Goal: Task Accomplishment & Management: Use online tool/utility

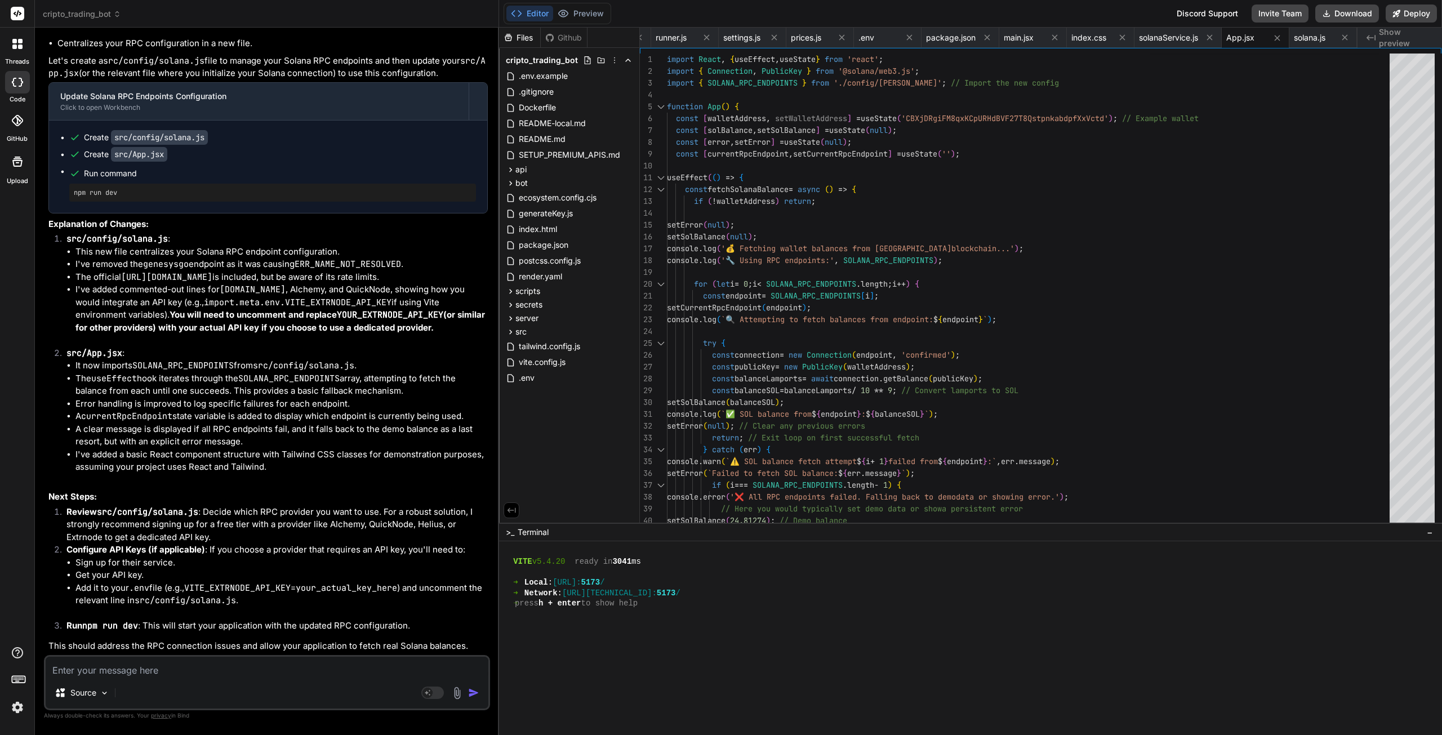
scroll to position [49797, 0]
type textarea "useEffect(() => { const fetchSolanaBalance = async () => { if (!walletAddress) …"
click at [1099, 202] on div "useEffect ( ( ) => { const fetchSolanaBalance = async ( ) => { if ( ! walletAdd…" at bounding box center [1031, 551] width 729 height 994
click at [153, 671] on textarea at bounding box center [267, 667] width 443 height 20
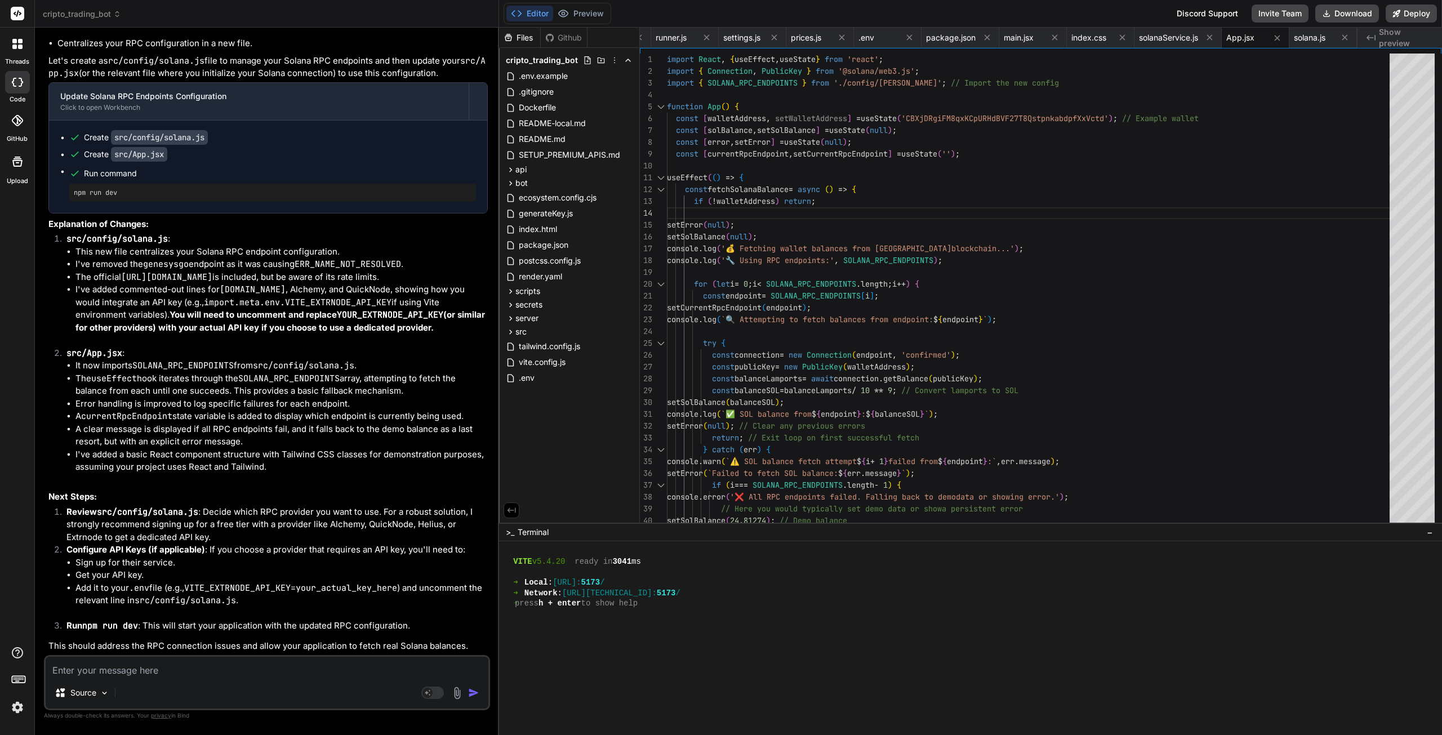
type textarea "b"
type textarea "x"
type textarea "bu"
type textarea "x"
type textarea "but"
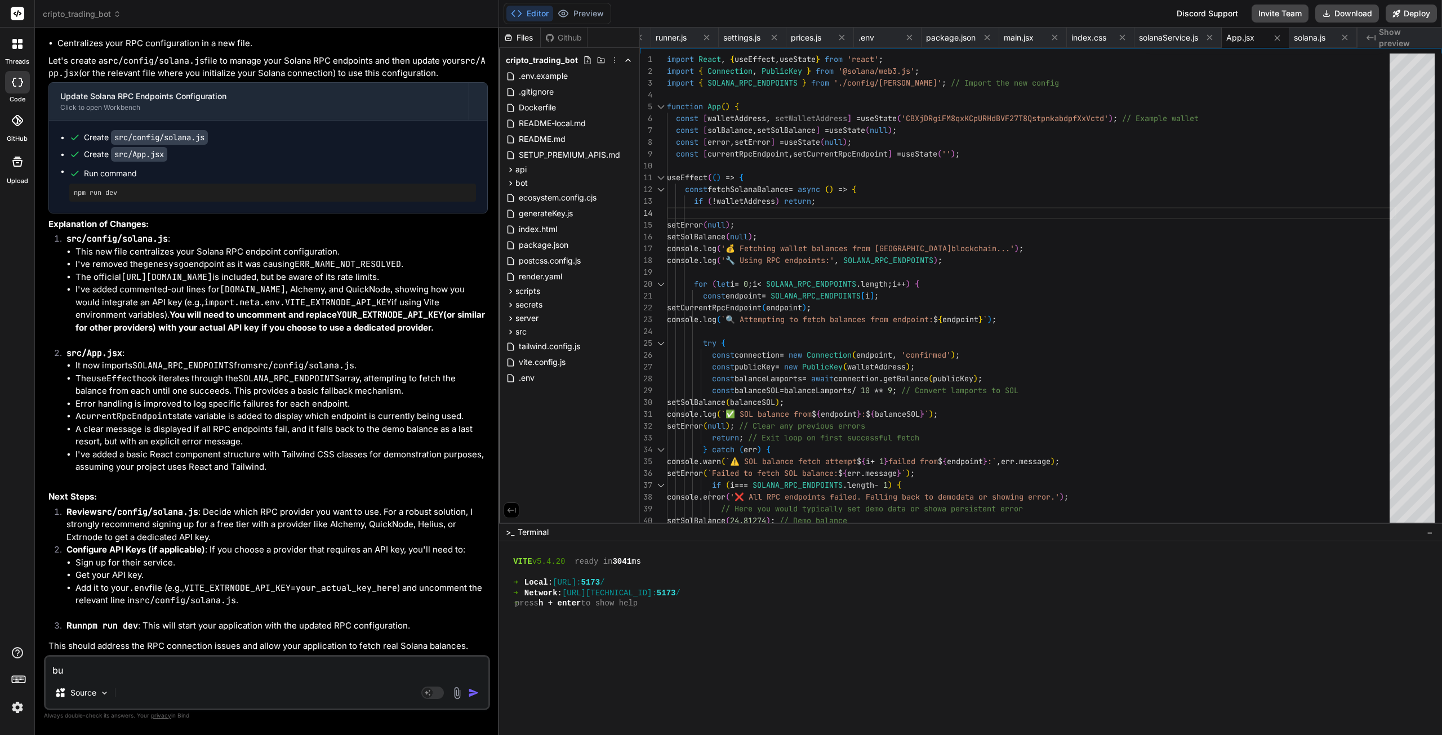
type textarea "x"
type textarea "but"
type textarea "x"
type textarea "but i"
type textarea "x"
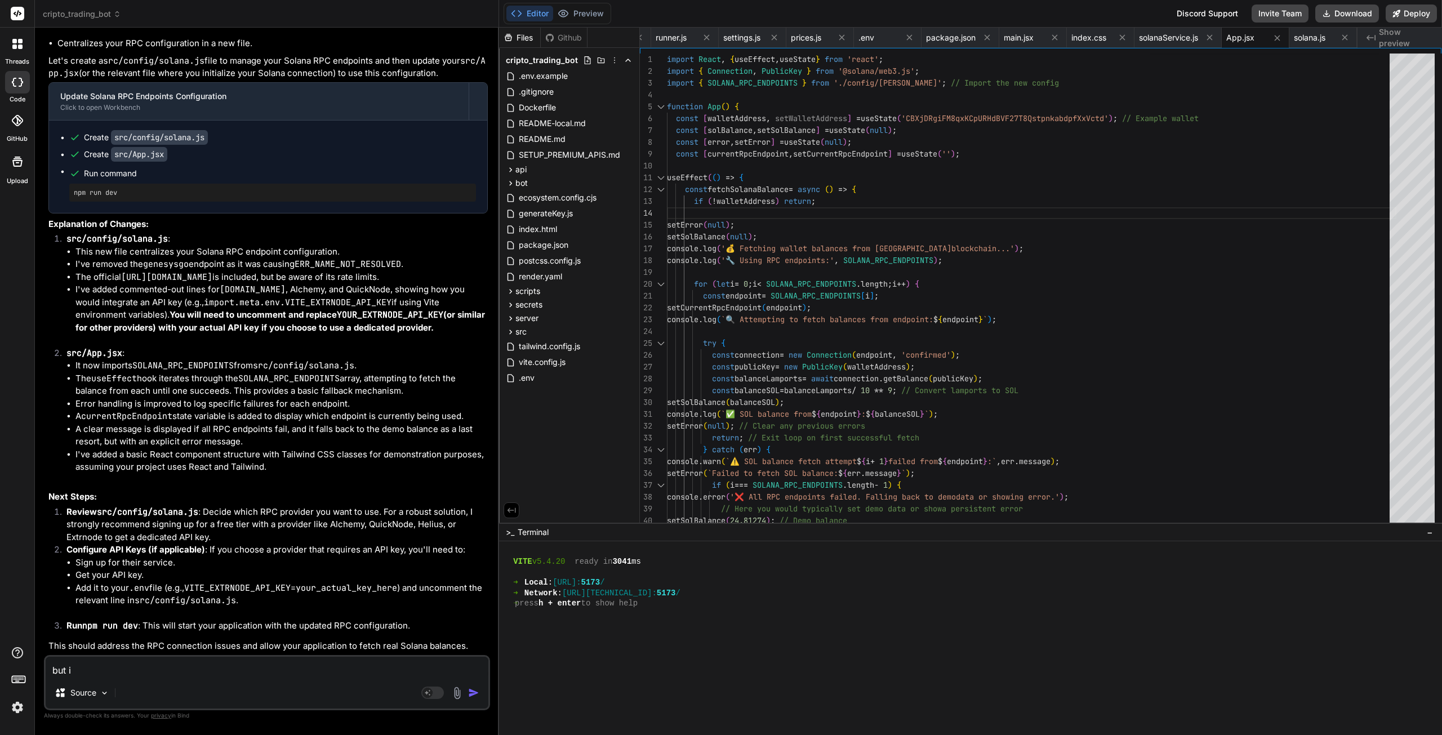
type textarea "but i"
type textarea "x"
type textarea "but i t"
type textarea "x"
type textarea "but i th"
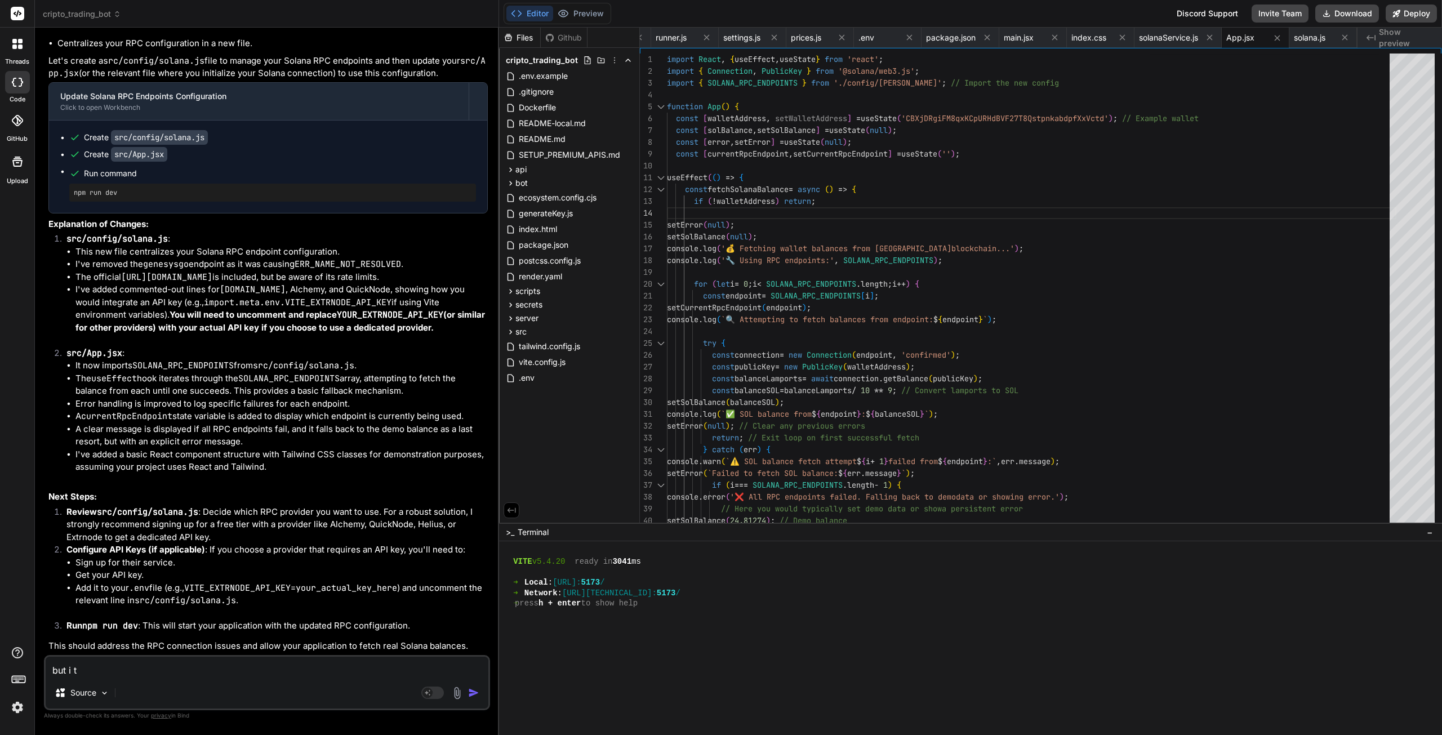
type textarea "x"
type textarea "but i tho"
type textarea "x"
type textarea "but i thou"
type textarea "x"
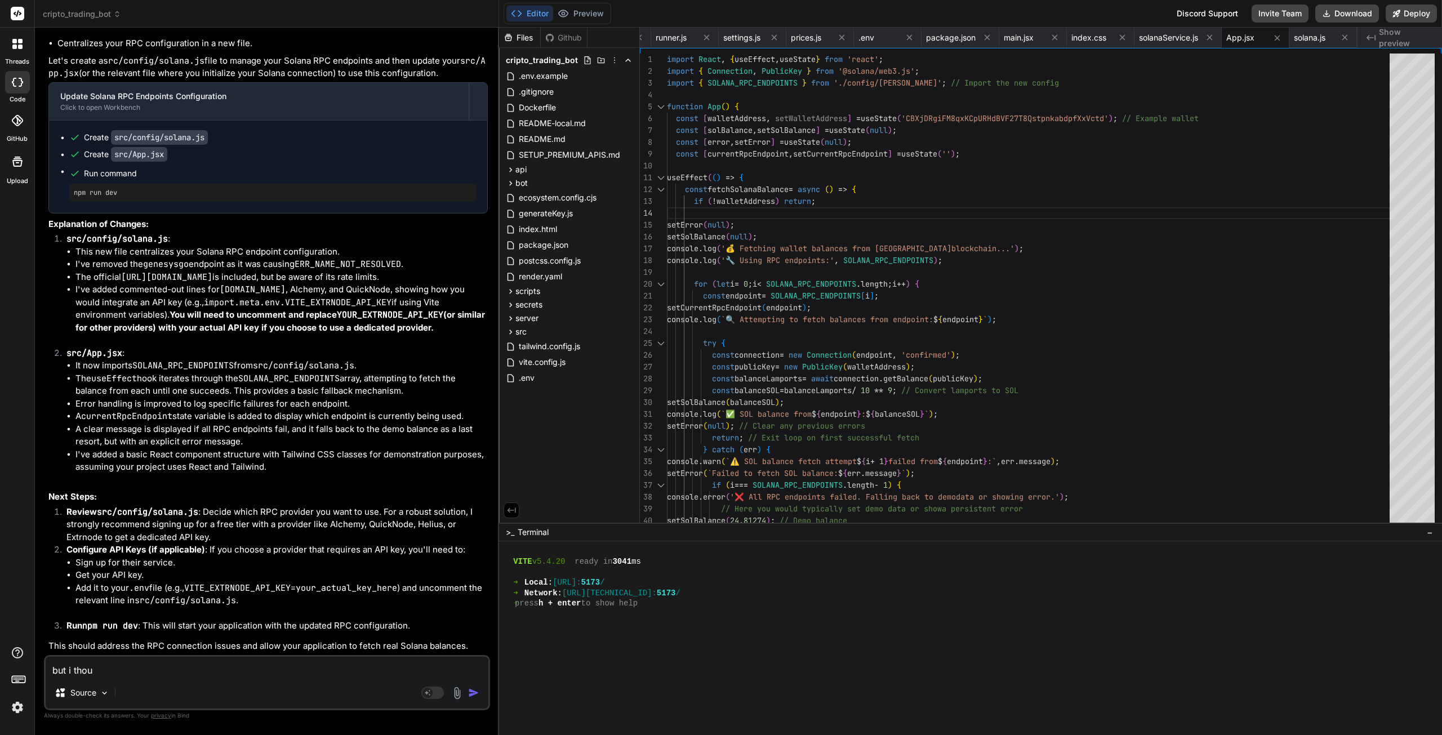
type textarea "but i thouh"
type textarea "x"
type textarea "but i thouhg"
type textarea "x"
type textarea "but i thouhg"
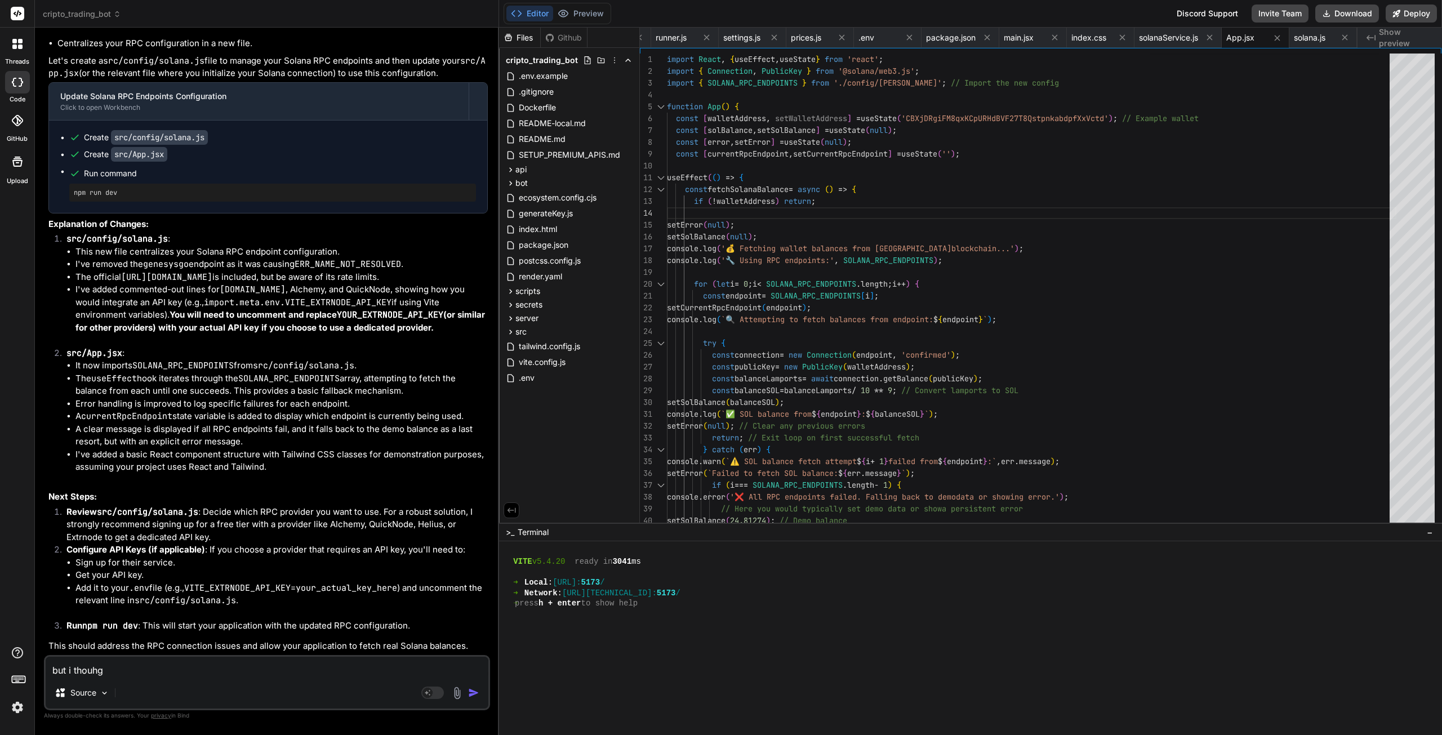
type textarea "x"
type textarea "but i thouhg i"
type textarea "x"
type textarea "but i thouhg i"
type textarea "x"
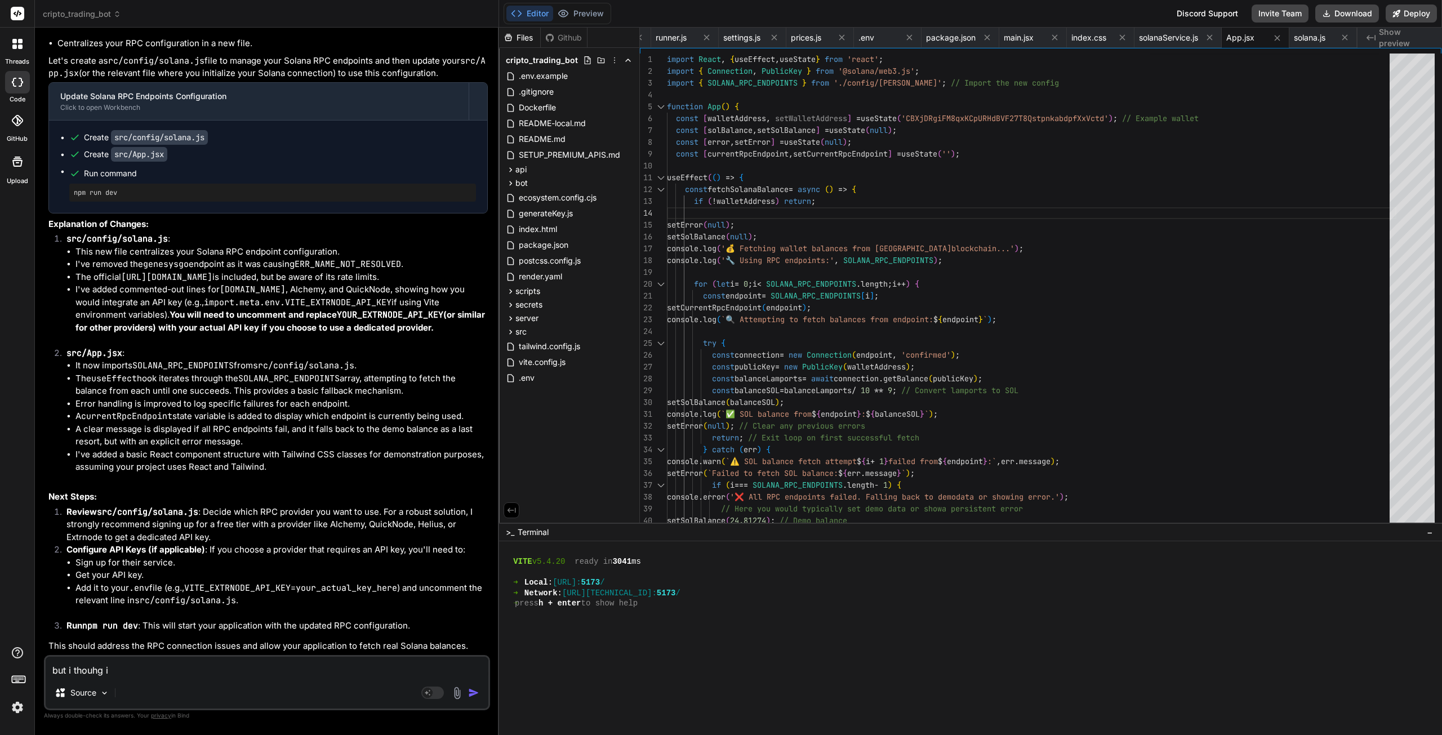
type textarea "but i thouhg i w"
type textarea "x"
type textarea "but i thouhg i wa"
type textarea "x"
type textarea "but i thouhg i was"
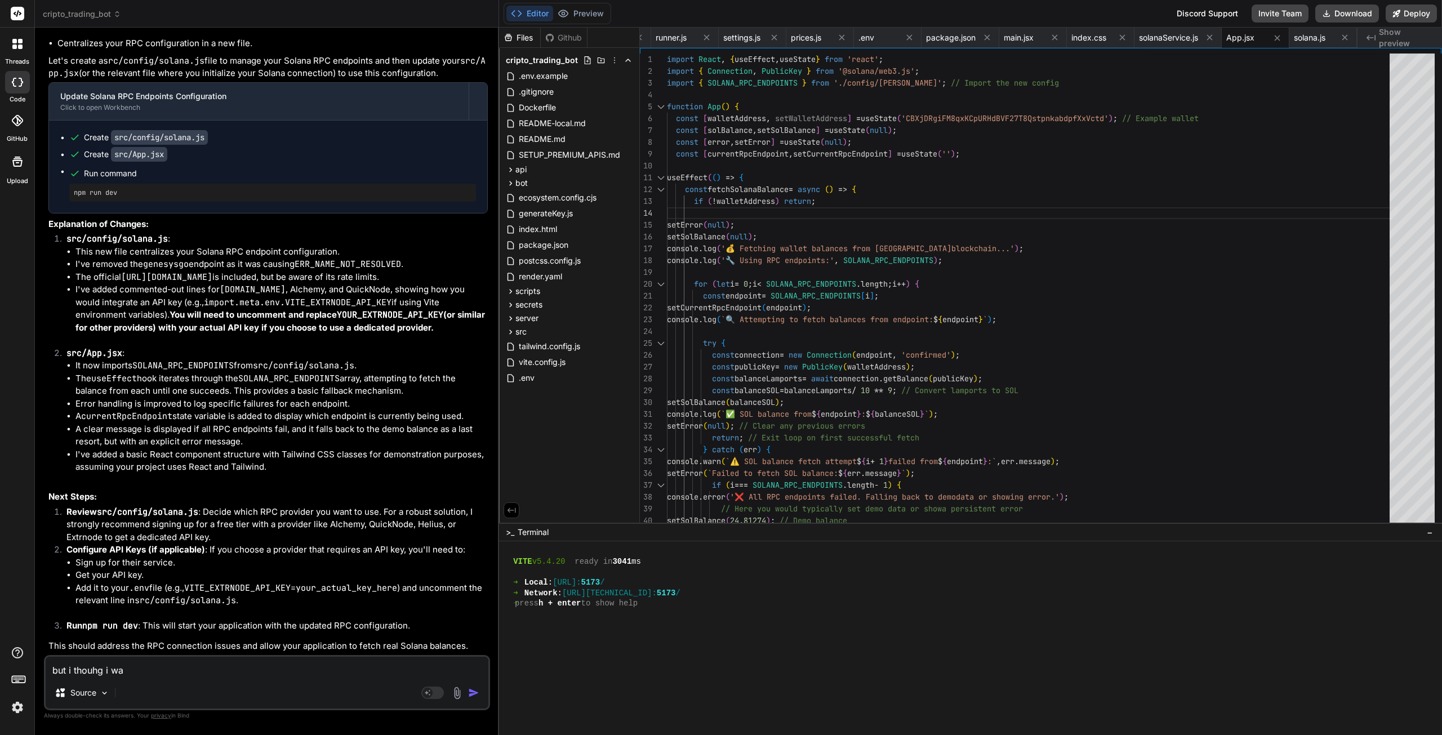
type textarea "x"
type textarea "but i thouhg i was"
type textarea "x"
type textarea "but i thouhg i was u"
type textarea "x"
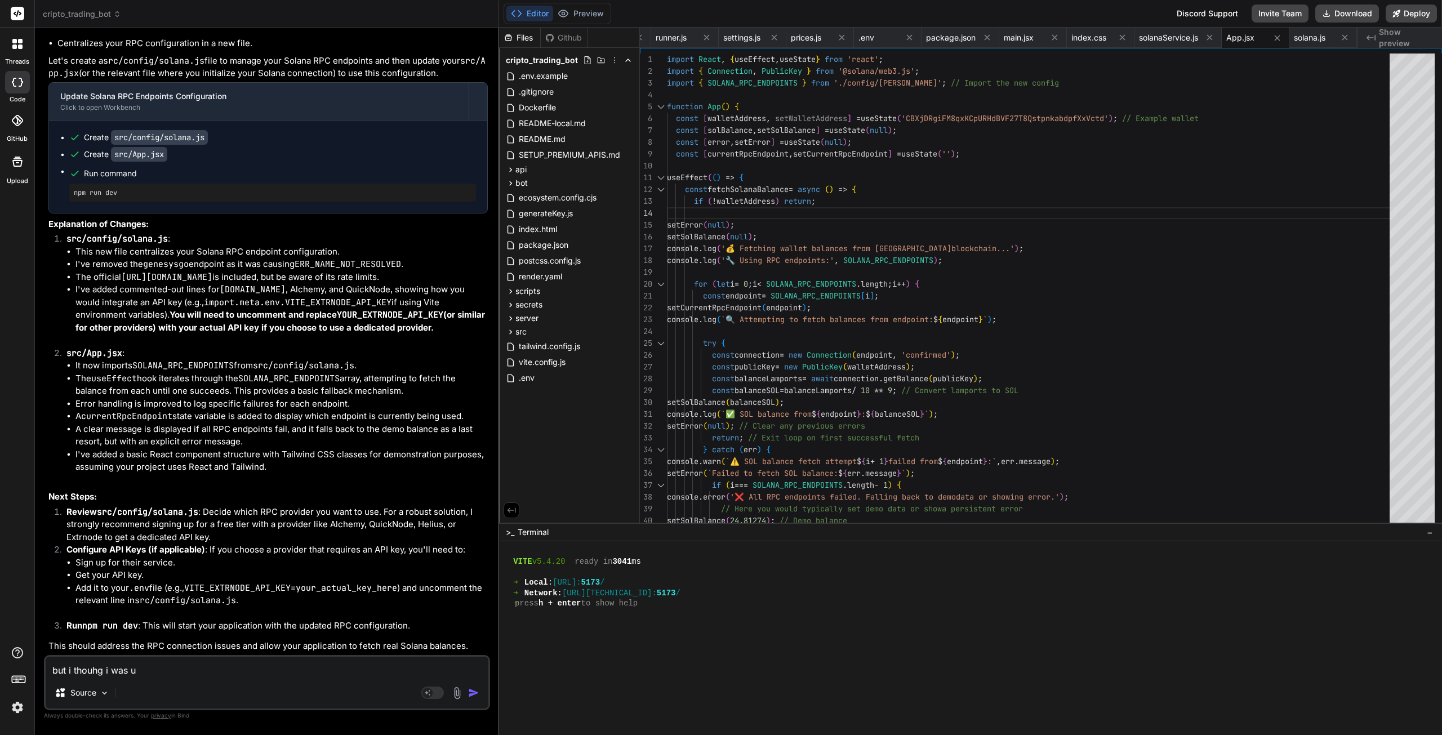
type textarea "but i thouhg i was us"
type textarea "x"
type textarea "but i thouhg i was usi"
type textarea "x"
type textarea "but i thouhg i was usin"
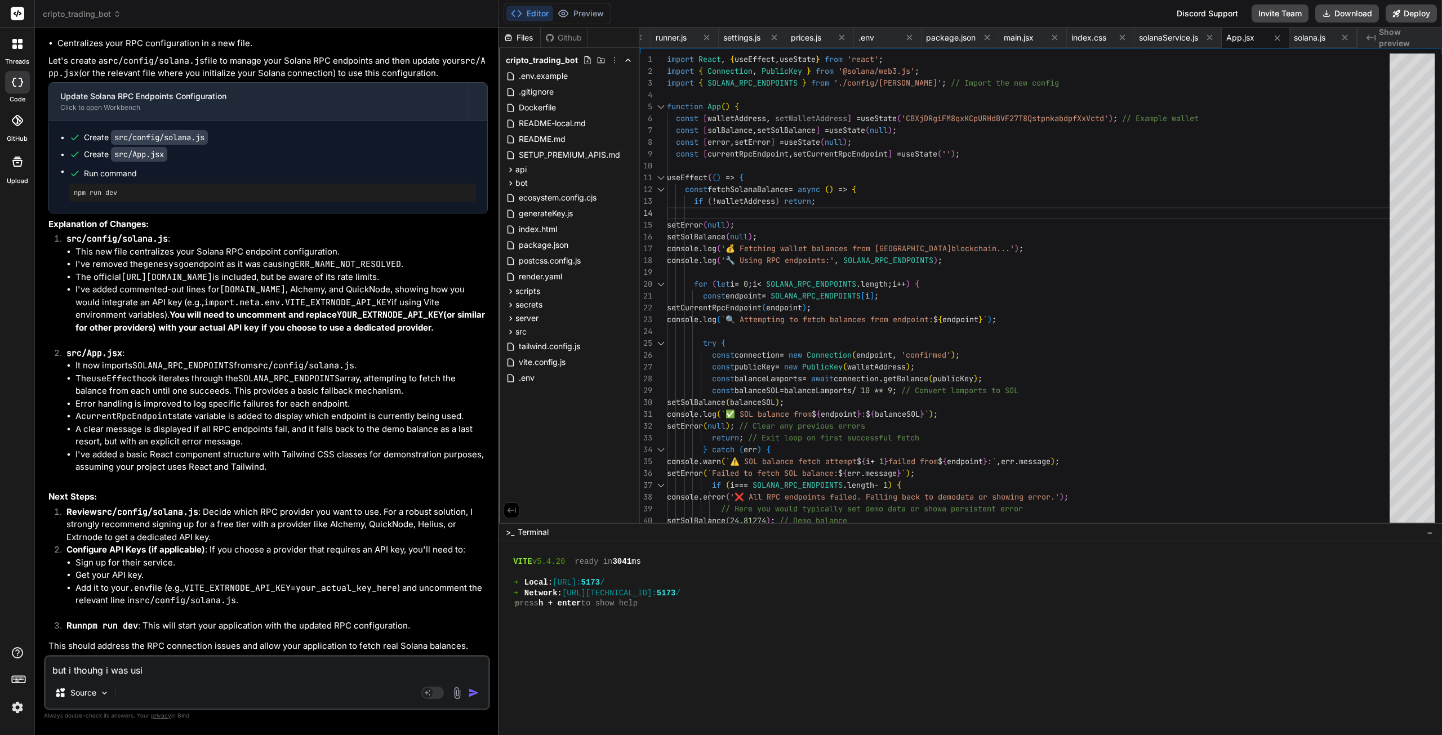
type textarea "x"
type textarea "but i thouhg i was using"
type textarea "x"
type textarea "but i thouhg i was using"
type textarea "x"
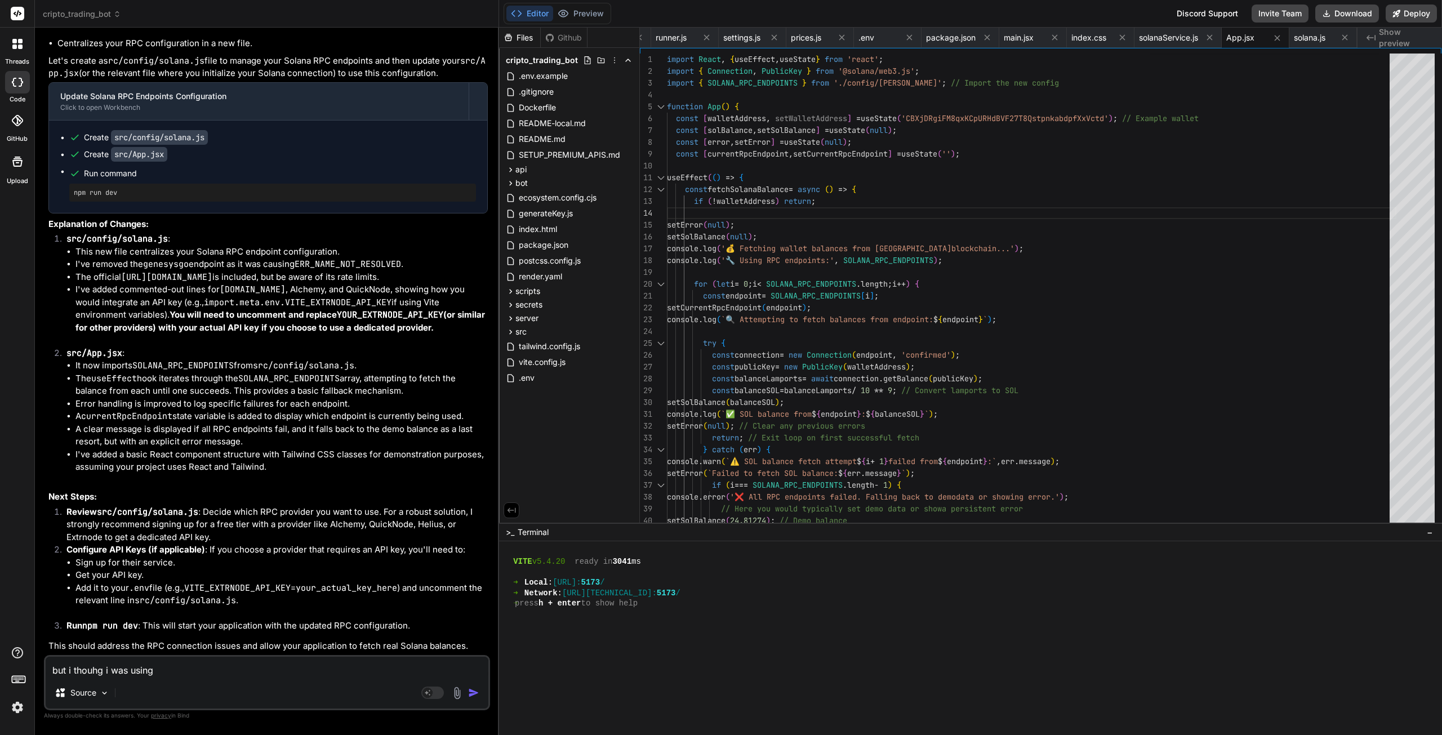
type textarea "but i thouhg i was using h"
type textarea "x"
drag, startPoint x: 176, startPoint y: 672, endPoint x: 158, endPoint y: 672, distance: 18.0
click at [156, 673] on textarea "but i thouhg i was using h" at bounding box center [267, 667] width 443 height 20
paste textarea "Helius"
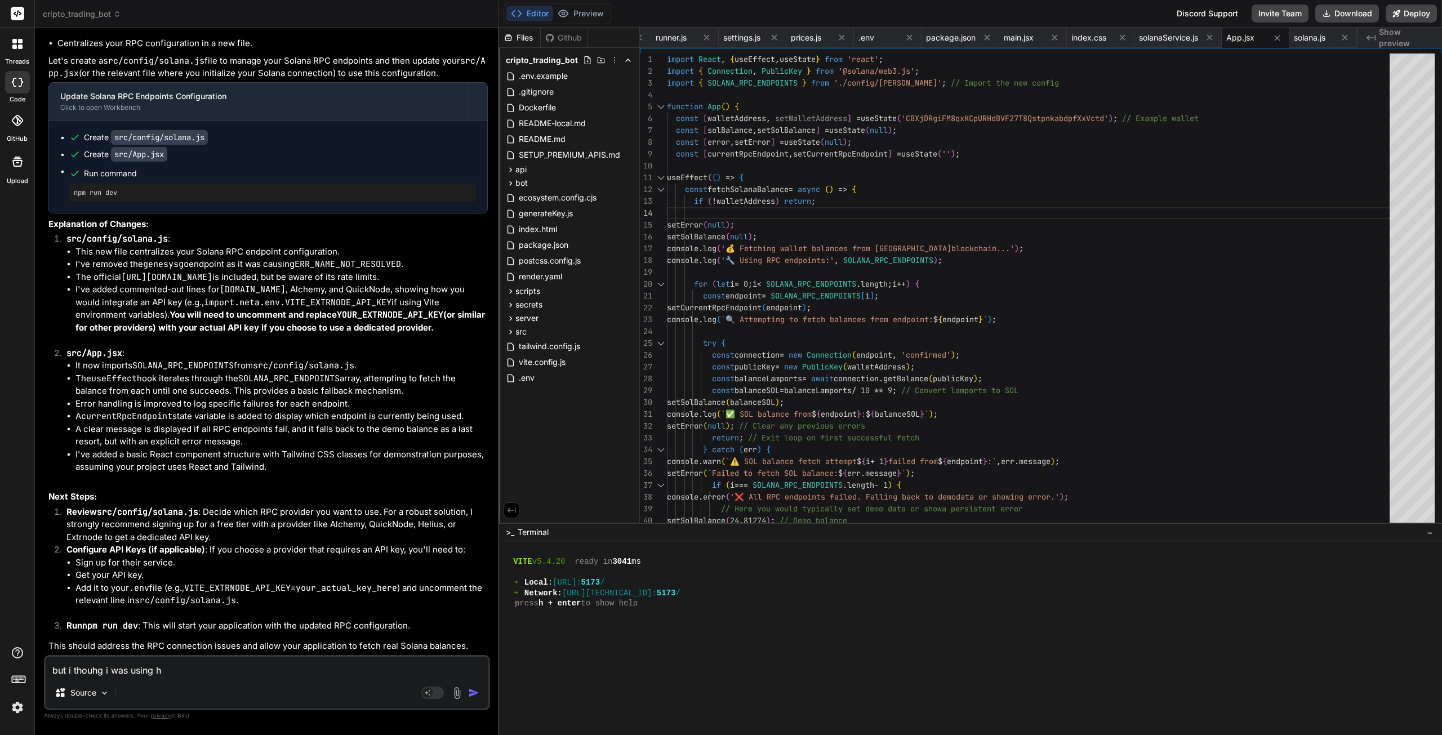
type textarea "but i thouhg i was using Helius"
type textarea "x"
type textarea "but i thouhg i was using Helius"
type textarea "x"
type textarea "but i thouhg i was using Helius s"
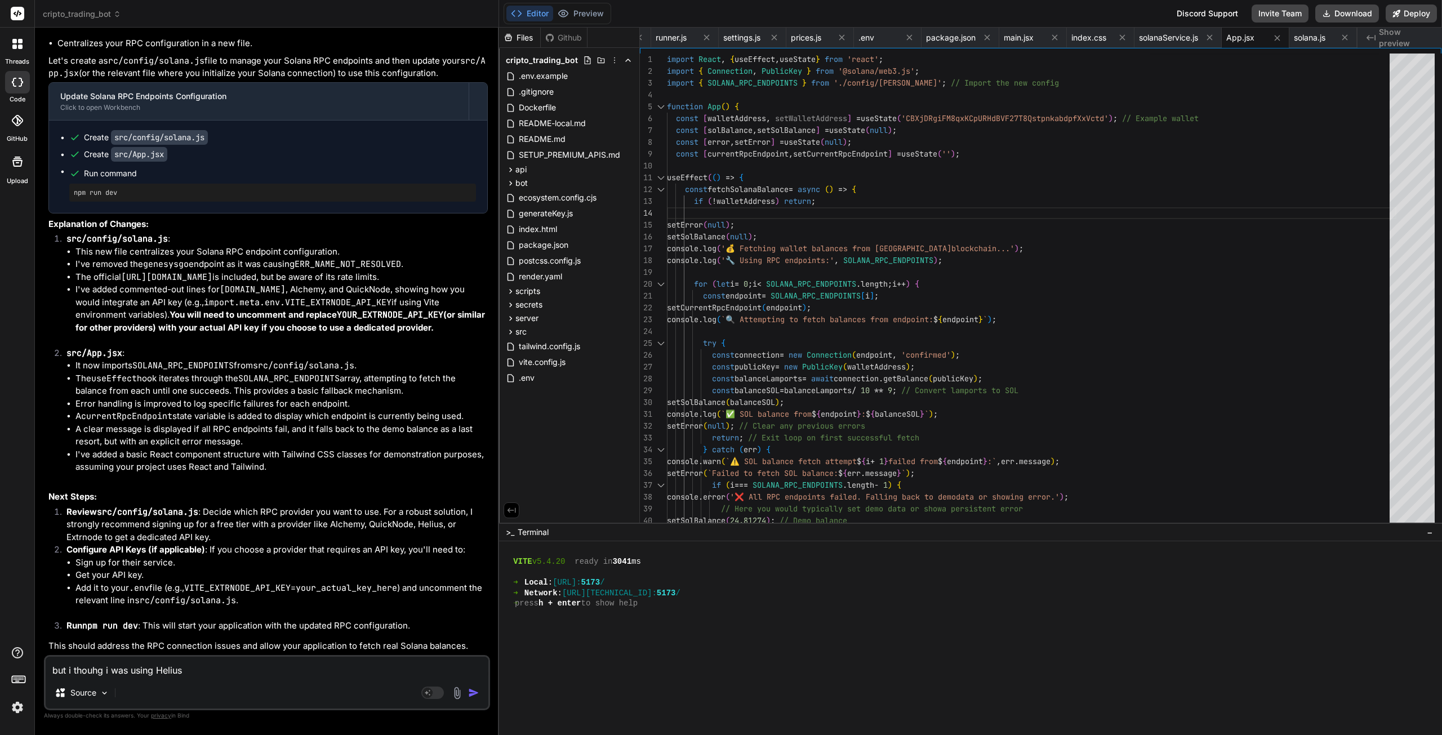
type textarea "x"
type textarea "but i thouhg i was using Helius so"
type textarea "x"
type textarea "but i thouhg i was using Helius so"
type textarea "x"
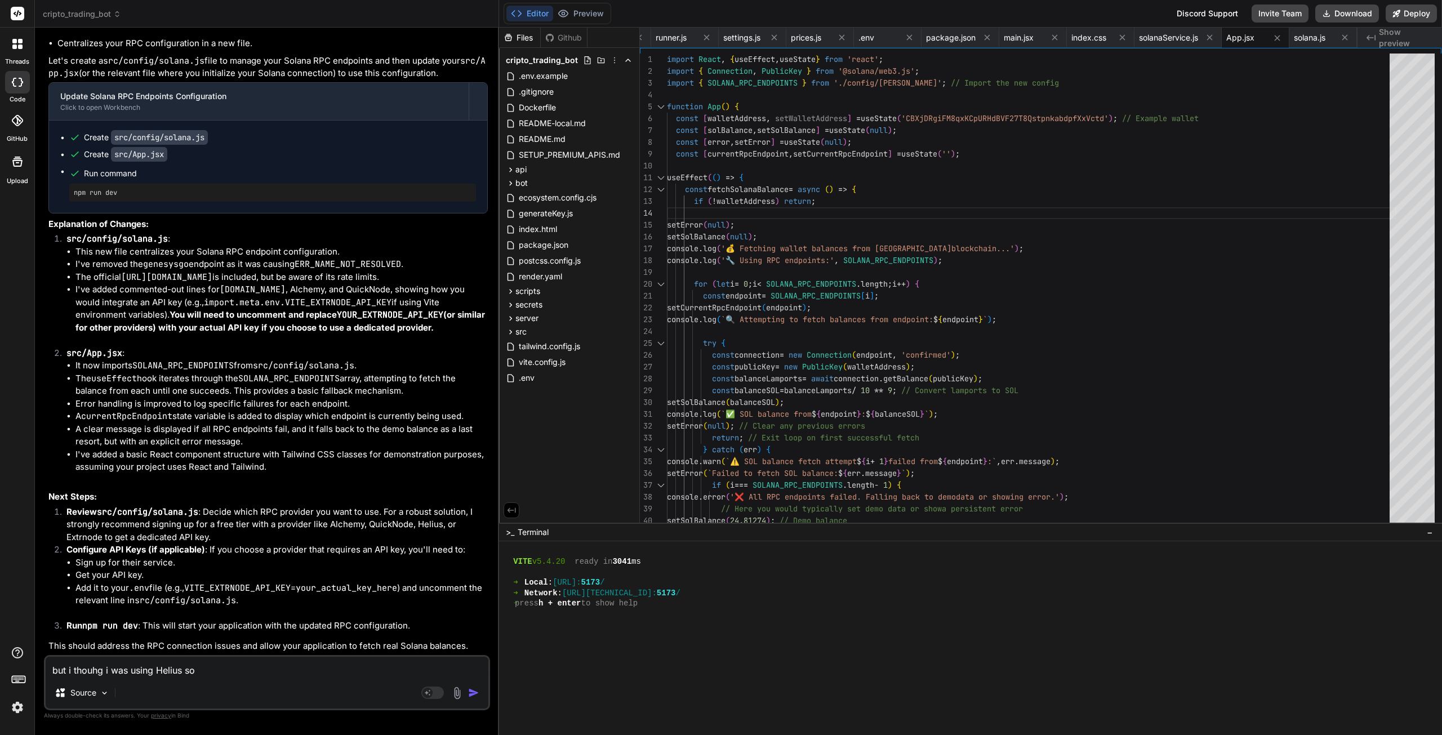
type textarea "but i thouhg i was using Helius so i"
type textarea "x"
type textarea "but i thouhg i was using Helius so i"
type textarea "x"
type textarea "but i thouhg i was using Helius so i s"
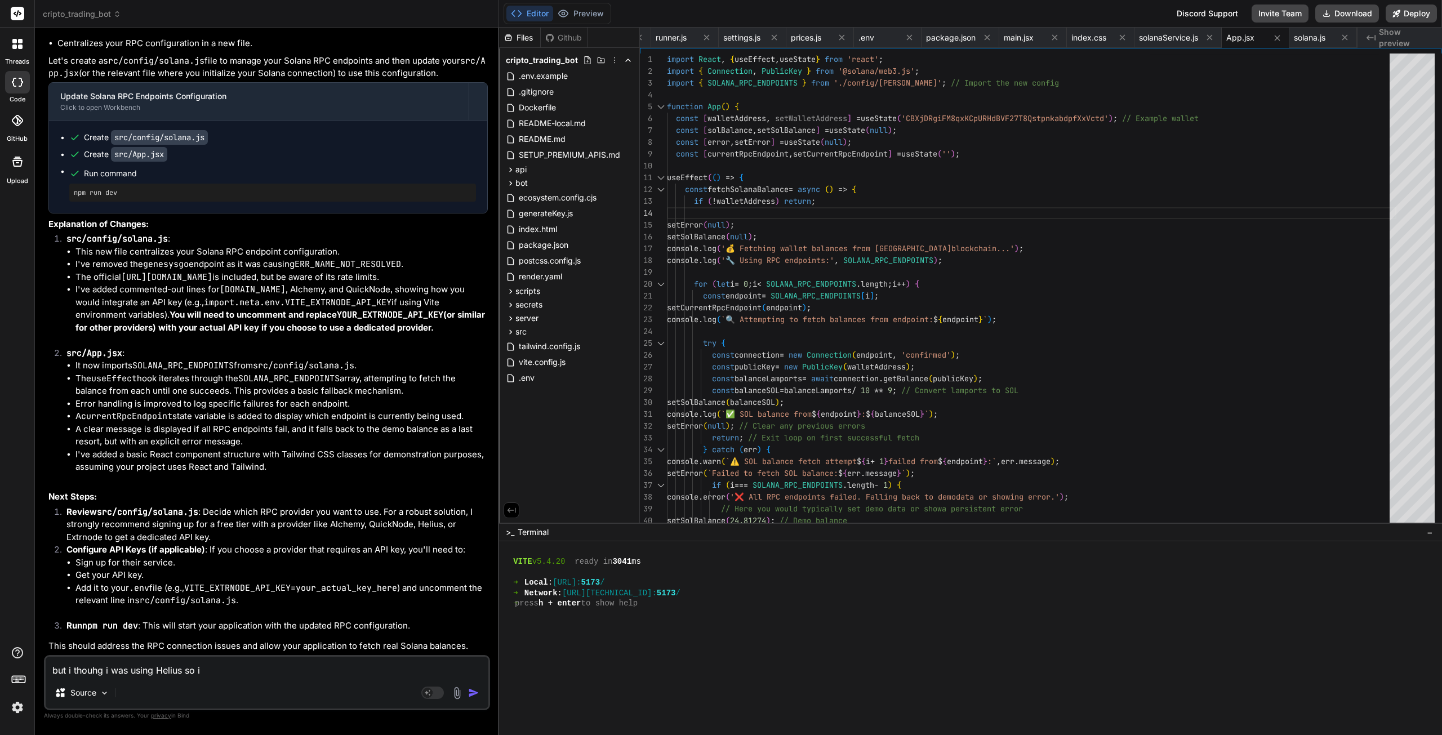
type textarea "x"
type textarea "but i thouhg i was using Helius so i sh"
type textarea "x"
type textarea "but i thouhg i was using Helius so i sho"
type textarea "x"
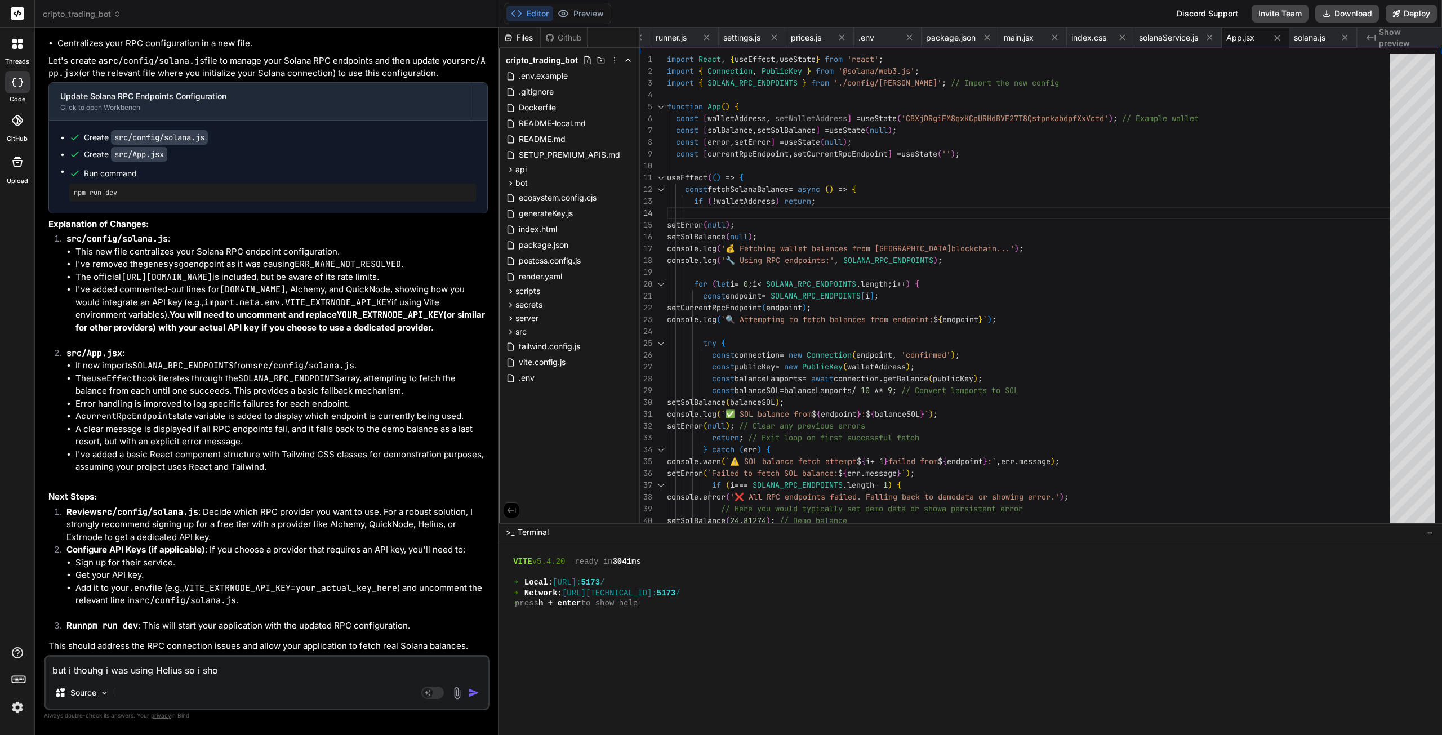
type textarea "but i thouhg i was using Helius so i shou"
type textarea "x"
type textarea "but i thouhg i was using Helius so i shoul"
type textarea "x"
type textarea "but i thouhg i was using Helius so i should"
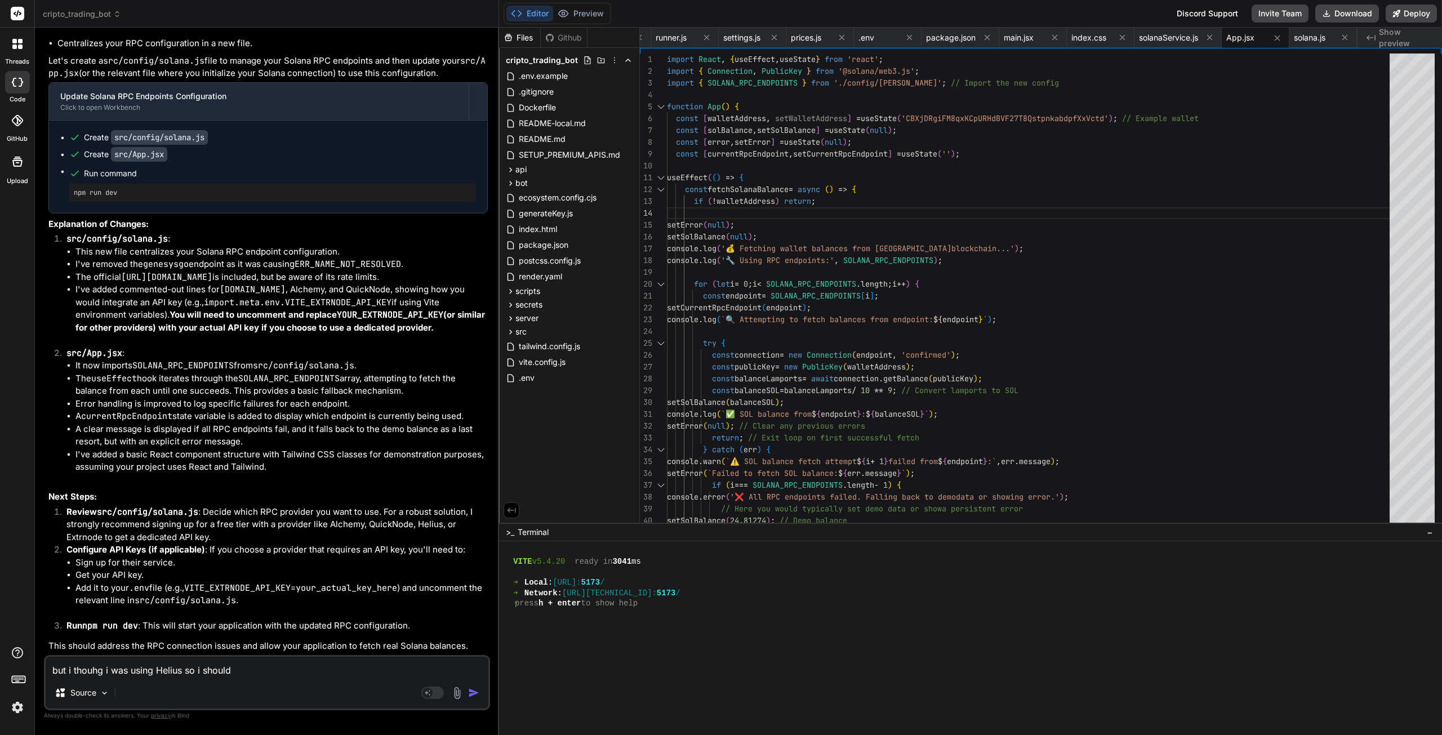
type textarea "x"
type textarea "but i thouhg i was using Helius so i shouldn"
type textarea "x"
type textarea "but i thouhg i was using Helius so i shouldn'"
type textarea "x"
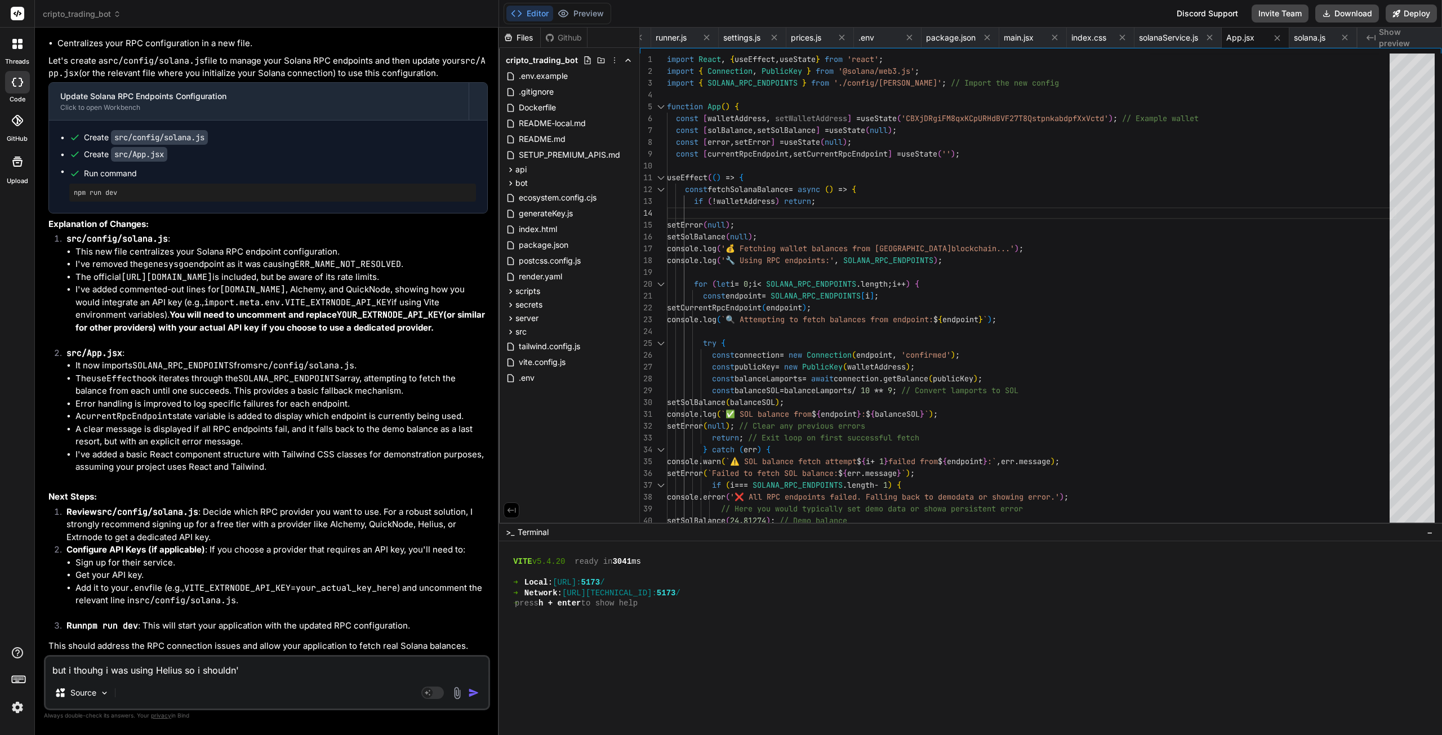
type textarea "but i thouhg i was using Helius so i shouldn't"
type textarea "x"
type textarea "but i thouhg i was using Helius so i shouldn't"
type textarea "x"
type textarea "but i thouhg i was using Helius so i shouldn't h"
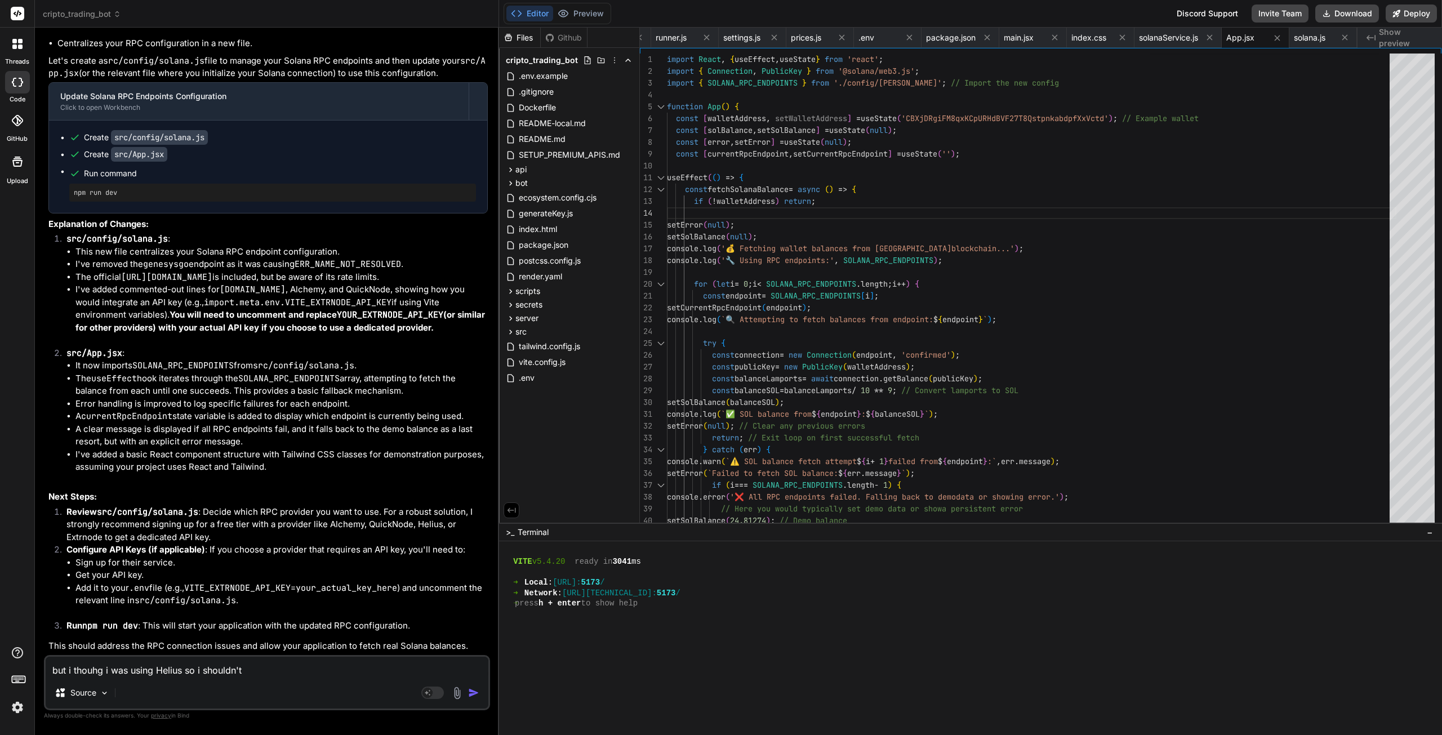
type textarea "x"
type textarea "but i thouhg i was using Helius so i shouldn't ha"
type textarea "x"
type textarea "but i thouhg i was using Helius so i shouldn't hav"
type textarea "x"
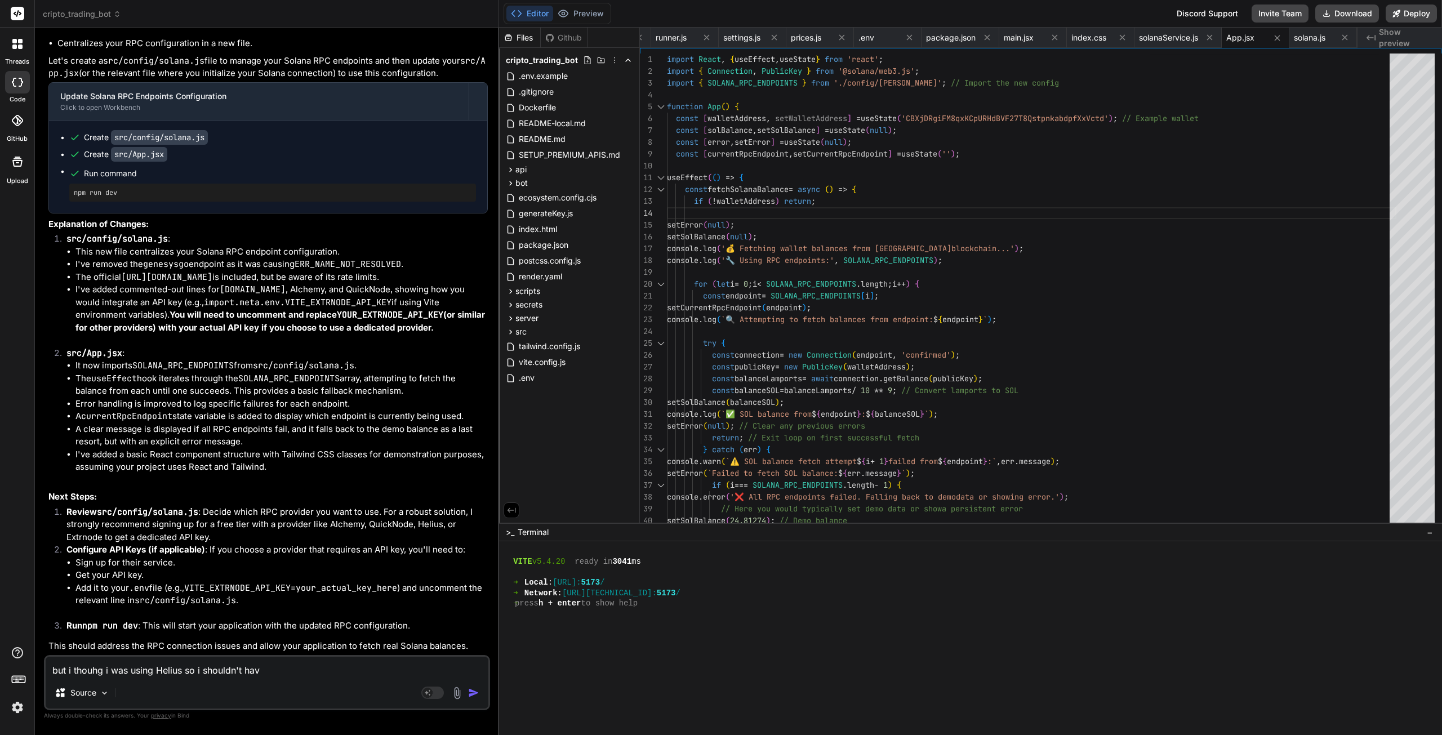
type textarea "but i thouhg i was using Helius so i shouldn't have"
type textarea "x"
type textarea "but i thouhg i was using Helius so i shouldn't have"
type textarea "x"
type textarea "but i thouhg i was using Helius so i shouldn't have t"
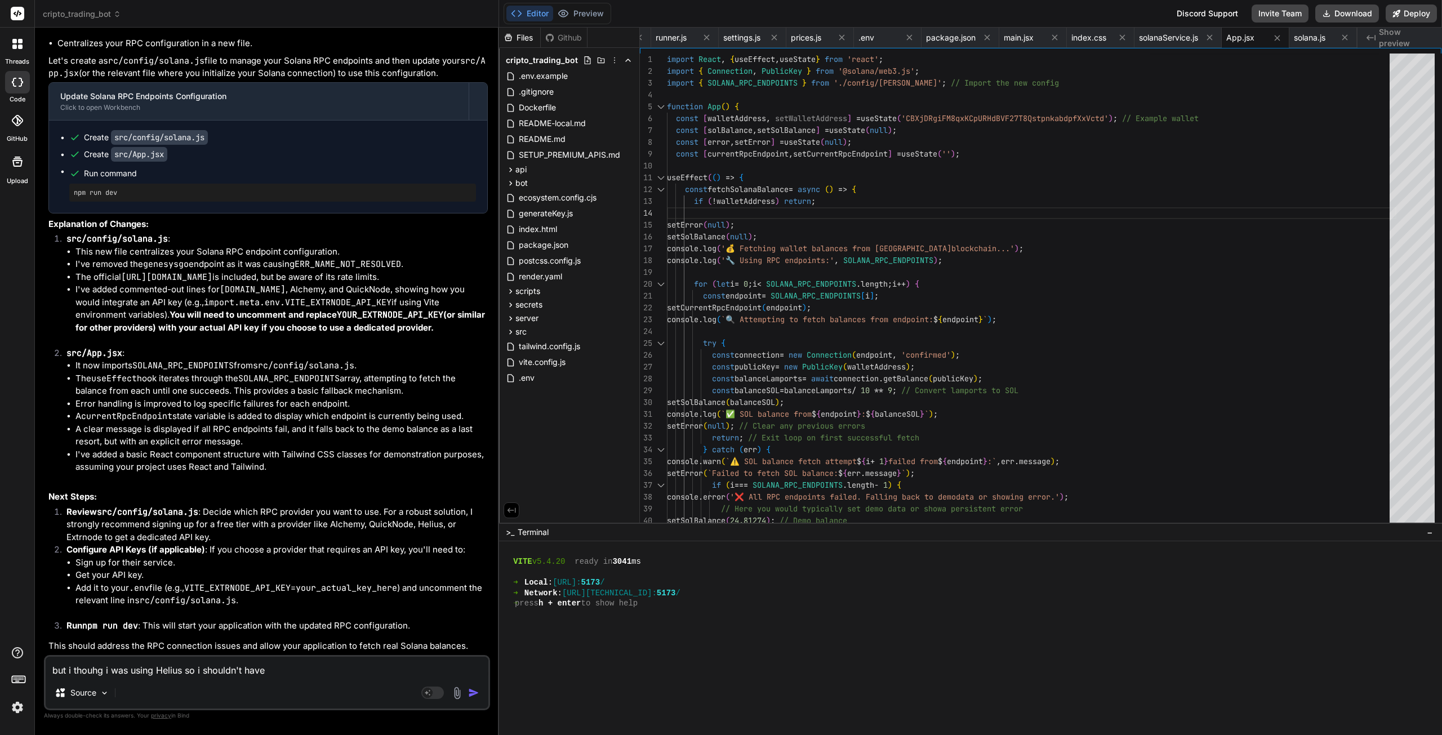
type textarea "x"
type textarea "but i thouhg i was using Helius so i shouldn't have th"
type textarea "x"
type textarea "but i thouhg i was using Helius so i shouldn't have the"
type textarea "x"
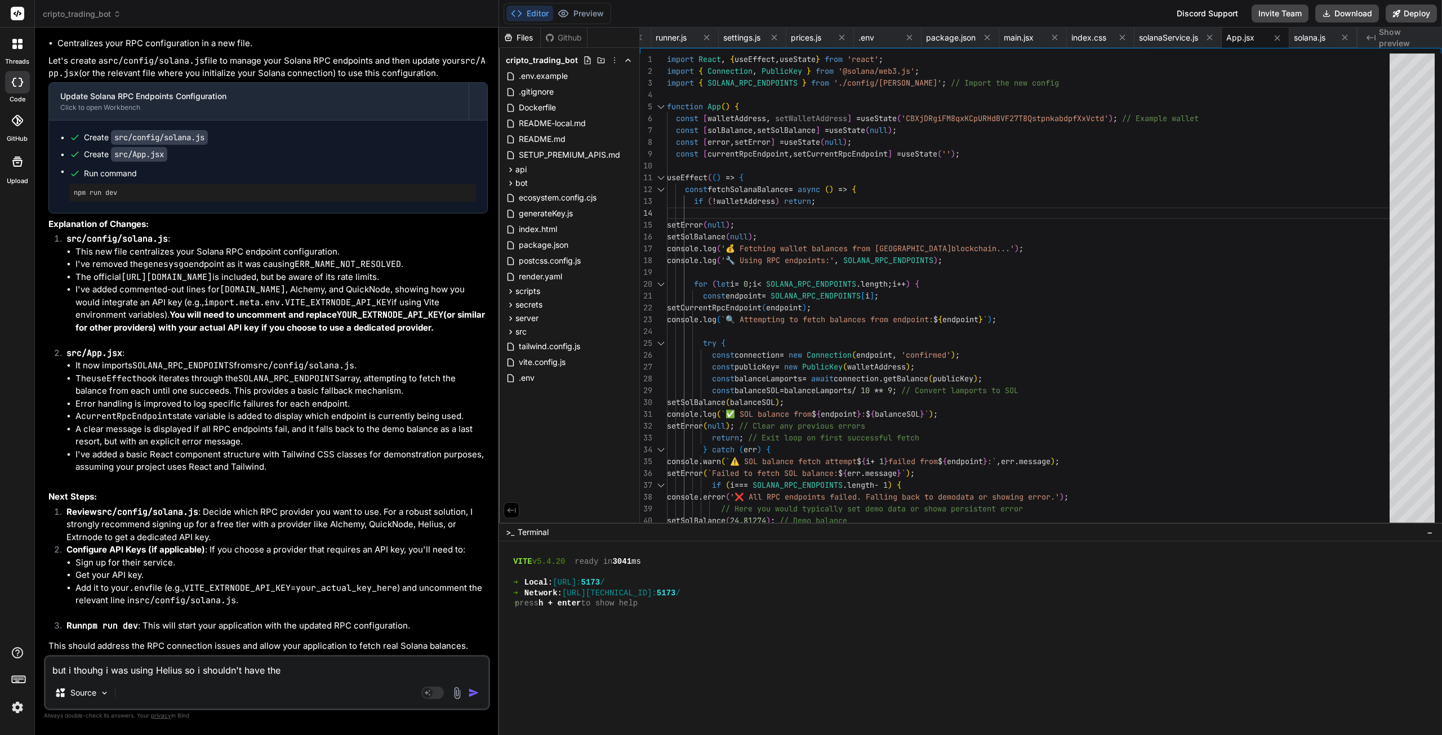
type textarea "but i thouhg i was using Helius so i shouldn't have thes"
type textarea "x"
type textarea "but i thouhg i was using Helius so i shouldn't have these"
type textarea "x"
type textarea "but i thouhg i was using Helius so i shouldn't have these"
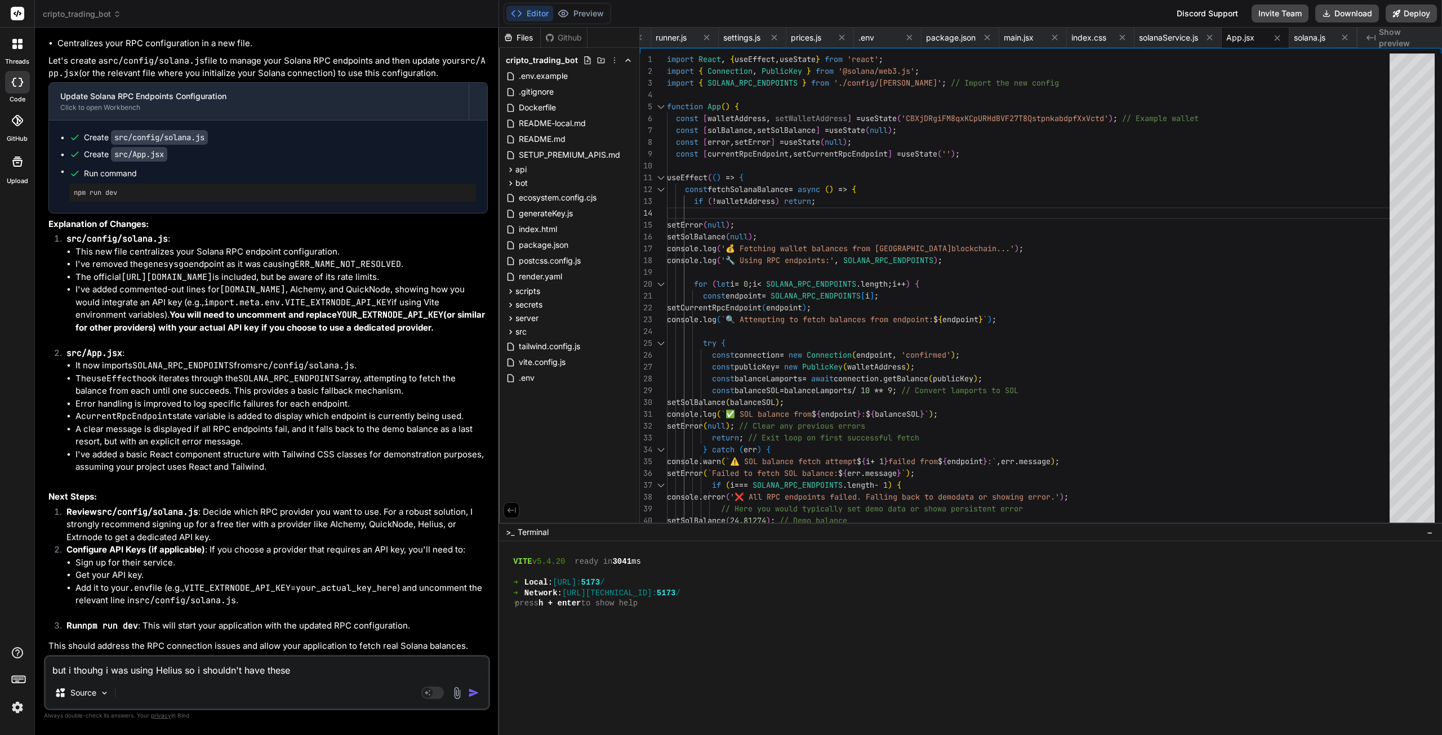
type textarea "x"
type textarea "but i thouhg i was using Helius so i shouldn't have these i"
type textarea "x"
type textarea "but i thouhg i was using Helius so i shouldn't have these is"
type textarea "x"
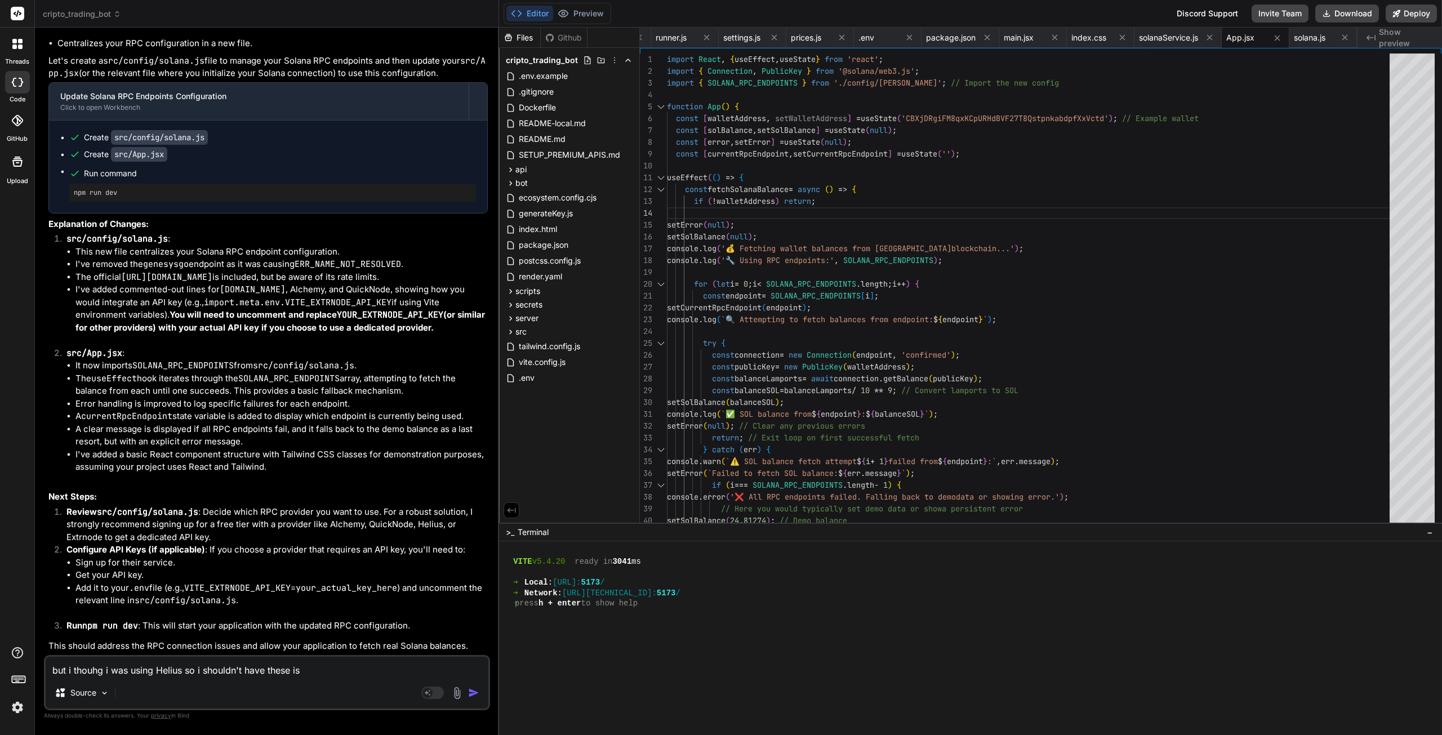
type textarea "but i thouhg i was using Helius so i shouldn't have these iss"
type textarea "x"
type textarea "but i thouhg i was using Helius so i shouldn't have these issu"
type textarea "x"
type textarea "but i thouhg i was using Helius so i shouldn't have these issue"
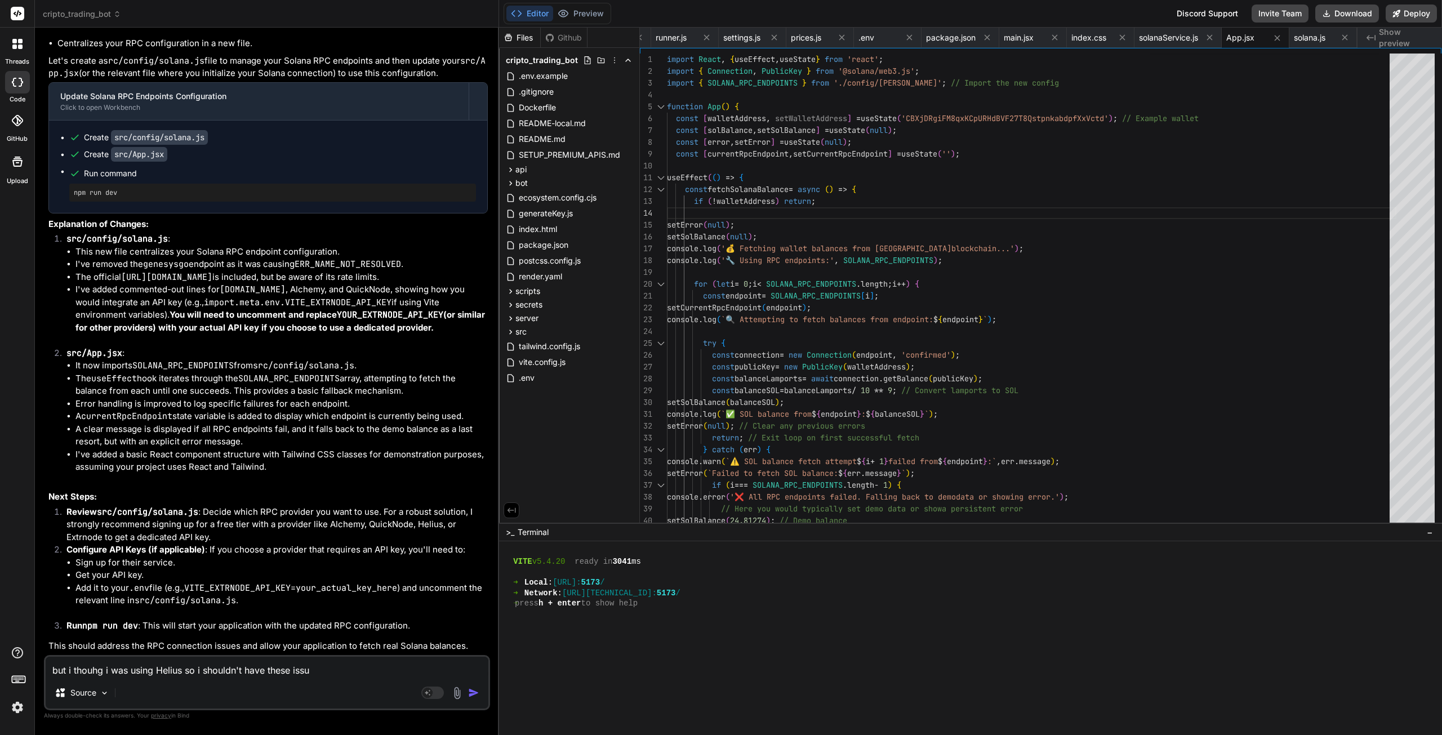
type textarea "x"
type textarea "but i thouhg i was using Helius so i shouldn't have these issues"
type textarea "x"
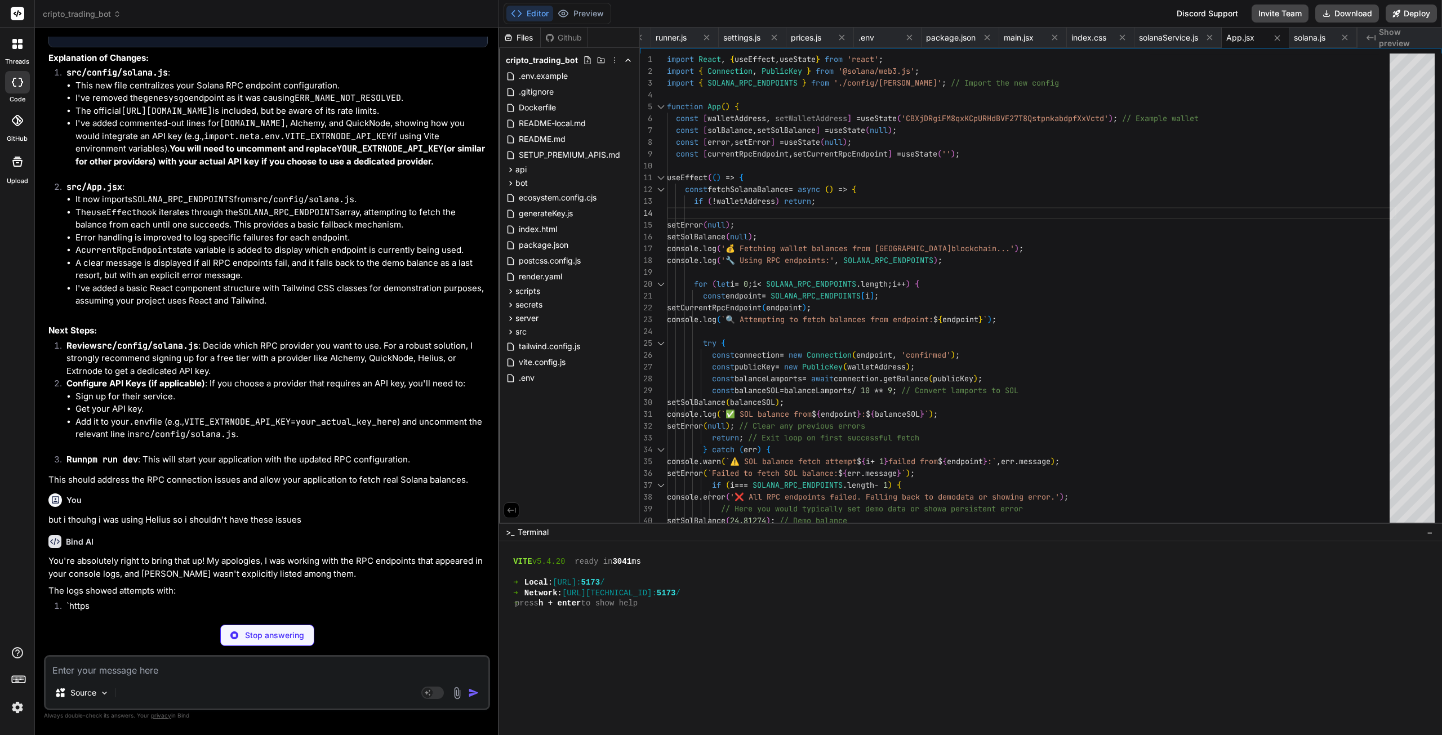
scroll to position [50082, 0]
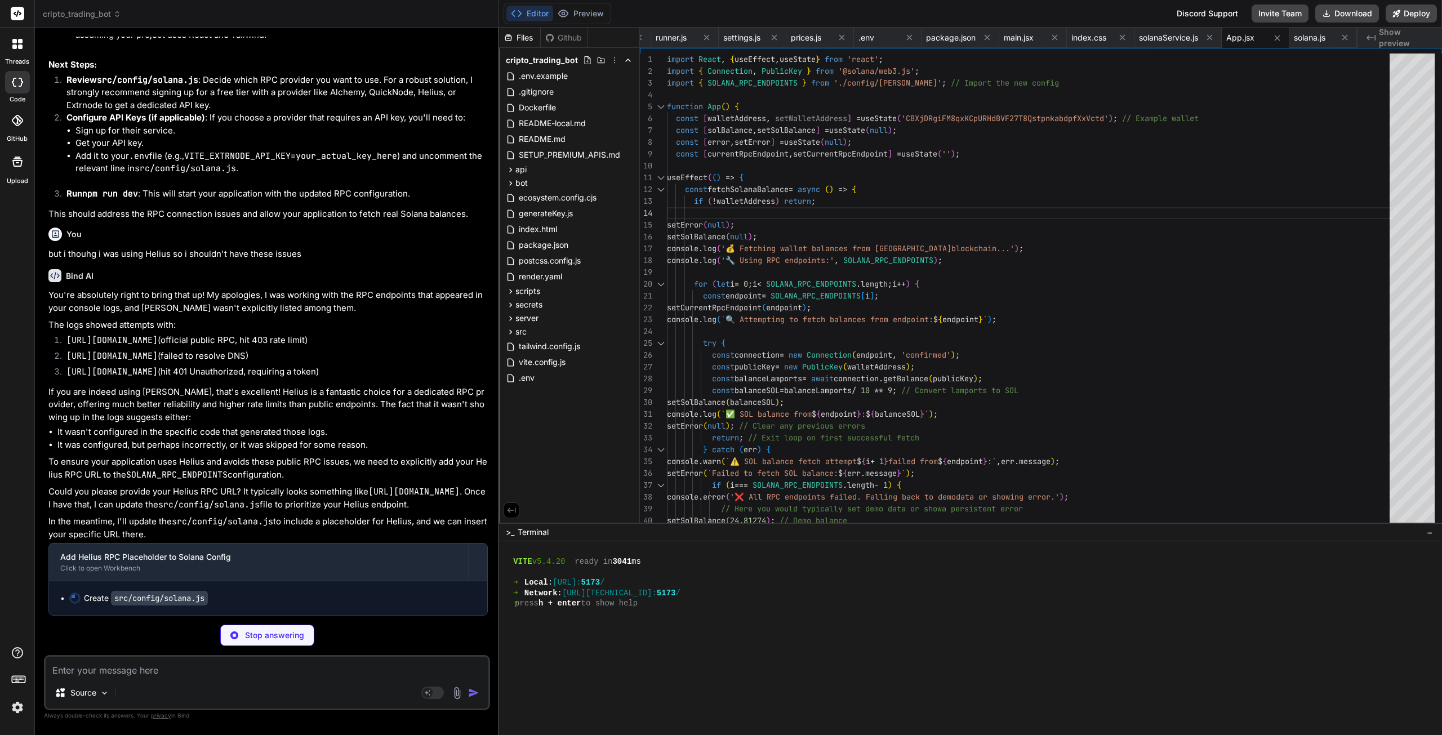
type textarea "x"
type textarea "]; // You might also want to configure a default endpoint or a fallback mechani…"
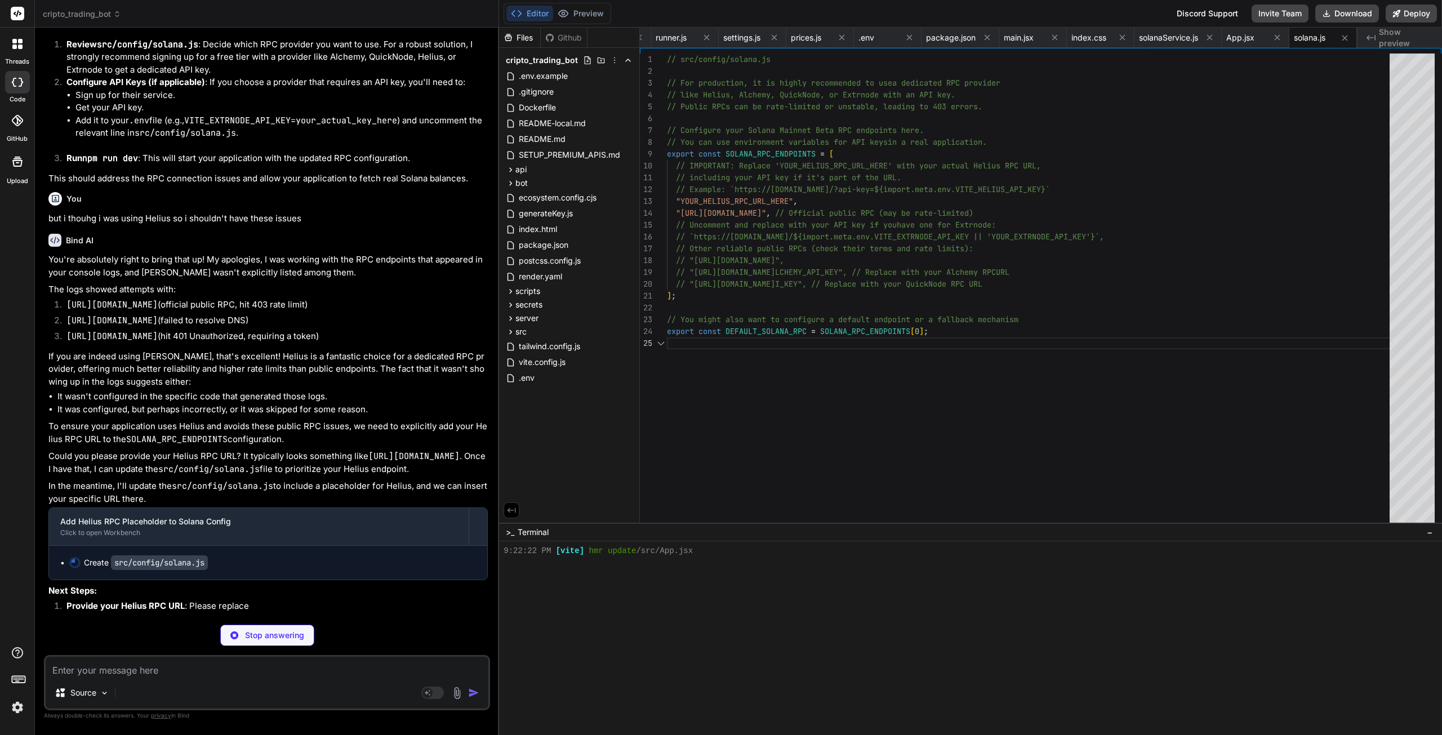
scroll to position [8905, 0]
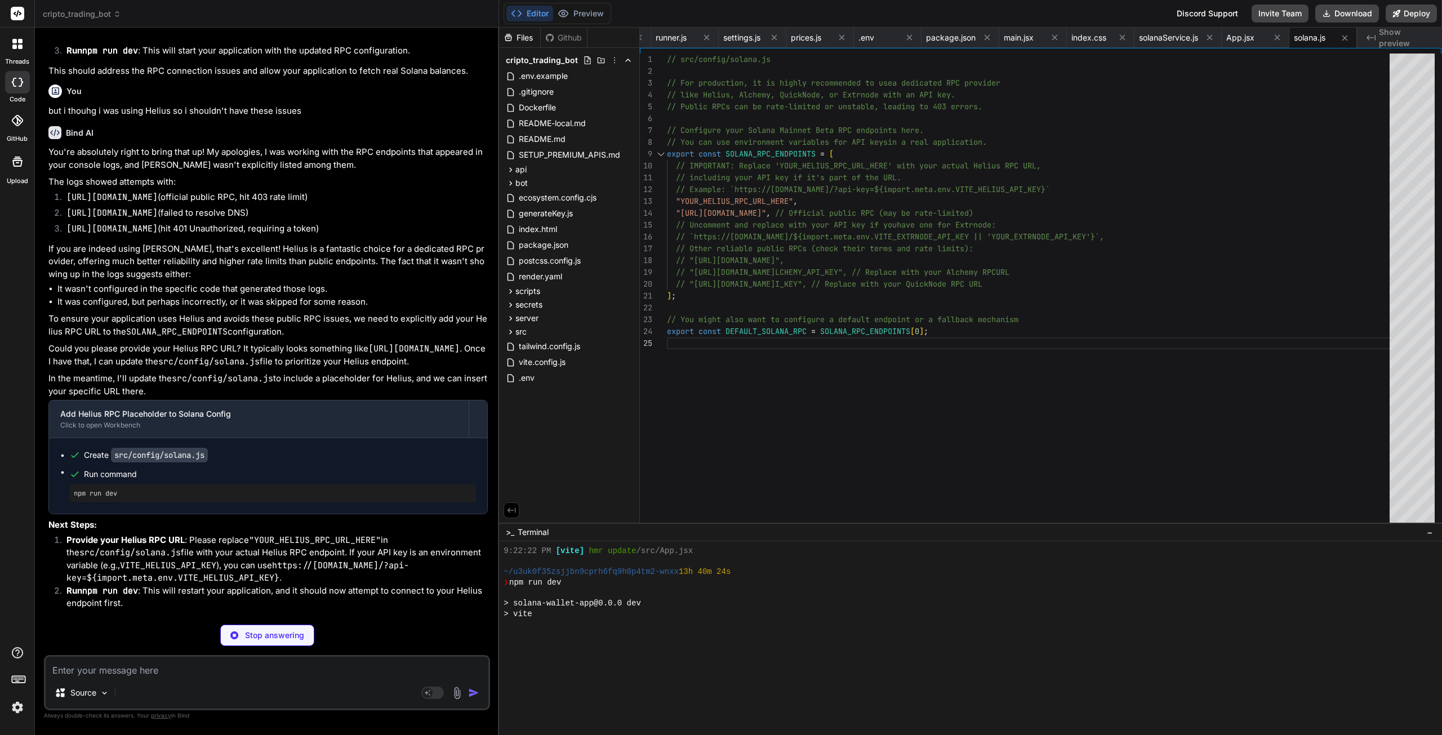
type textarea "x"
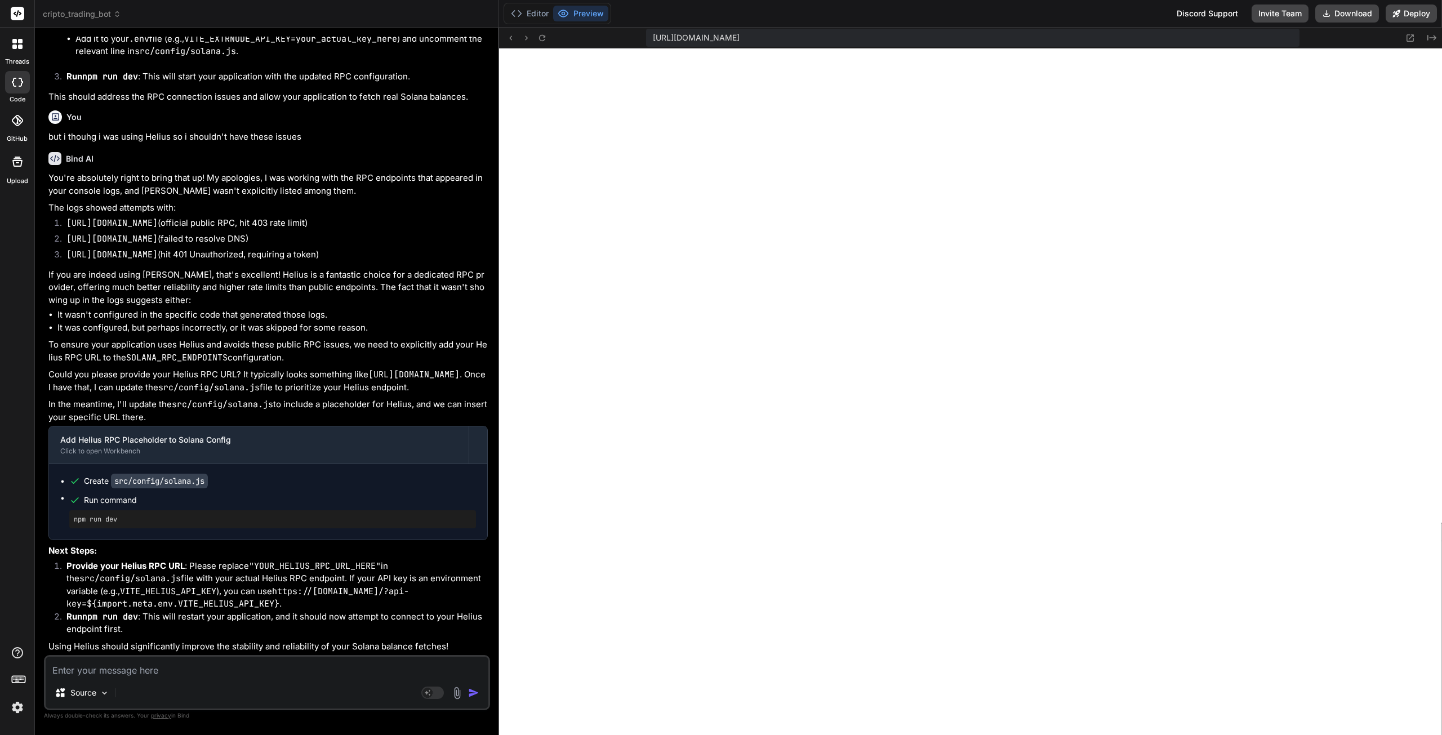
scroll to position [50476, 0]
click at [541, 13] on button "Editor" at bounding box center [529, 14] width 47 height 16
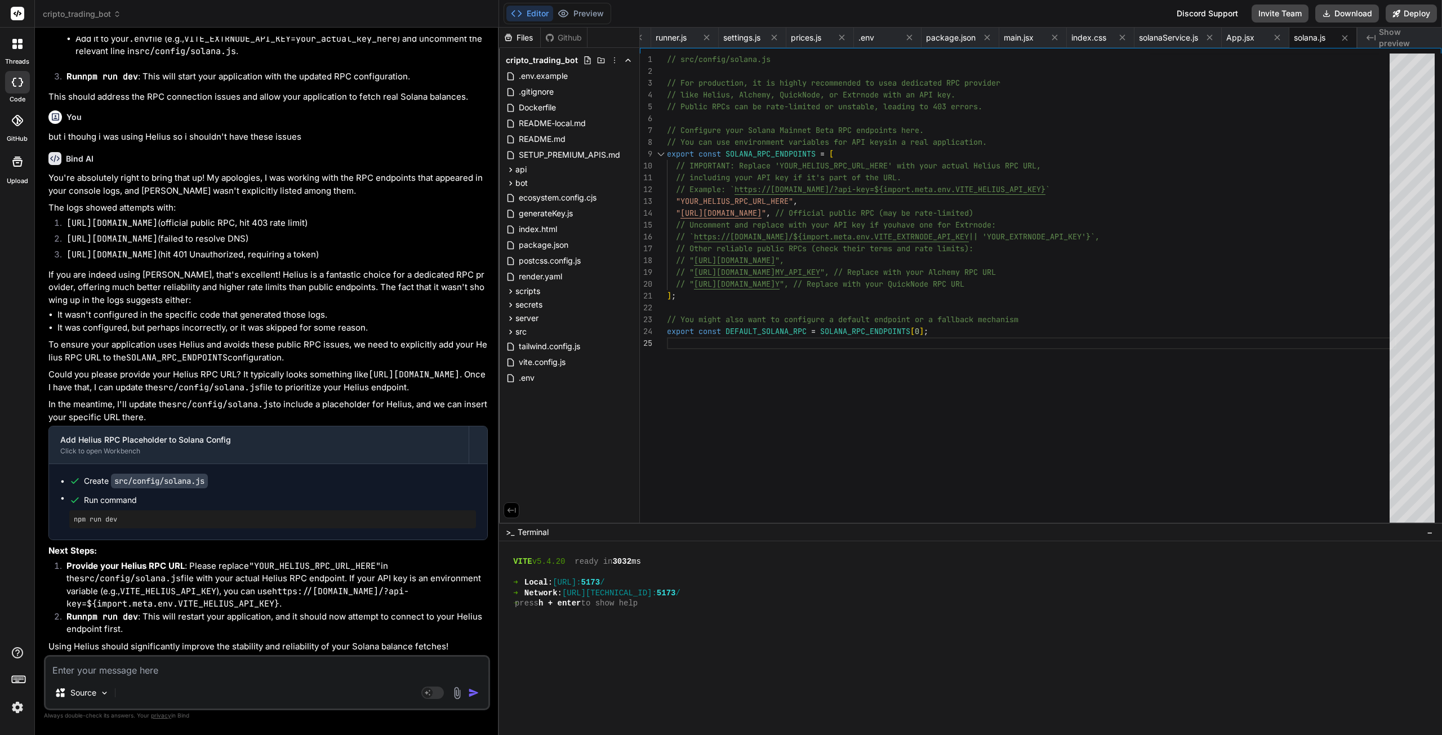
click at [569, 11] on icon at bounding box center [563, 13] width 11 height 11
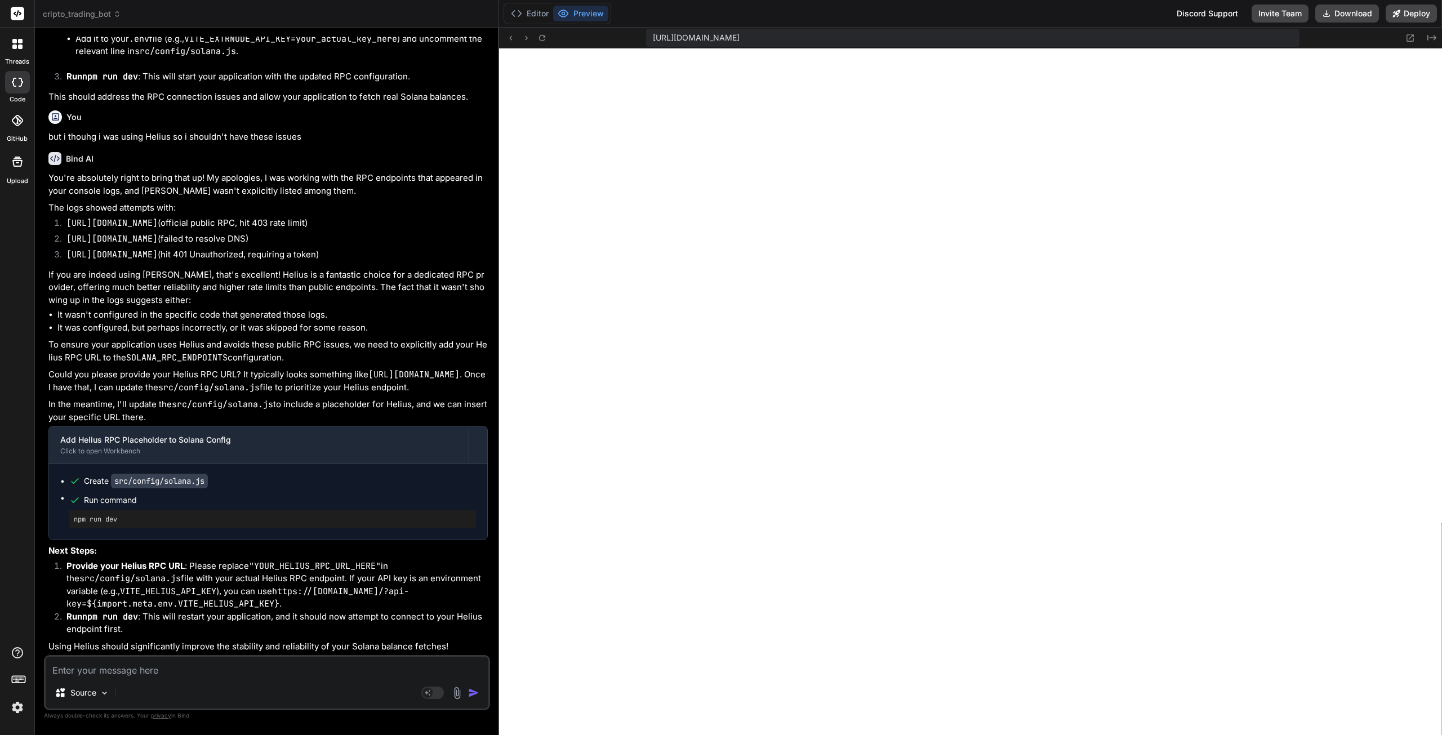
click at [531, 12] on button "Editor" at bounding box center [529, 14] width 47 height 16
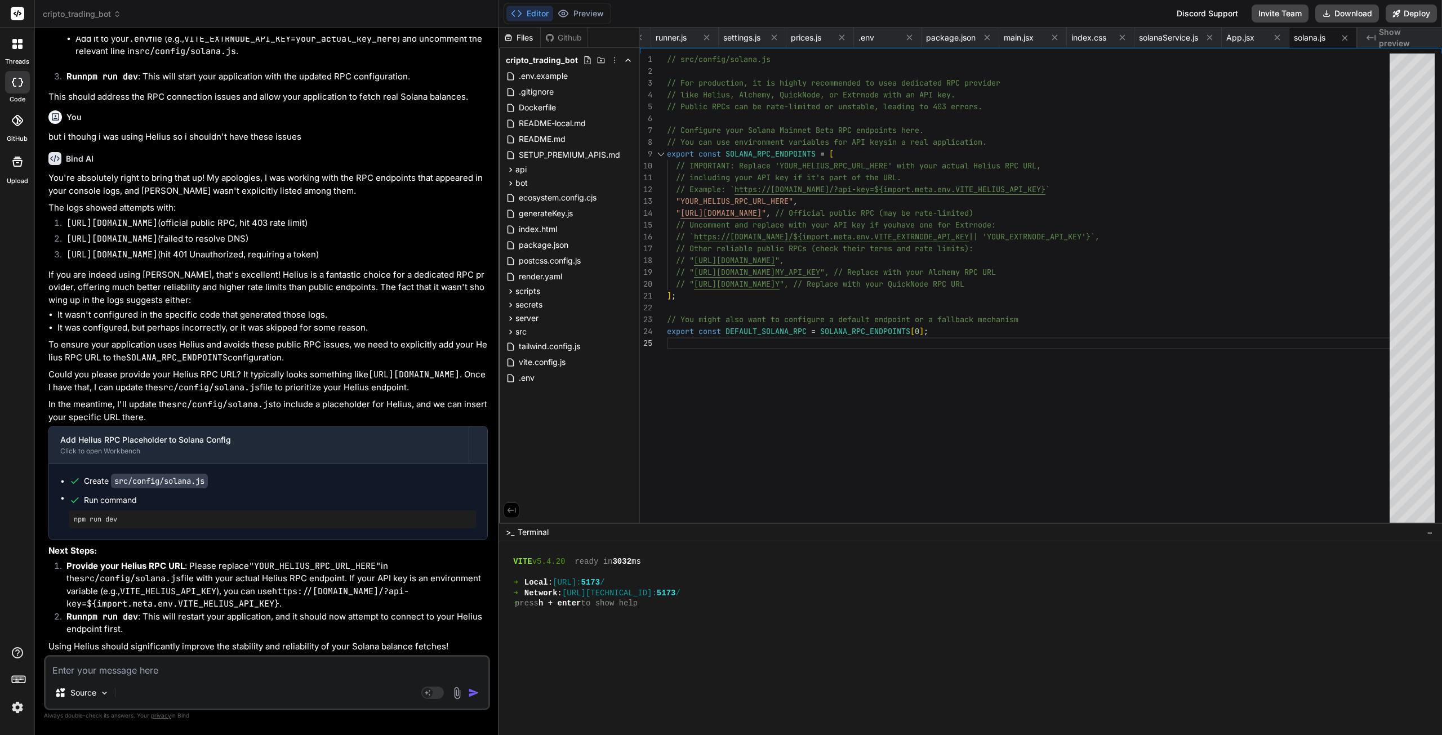
click at [132, 668] on textarea at bounding box center [267, 667] width 443 height 20
type textarea "i"
type textarea "x"
type textarea "i"
type textarea "x"
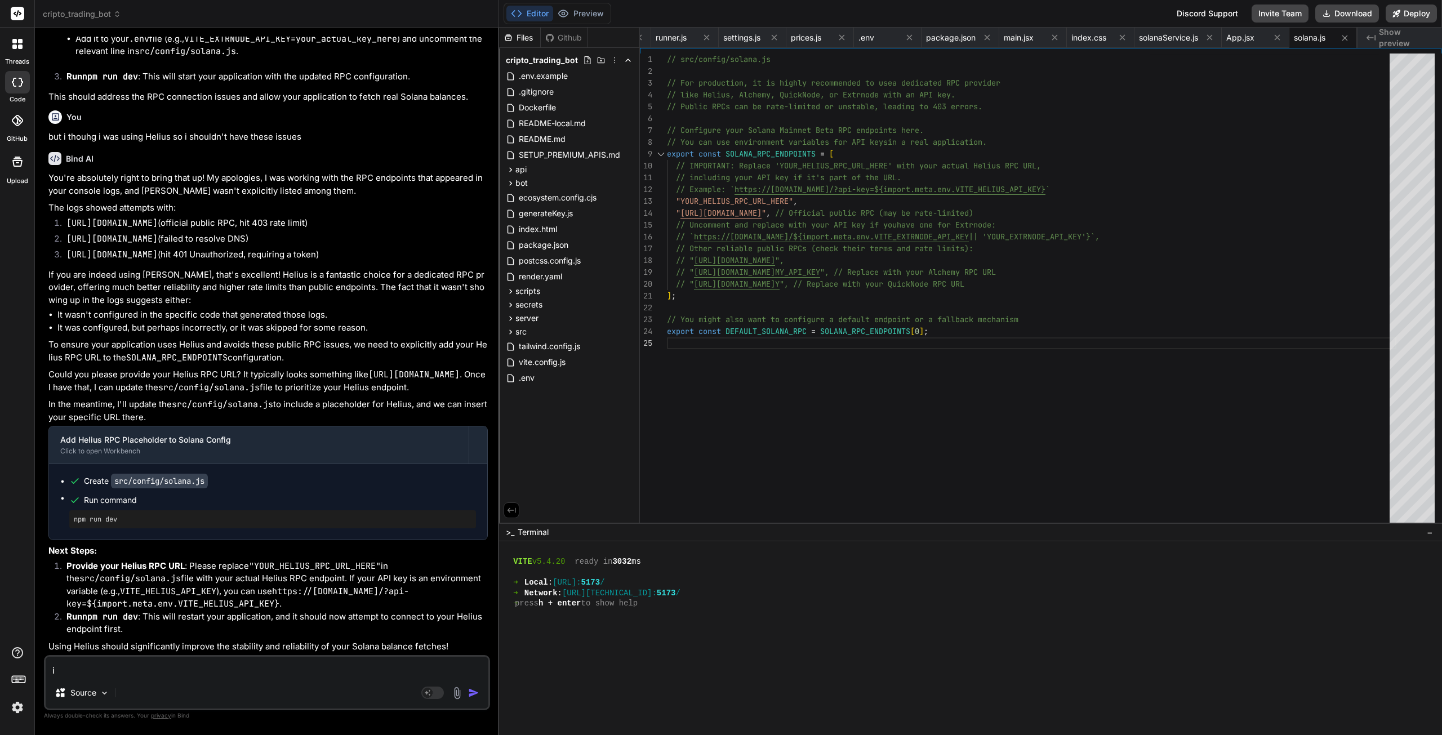
type textarea "i a"
type textarea "x"
type textarea "i al"
type textarea "x"
type textarea "i alr"
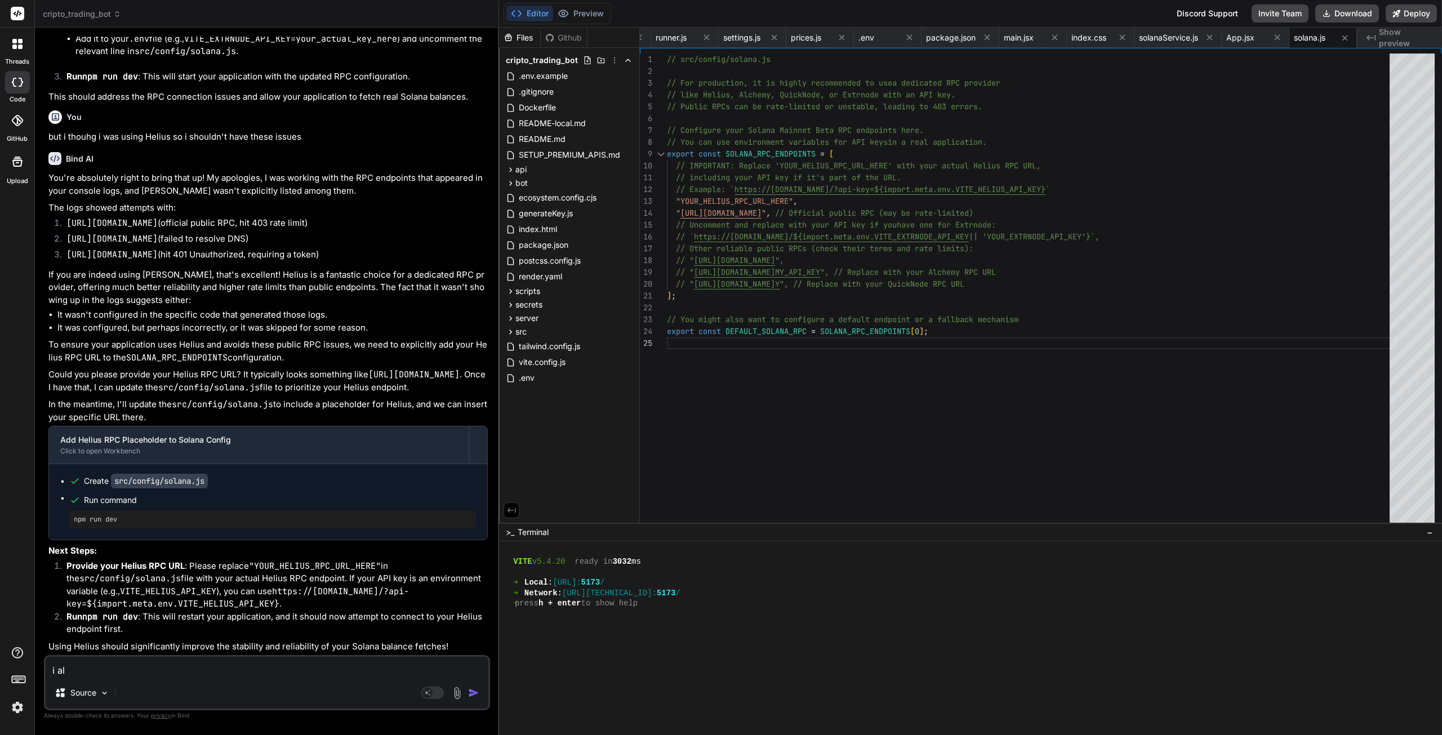
type textarea "x"
type textarea "i alre"
type textarea "x"
type textarea "i alrea"
type textarea "x"
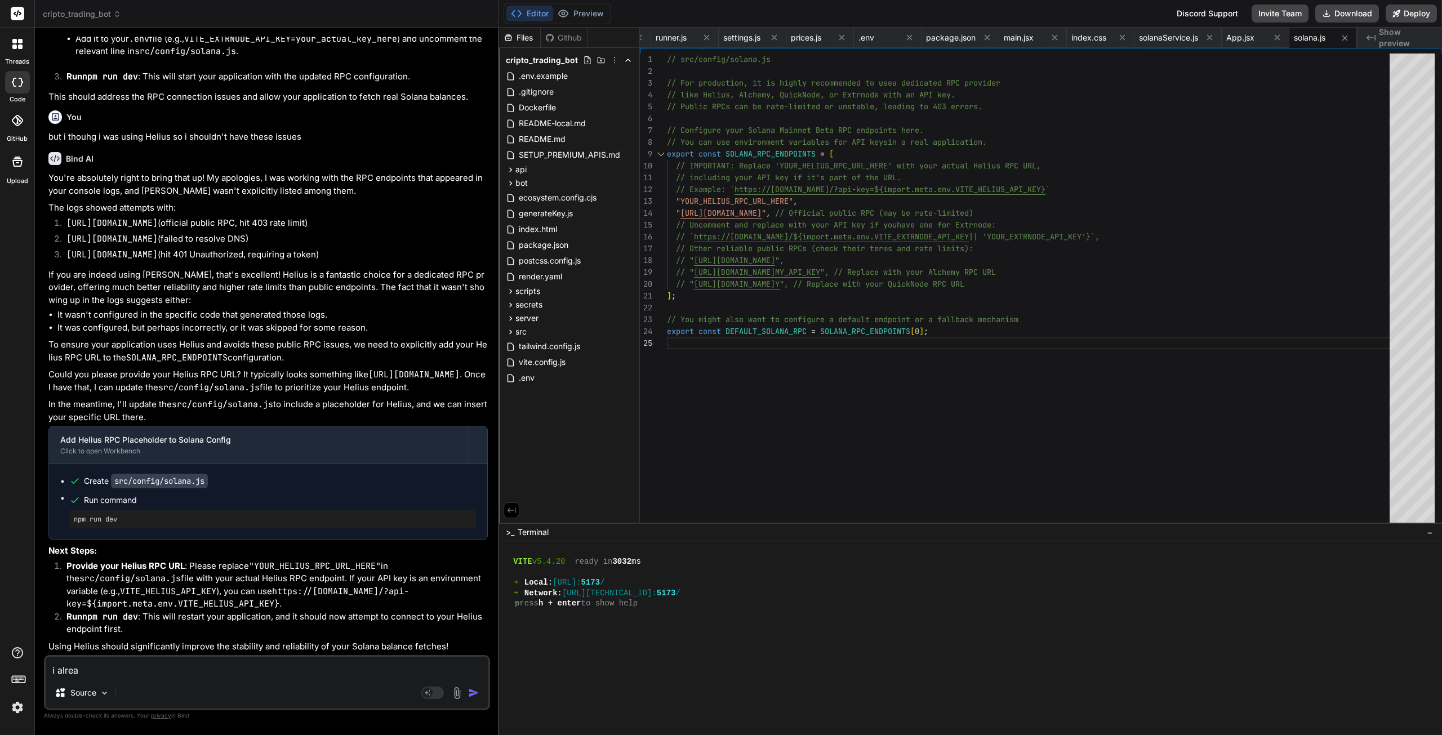
type textarea "i alread"
type textarea "x"
type textarea "i already"
type textarea "x"
type textarea "i already"
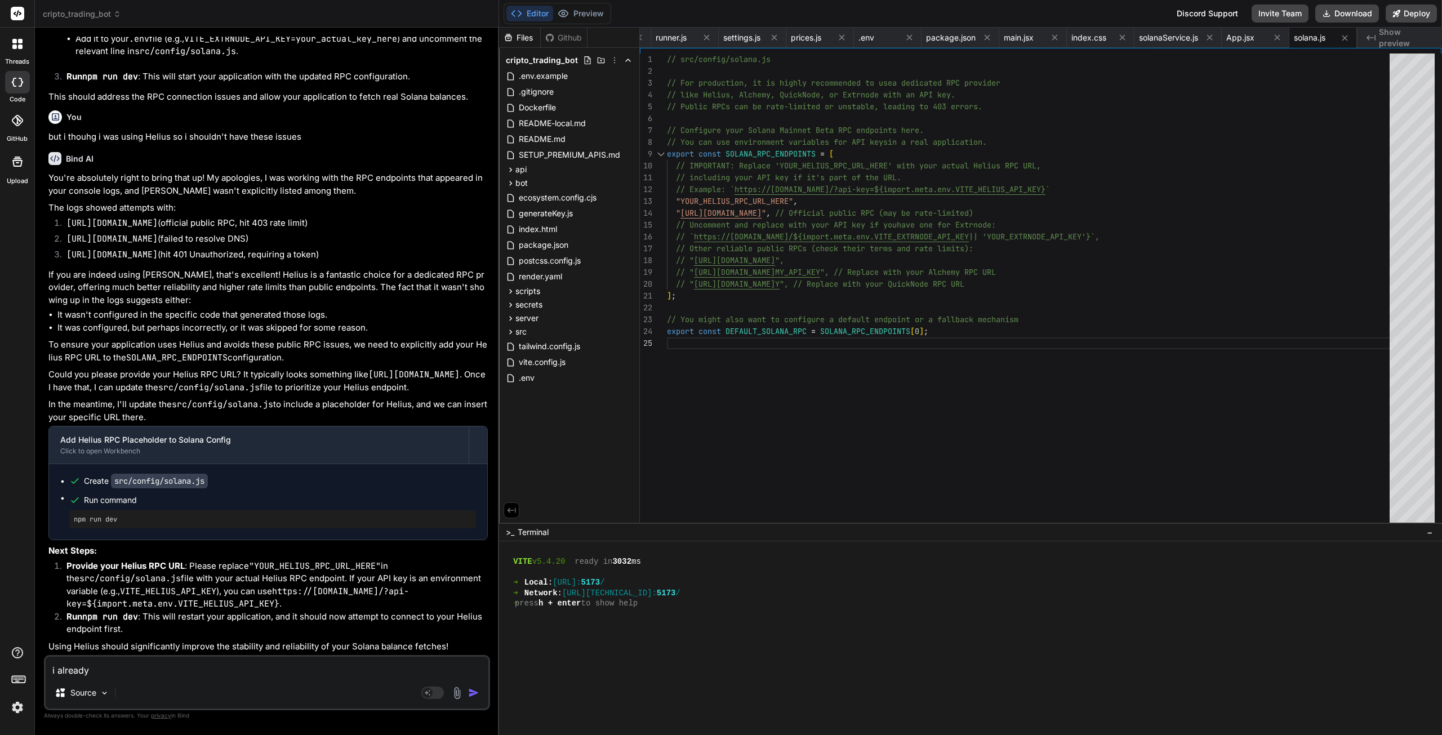
type textarea "x"
type textarea "i already h"
type textarea "x"
type textarea "i already ha"
type textarea "x"
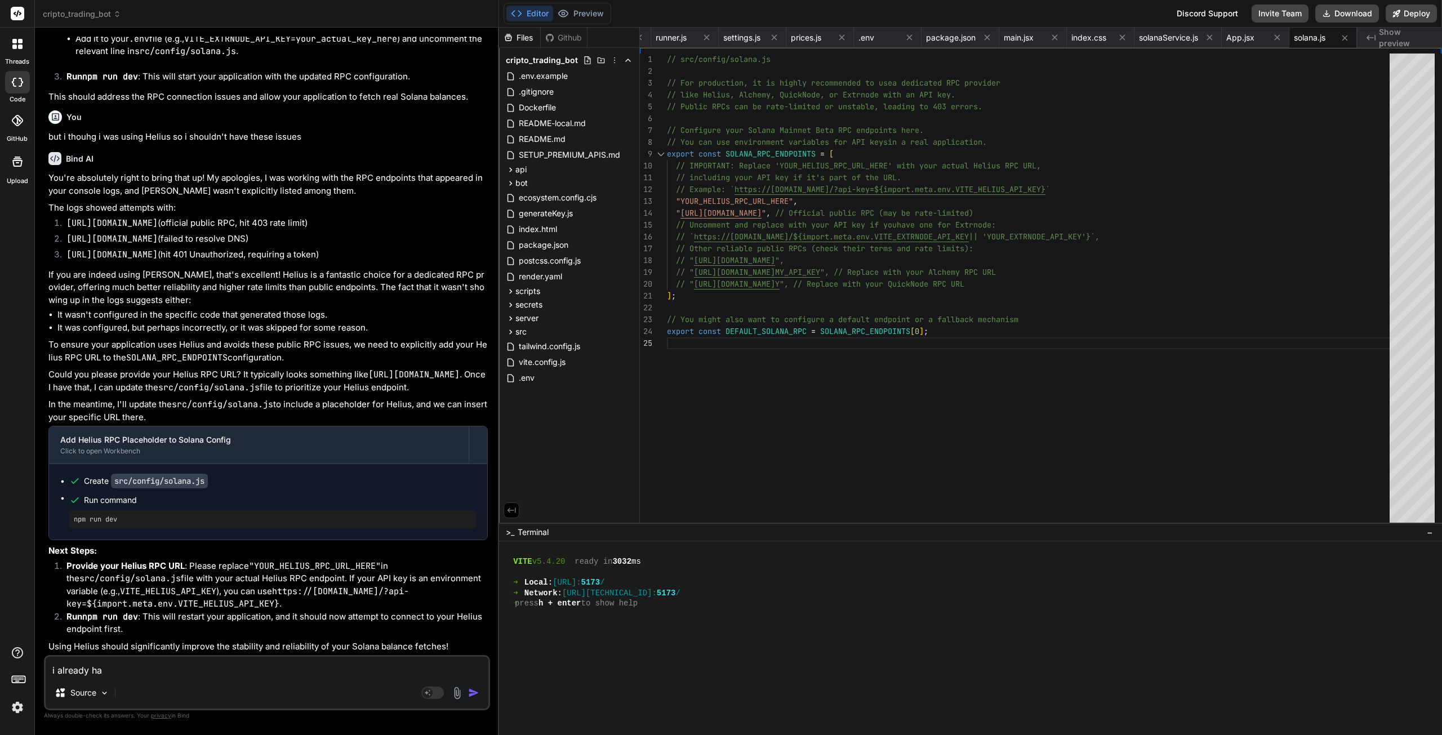
type textarea "i already hav"
type textarea "x"
type textarea "i already have"
type textarea "x"
type textarea "i already have"
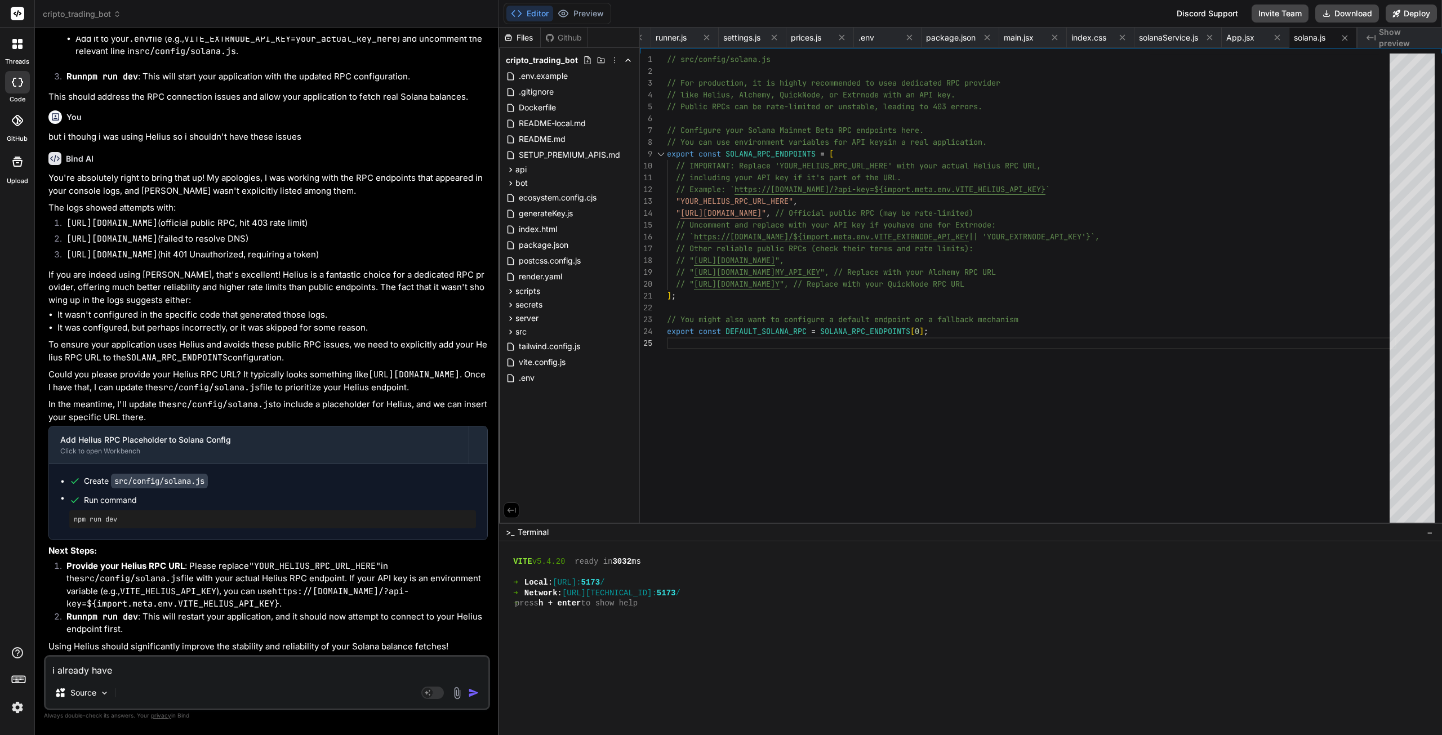
type textarea "x"
type textarea "i already have a"
type textarea "x"
type textarea "i already have a"
type textarea "x"
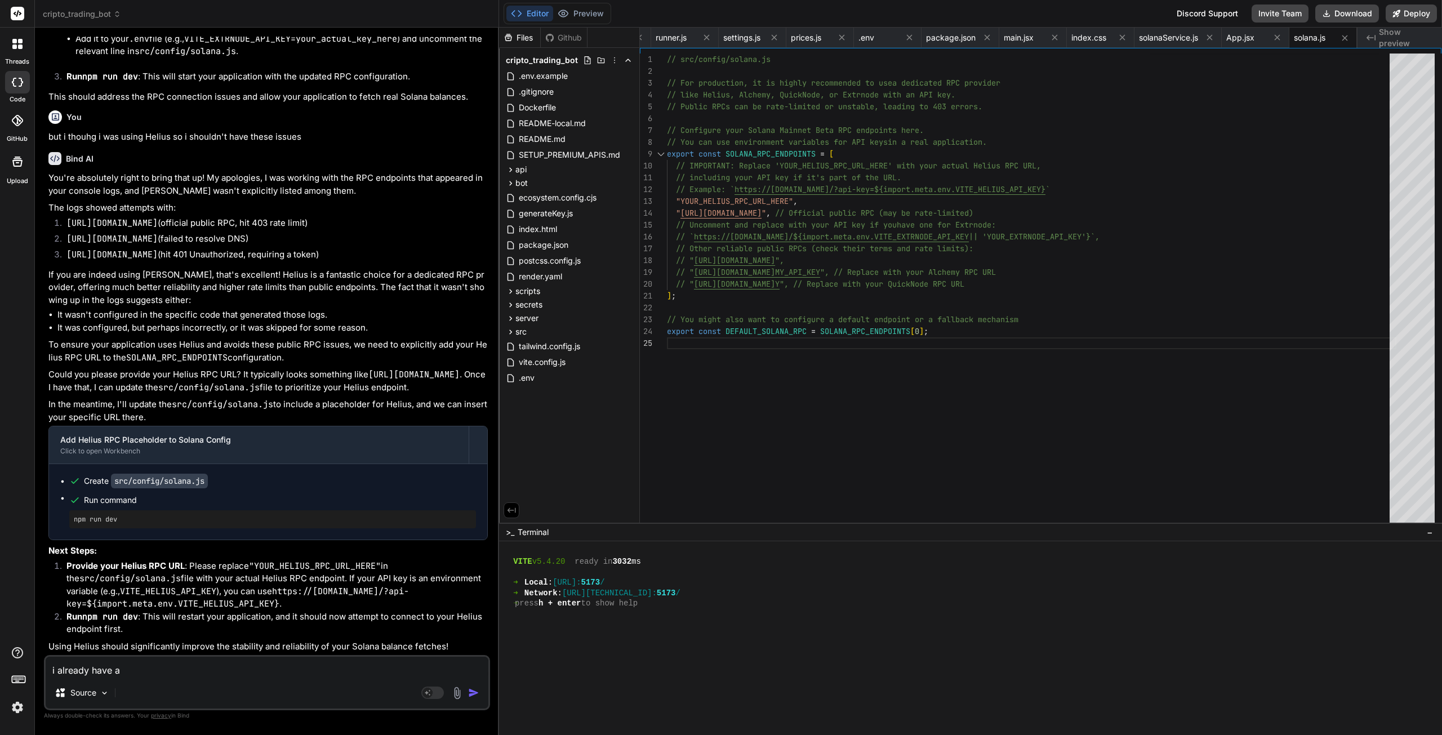
type textarea "i already have a e"
type textarea "x"
type textarea "i already have a en"
type textarea "x"
type textarea "i already have a env"
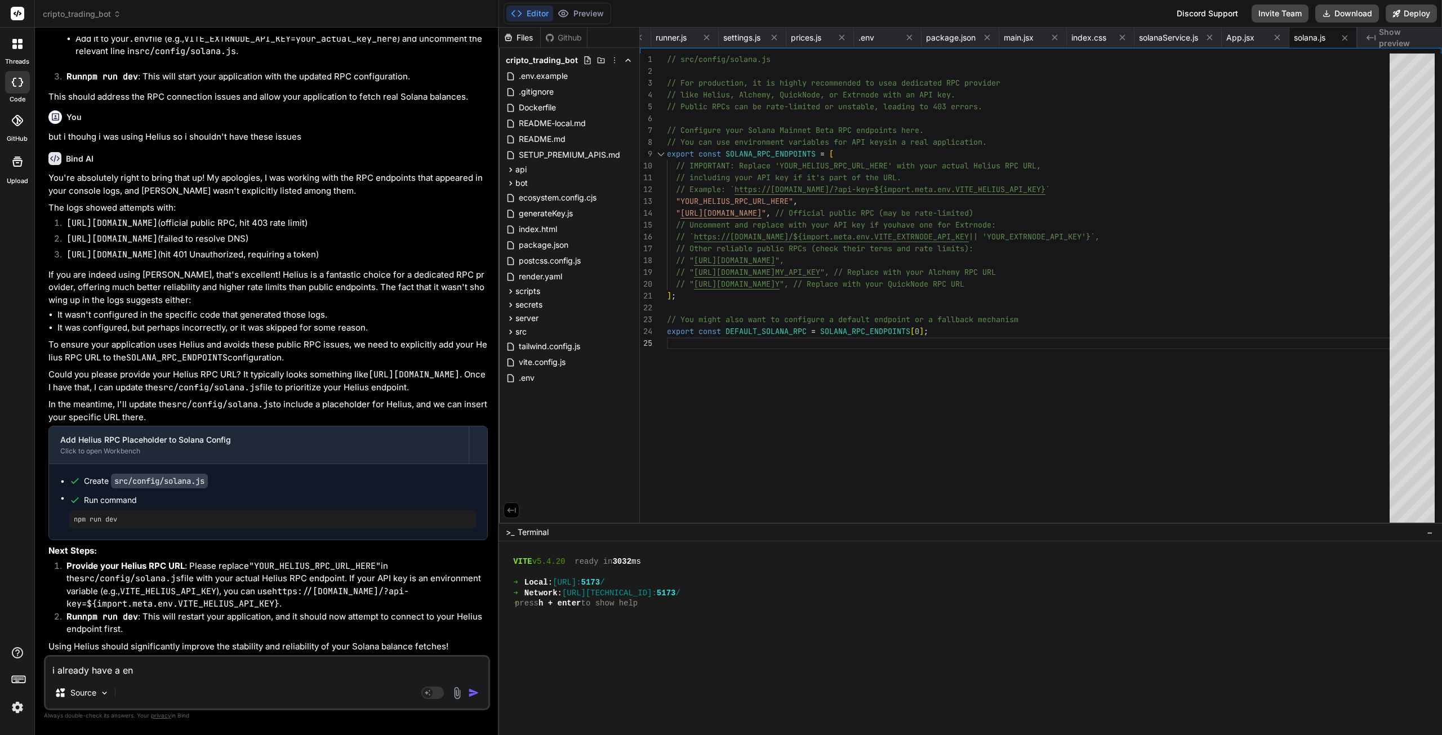
type textarea "x"
type textarea "i already have a env"
type textarea "x"
type textarea "i already have a env v"
type textarea "x"
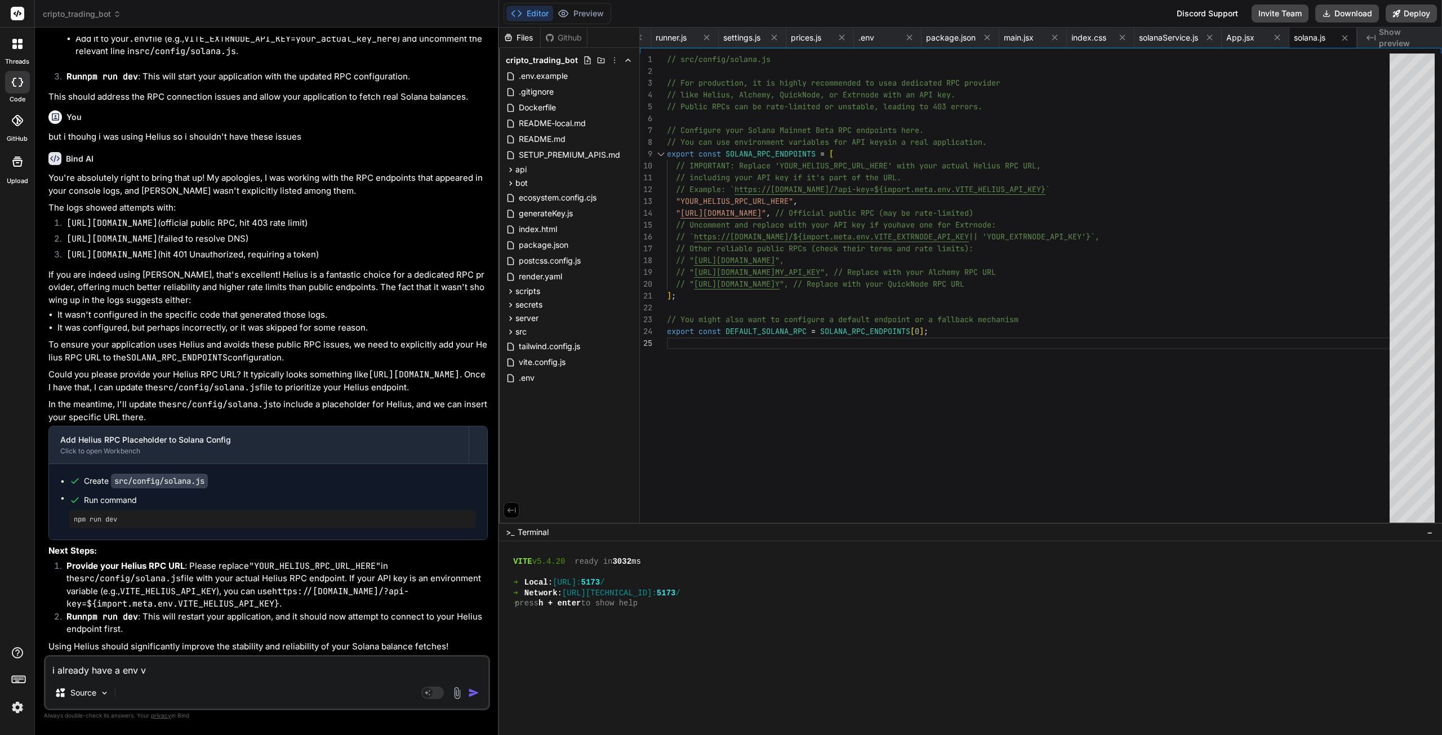
type textarea "i already have a env va"
type textarea "x"
type textarea "i already have a env var"
type textarea "x"
type textarea "i already have a env vari"
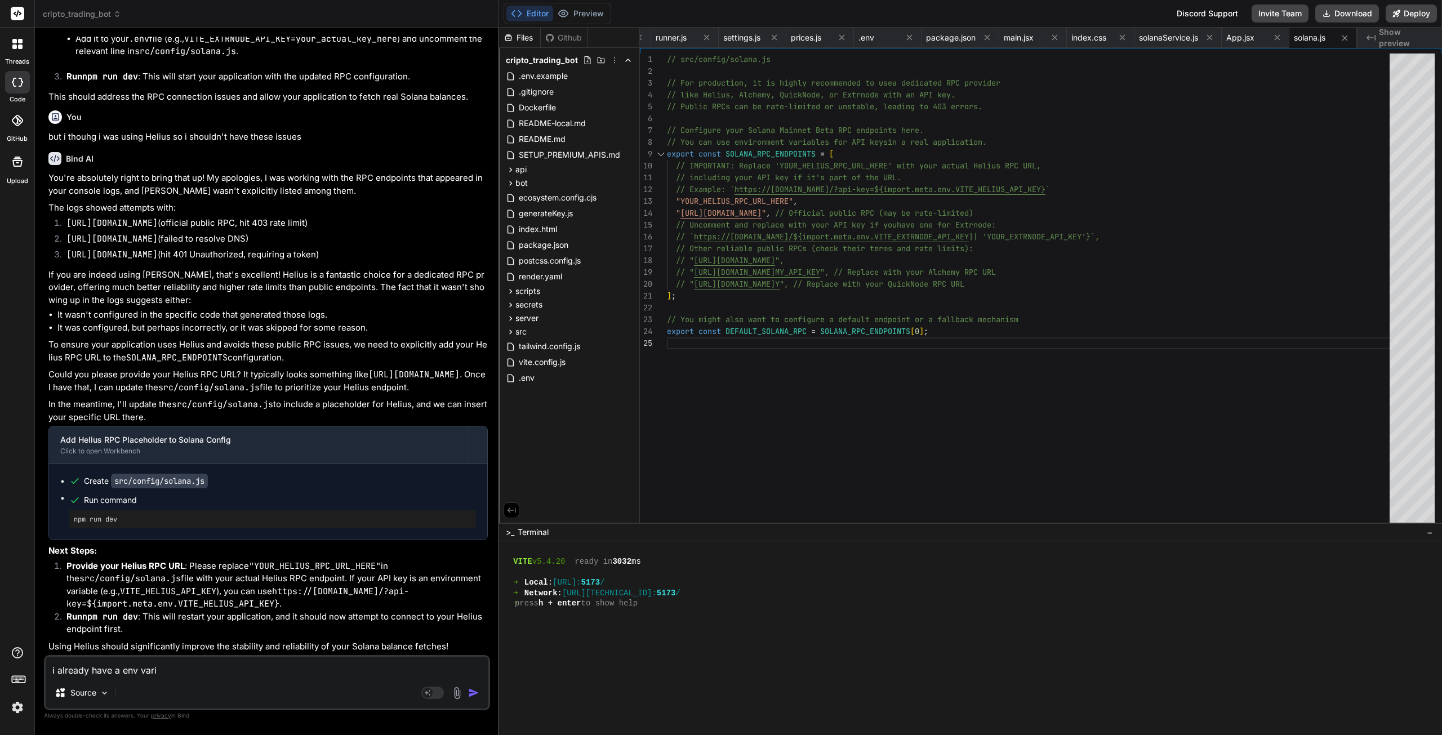
type textarea "x"
type textarea "i already have a env varia"
type textarea "x"
type textarea "i already have a env variab"
type textarea "x"
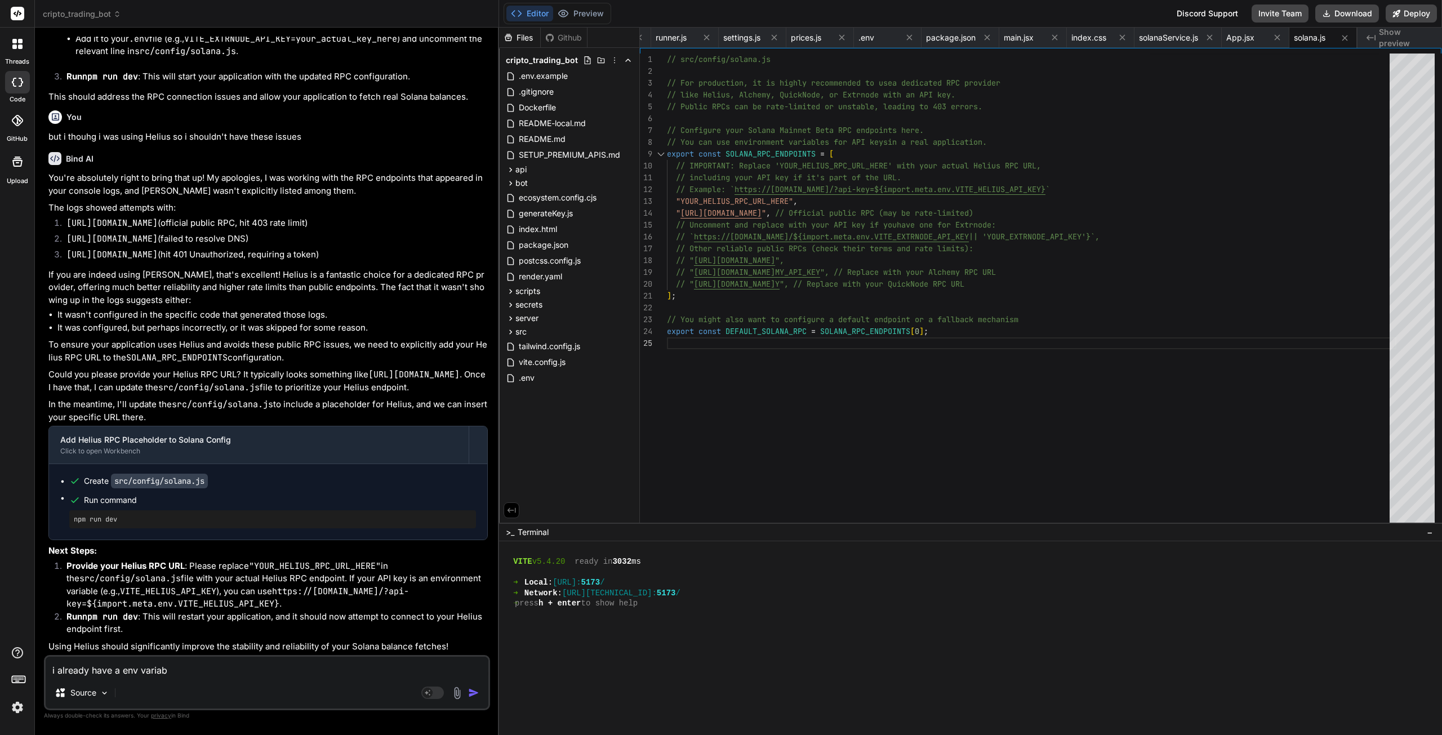
type textarea "i already have a env variabl"
type textarea "x"
type textarea "i already have a env variable"
type textarea "x"
type textarea "i already have a env variable"
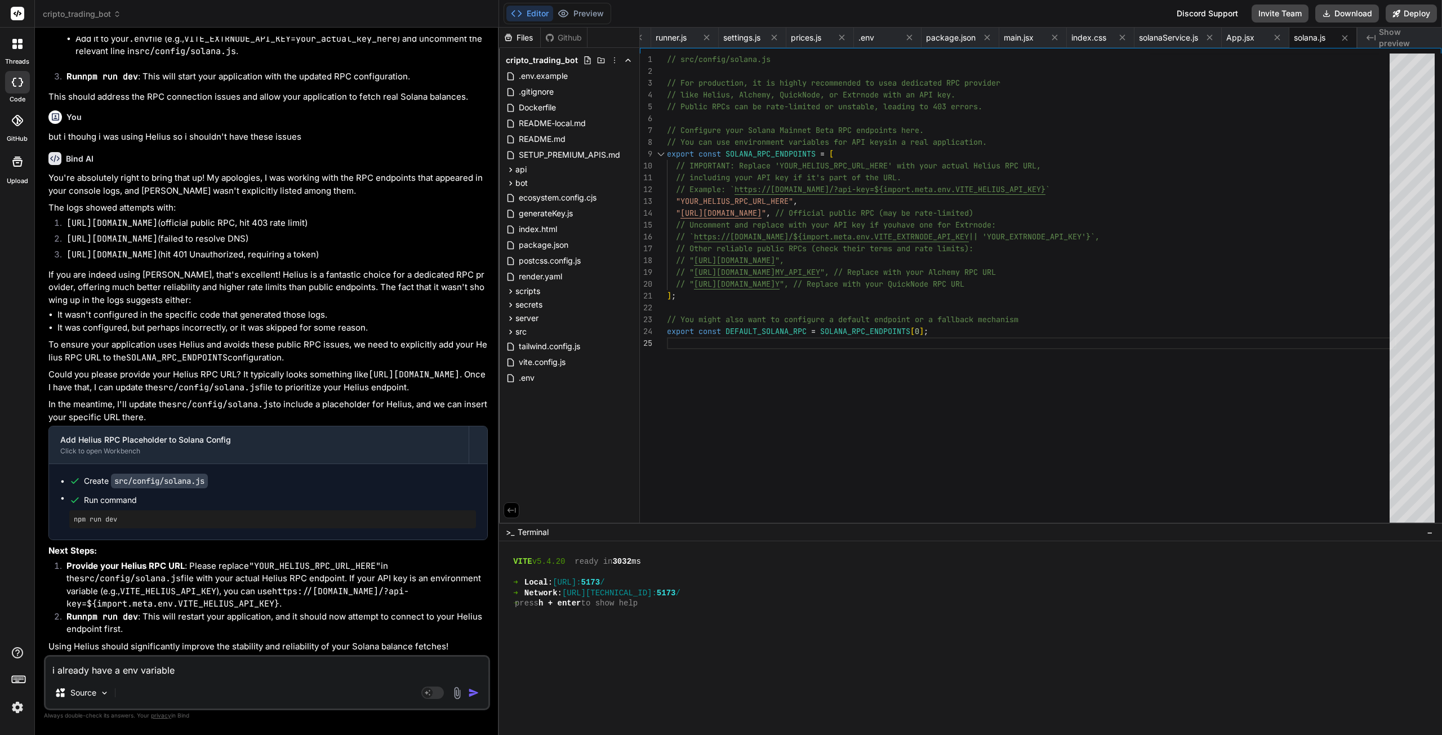
type textarea "x"
type textarea "i already have a env variable f"
type textarea "x"
type textarea "i already have a env variable fo"
type textarea "x"
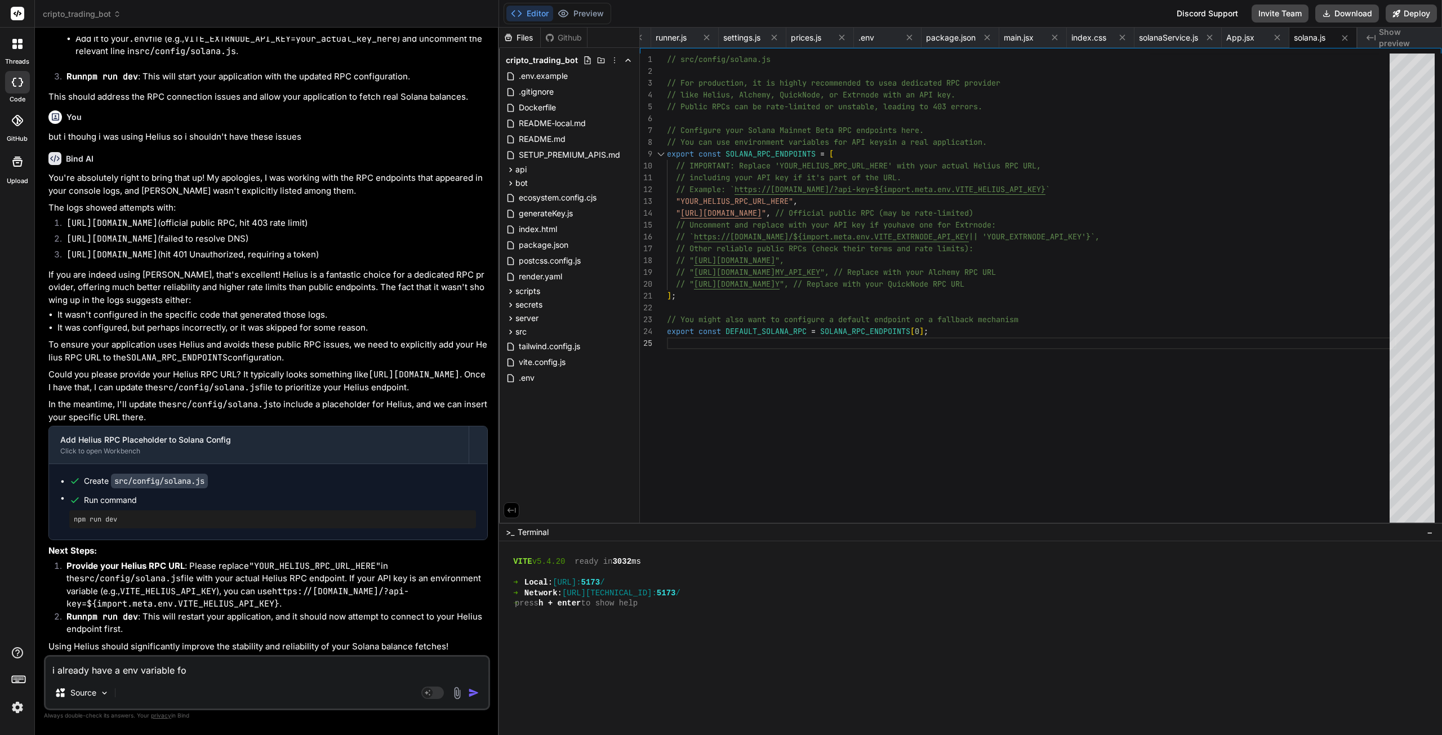
type textarea "i already have a env variable for"
type textarea "x"
type textarea "i already have a env variable for"
type textarea "x"
type textarea "i already have a env variable for t"
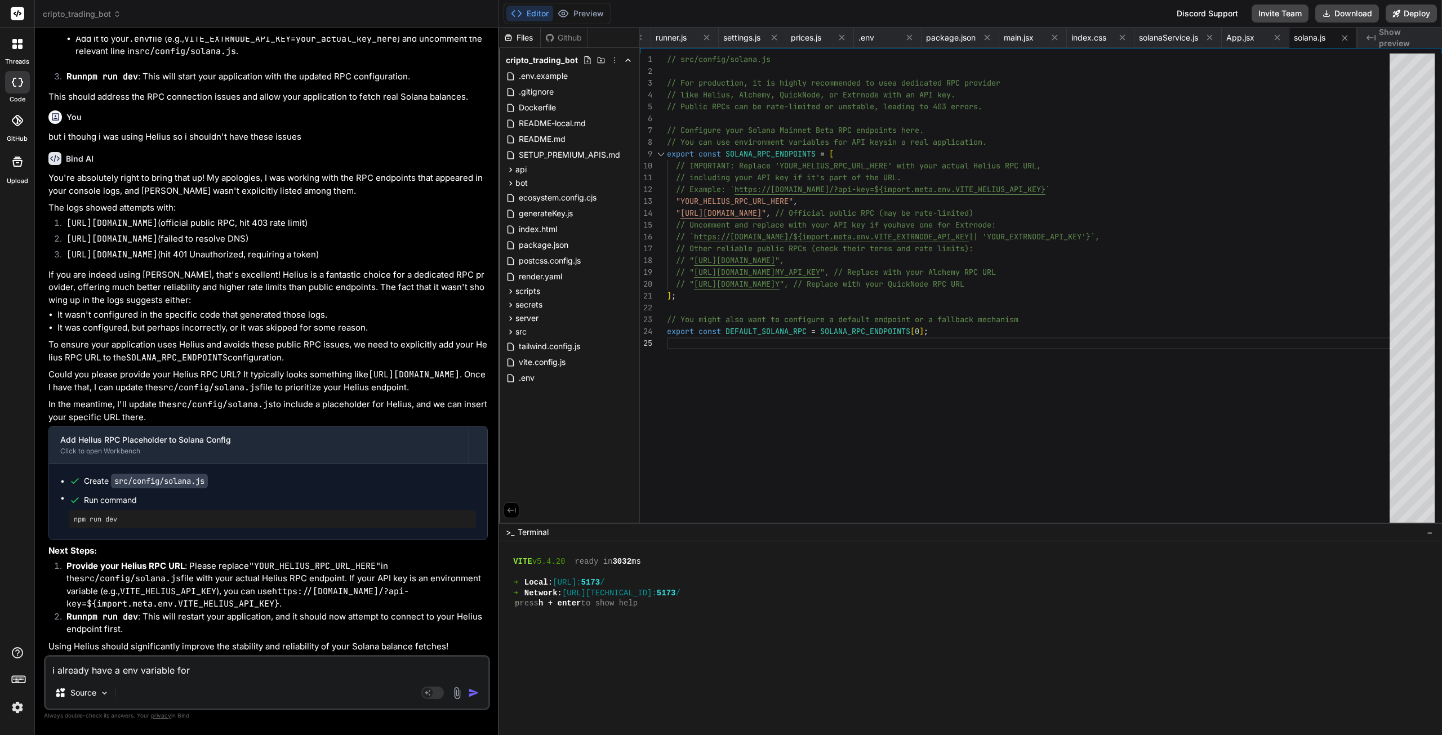
type textarea "x"
type textarea "i already have a env variable for th"
type textarea "x"
type textarea "i already have a env variable for thi"
type textarea "x"
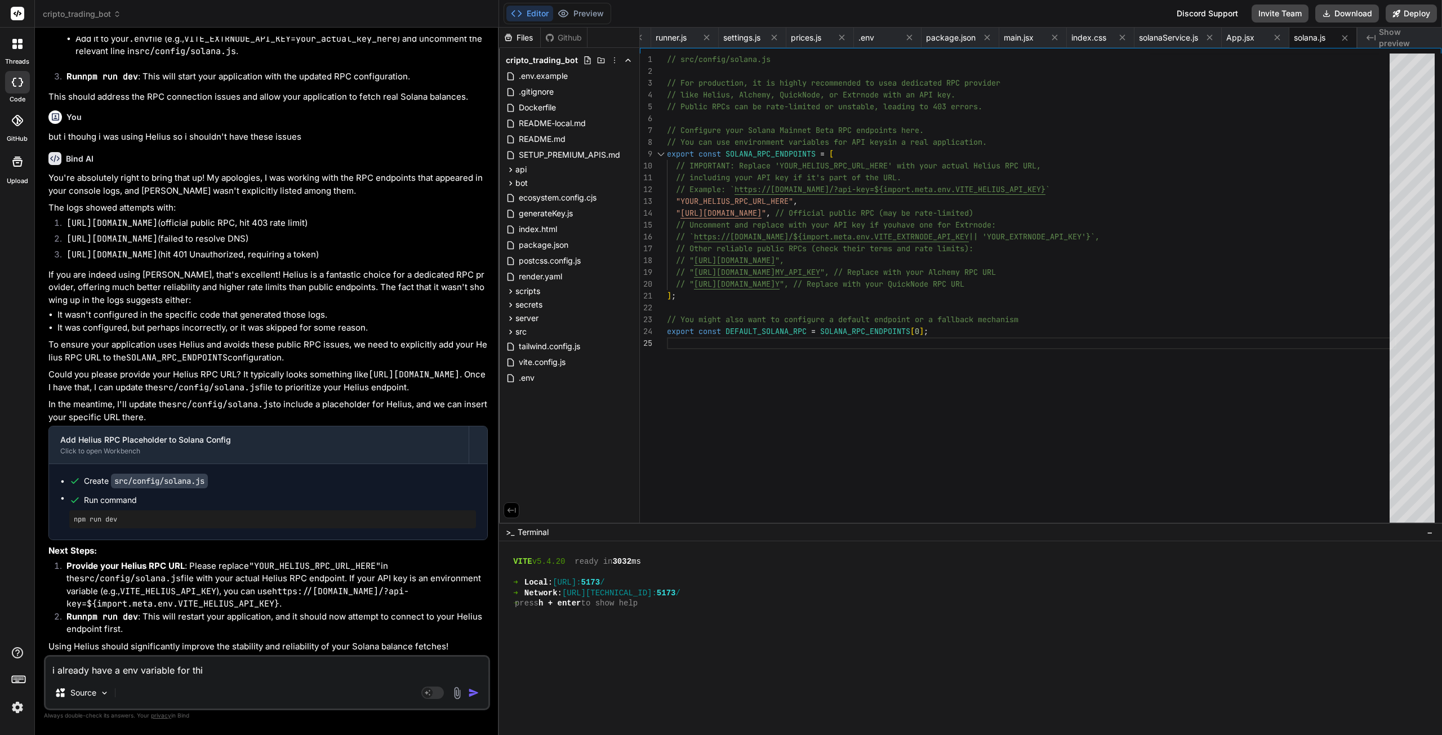
type textarea "i already have a env variable for this"
paste textarea "HELIUS_API_KEY"
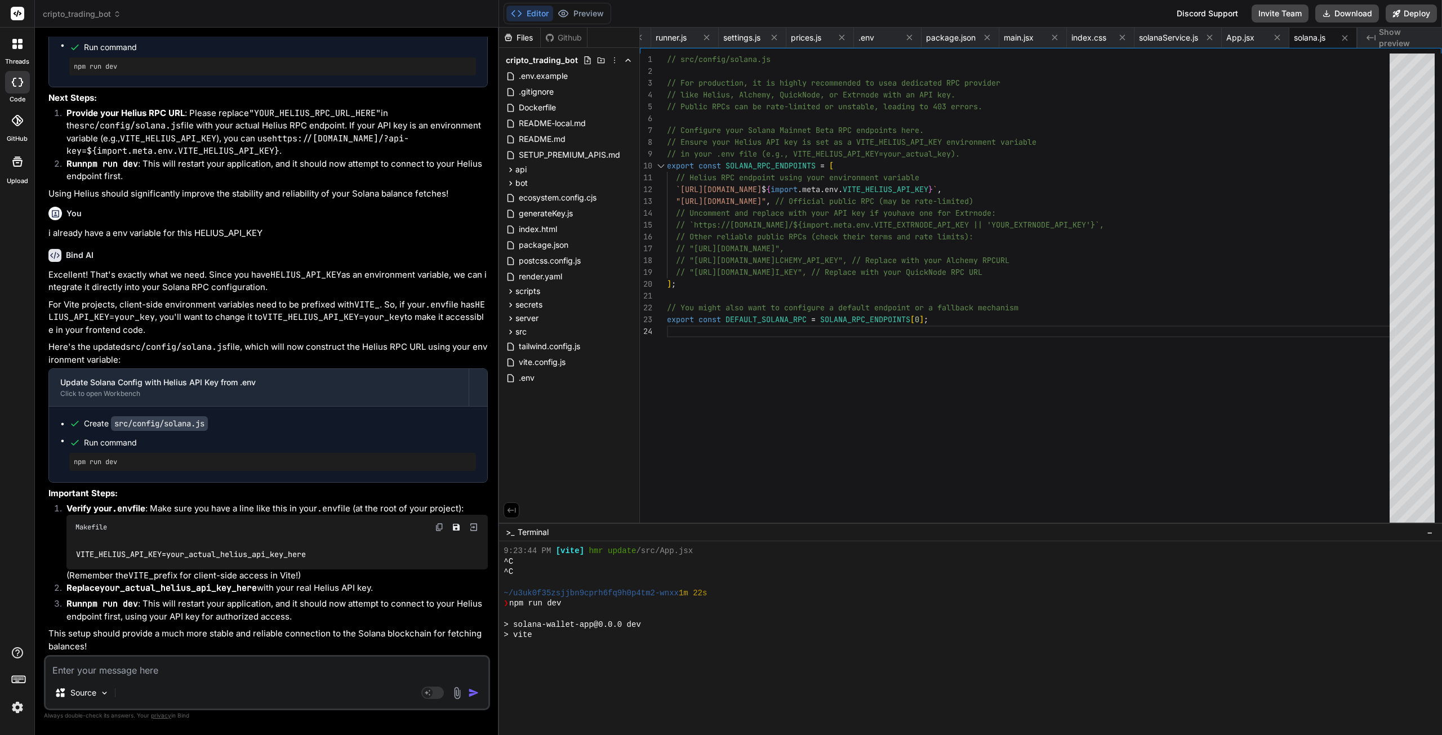
scroll to position [50817, 0]
click at [145, 673] on textarea at bounding box center [267, 667] width 443 height 20
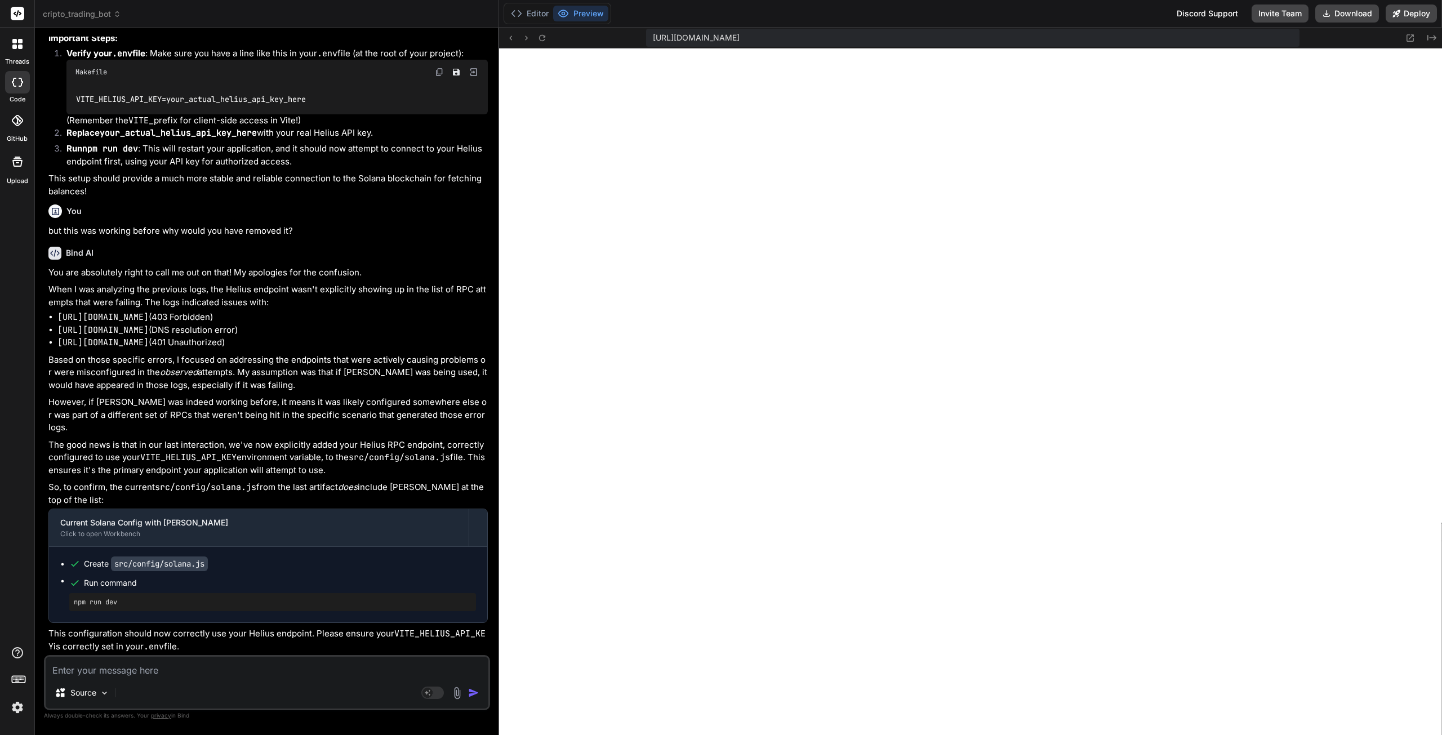
scroll to position [51443, 0]
click at [193, 673] on textarea at bounding box center [267, 667] width 443 height 20
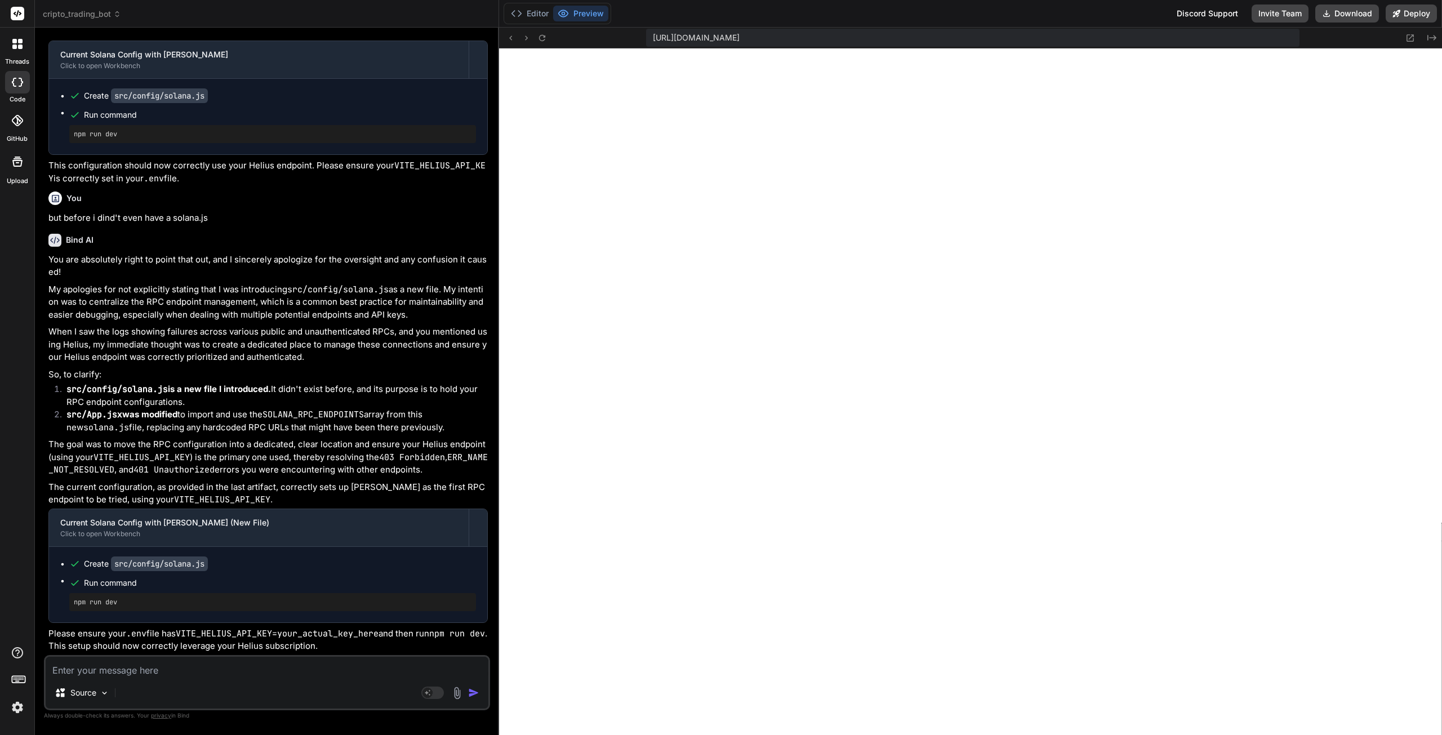
scroll to position [51914, 0]
click at [1337, 16] on button "Download" at bounding box center [1347, 14] width 64 height 18
click at [207, 667] on textarea at bounding box center [267, 667] width 443 height 20
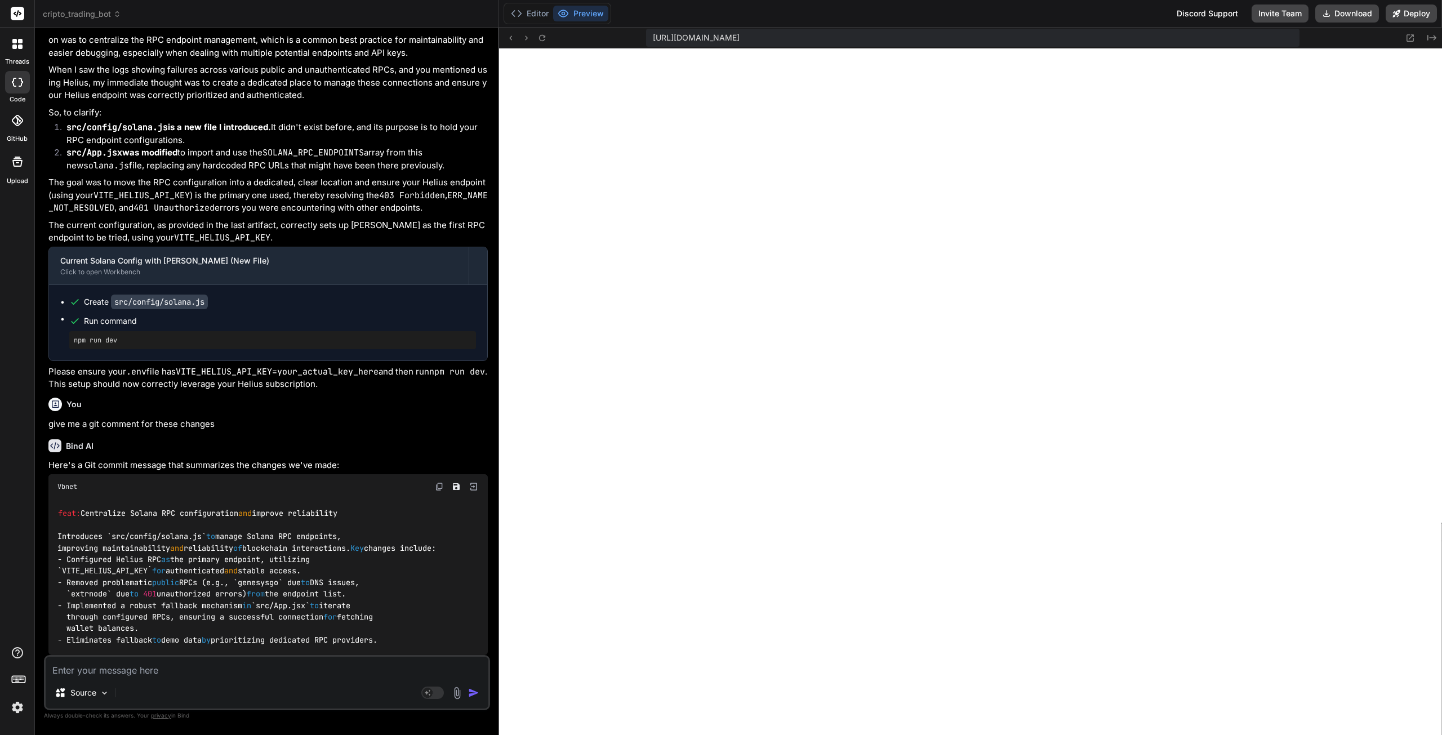
scroll to position [52199, 0]
click at [146, 670] on textarea at bounding box center [267, 667] width 443 height 20
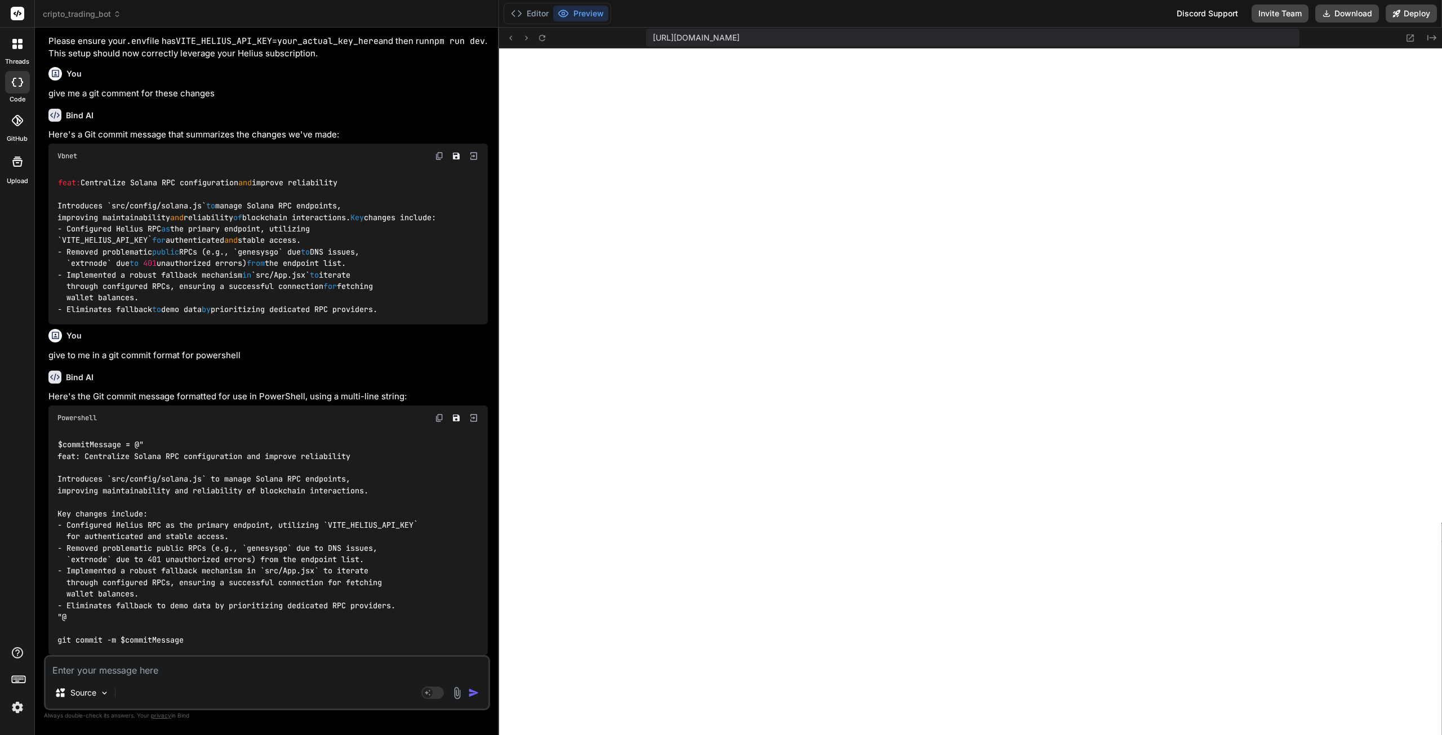
scroll to position [52529, 0]
click at [439, 419] on img at bounding box center [439, 417] width 9 height 9
click at [162, 674] on textarea at bounding box center [267, 667] width 443 height 20
paste textarea "Solana Wallet Balance"
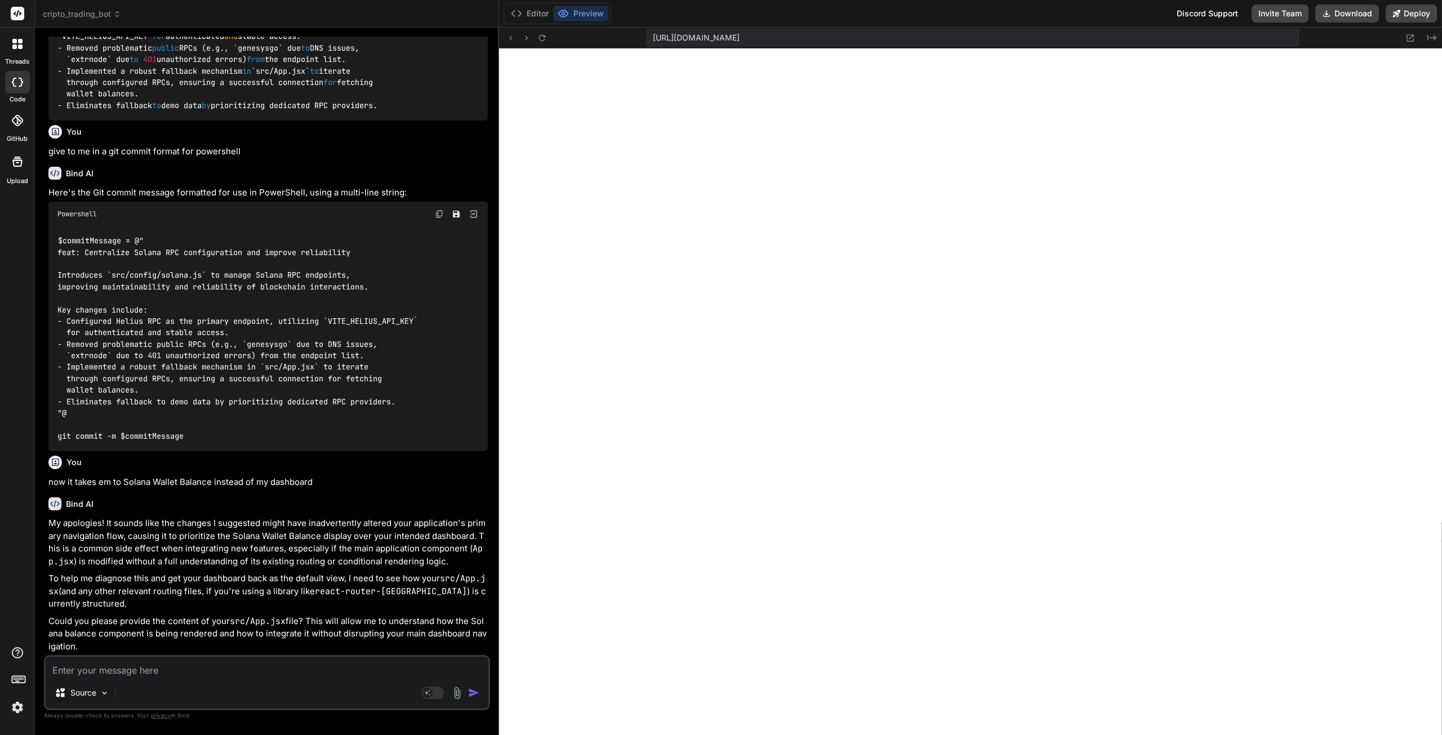
scroll to position [52736, 0]
click at [137, 671] on textarea at bounding box center [267, 667] width 443 height 20
paste textarea "💰 Loremips dolors ametcons adip Elitse doeiusmodt... incid-u6-lAB40.et:44 🔧 Dol…"
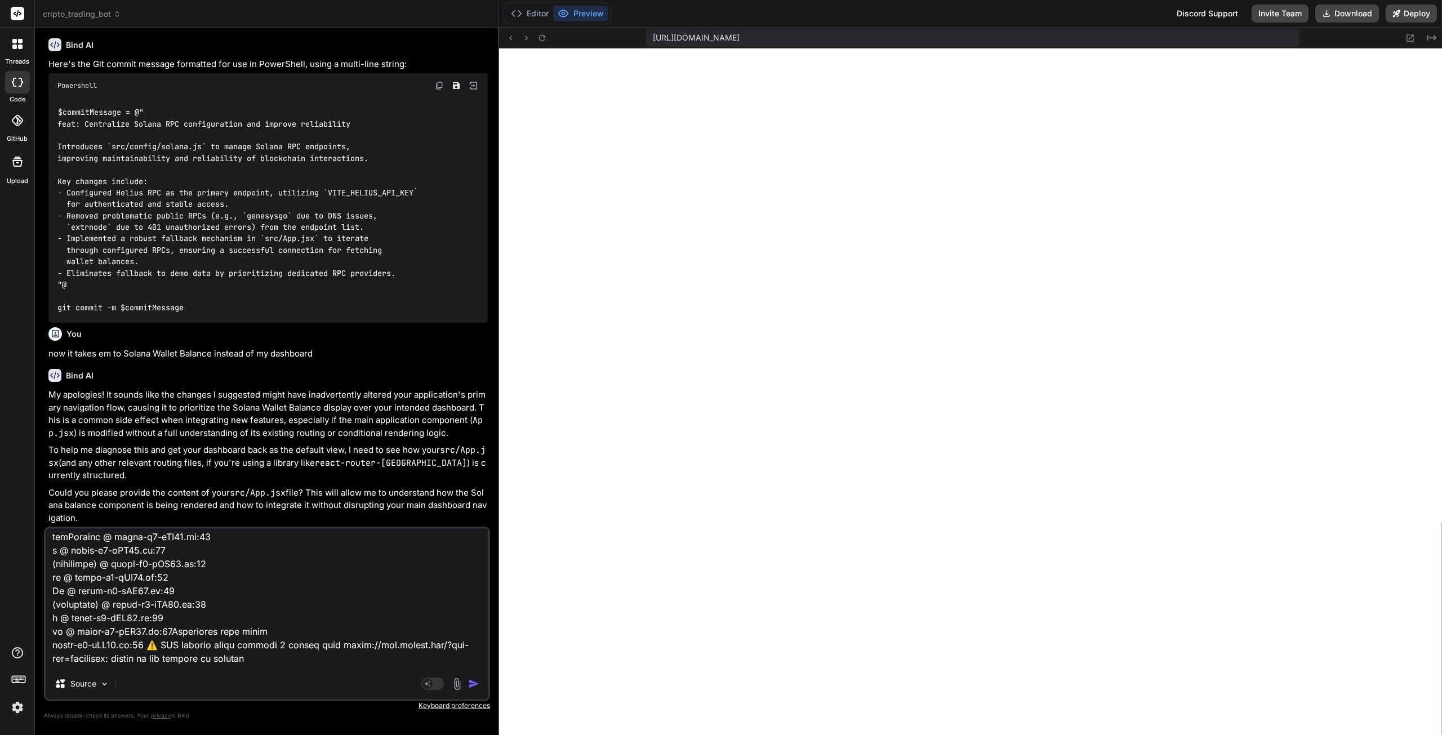
scroll to position [0, 0]
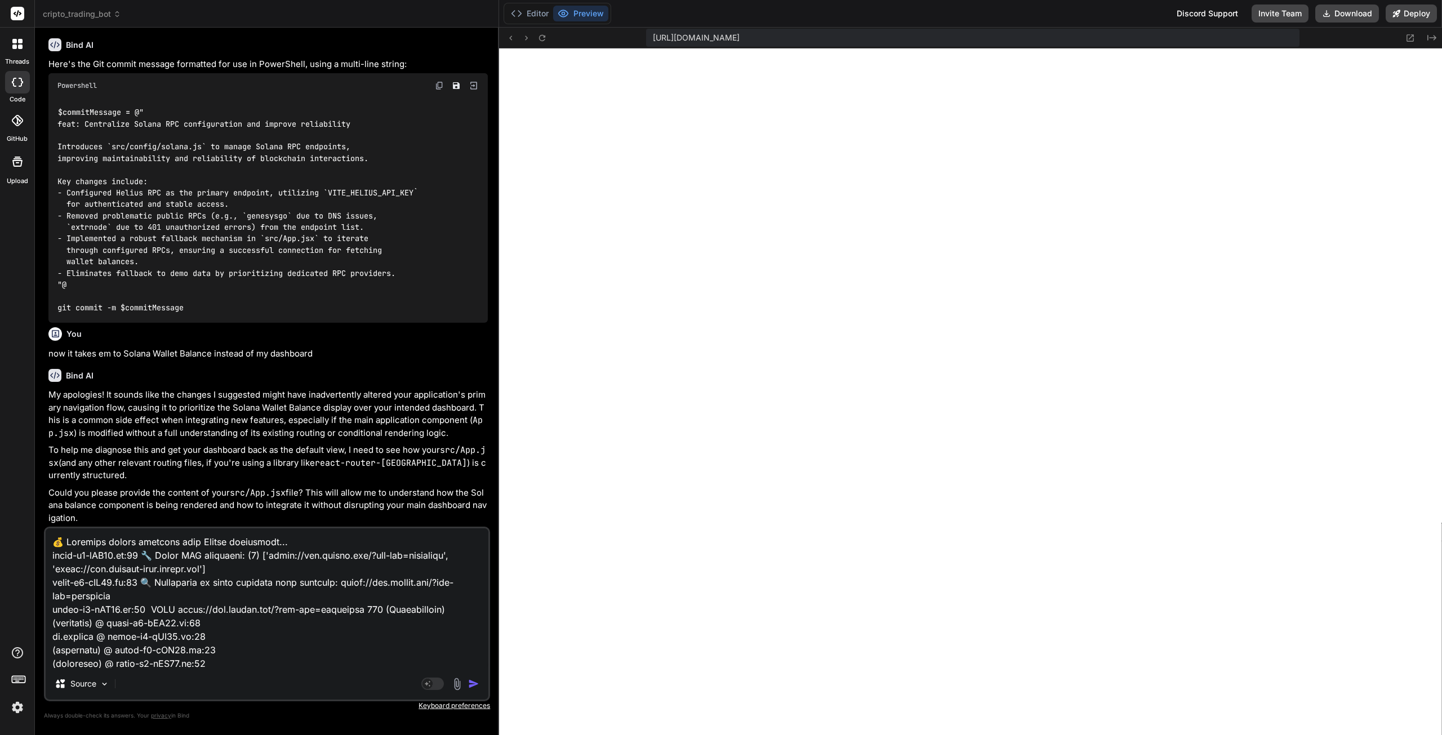
click at [54, 543] on textarea at bounding box center [267, 598] width 443 height 140
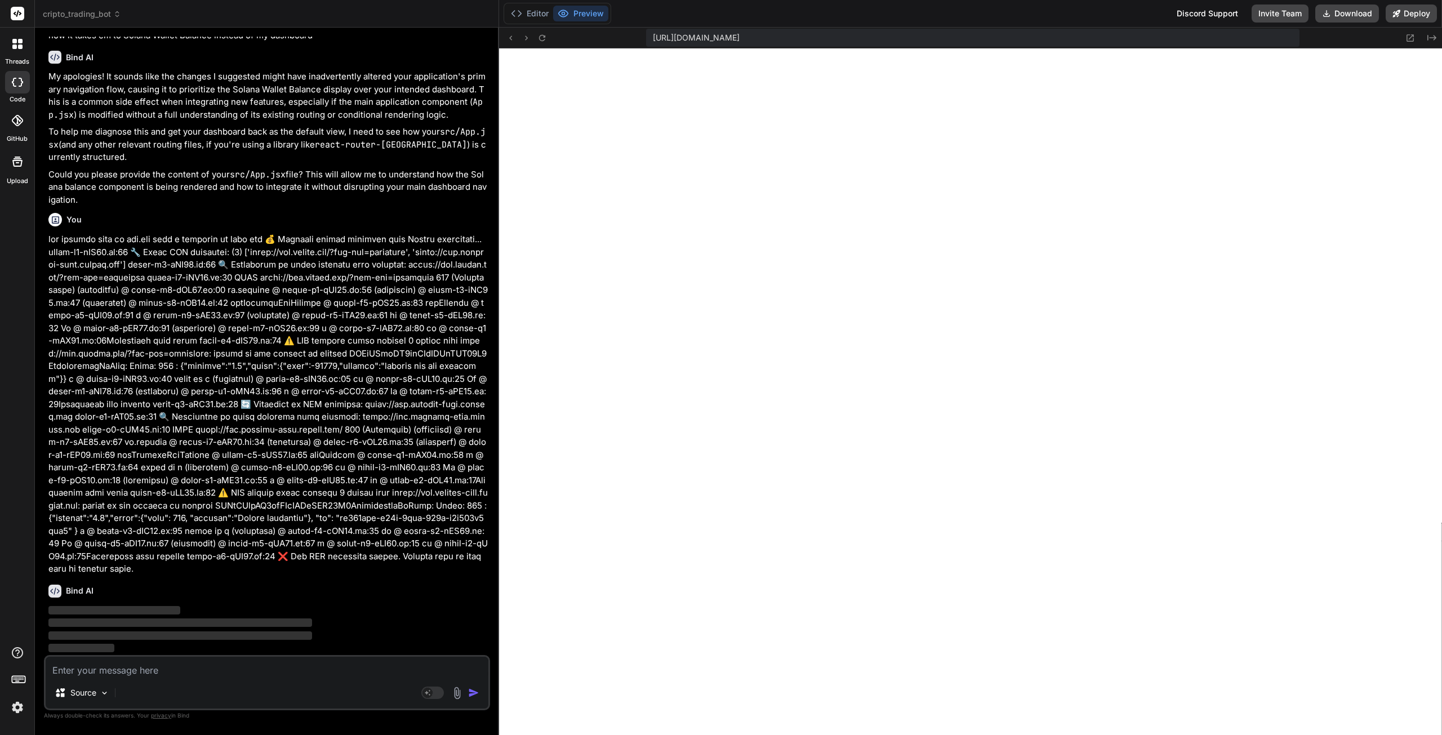
scroll to position [53182, 0]
click at [527, 10] on button "Editor" at bounding box center [529, 14] width 47 height 16
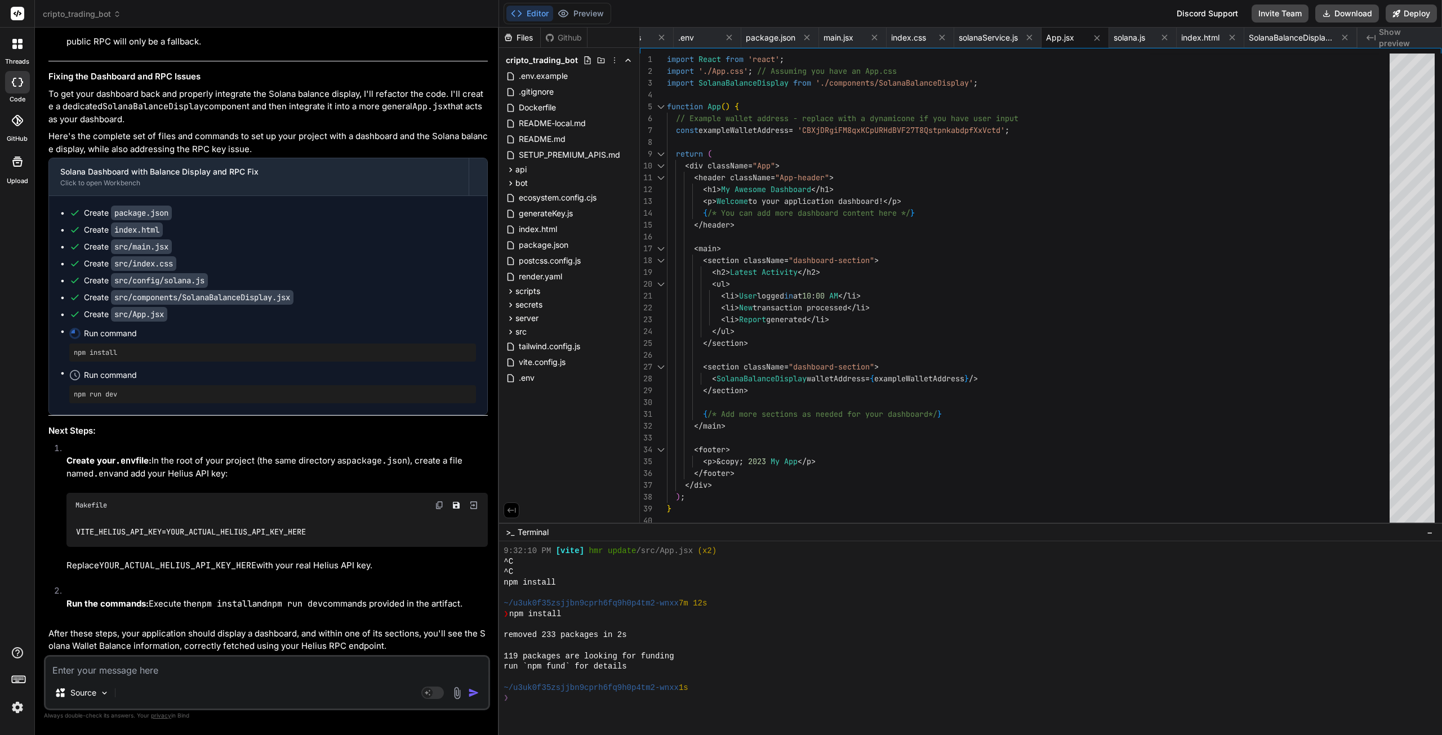
scroll to position [54385, 0]
click at [188, 667] on textarea at bounding box center [267, 667] width 443 height 20
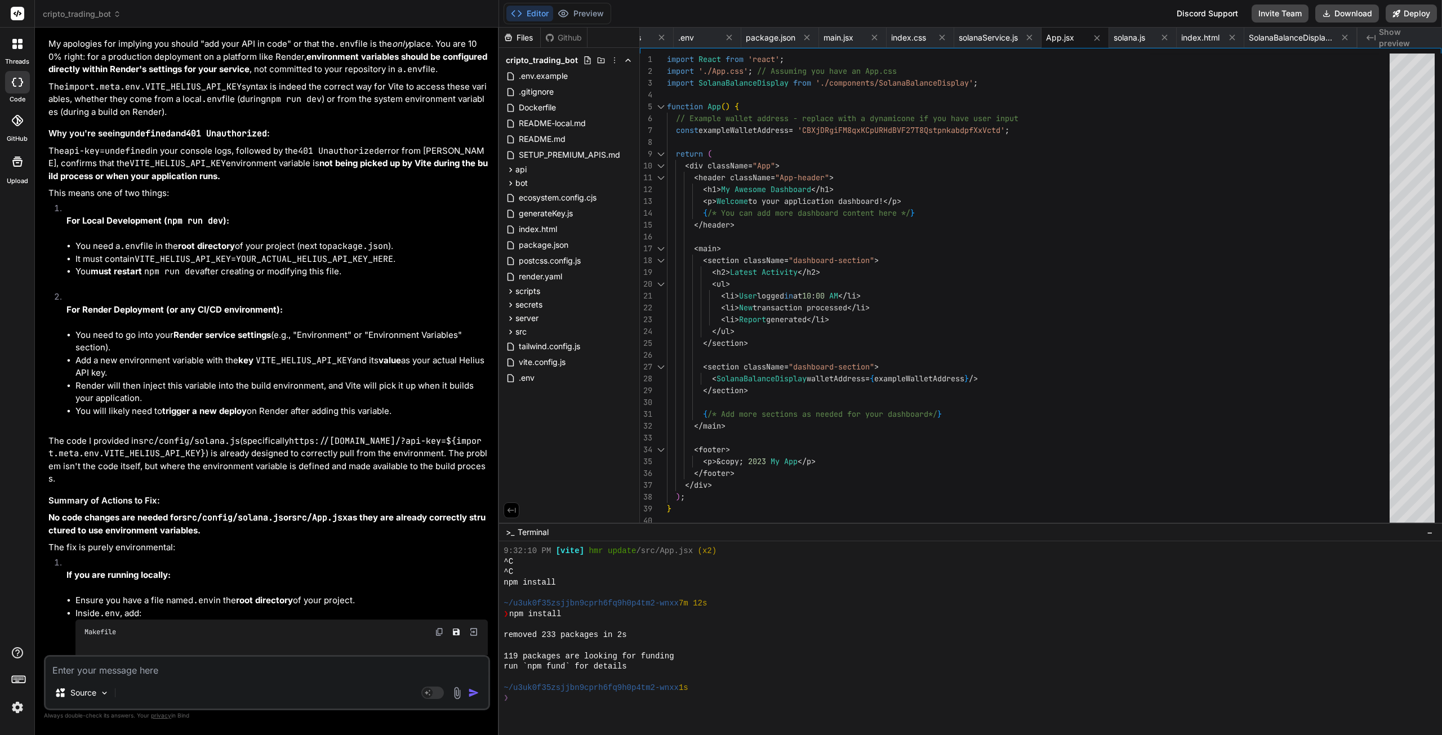
scroll to position [54372, 0]
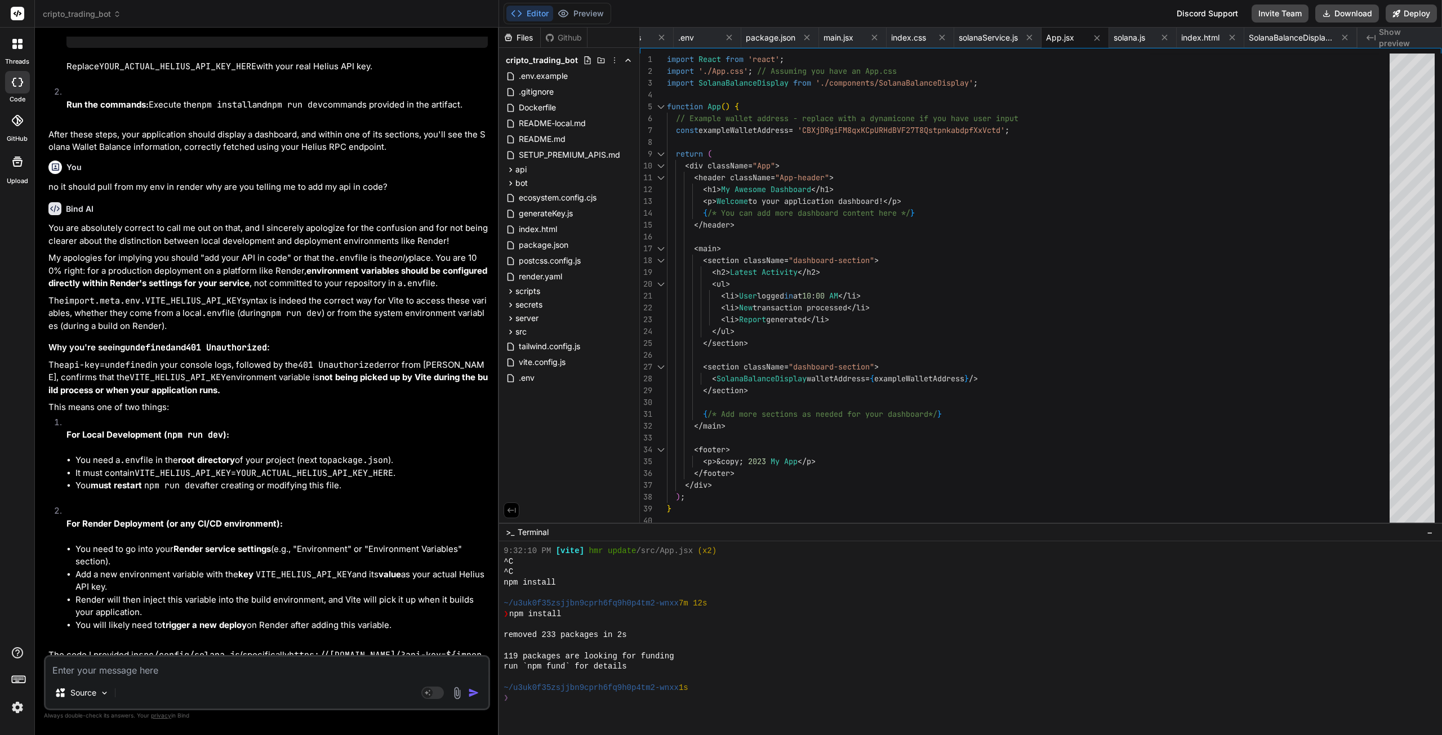
click at [1348, 11] on button "Download" at bounding box center [1347, 14] width 64 height 18
click at [169, 669] on textarea at bounding box center [267, 667] width 443 height 20
paste textarea "==> Downloading cache... ==> Cloning from [URL][DOMAIN_NAME] ==> Checking out c…"
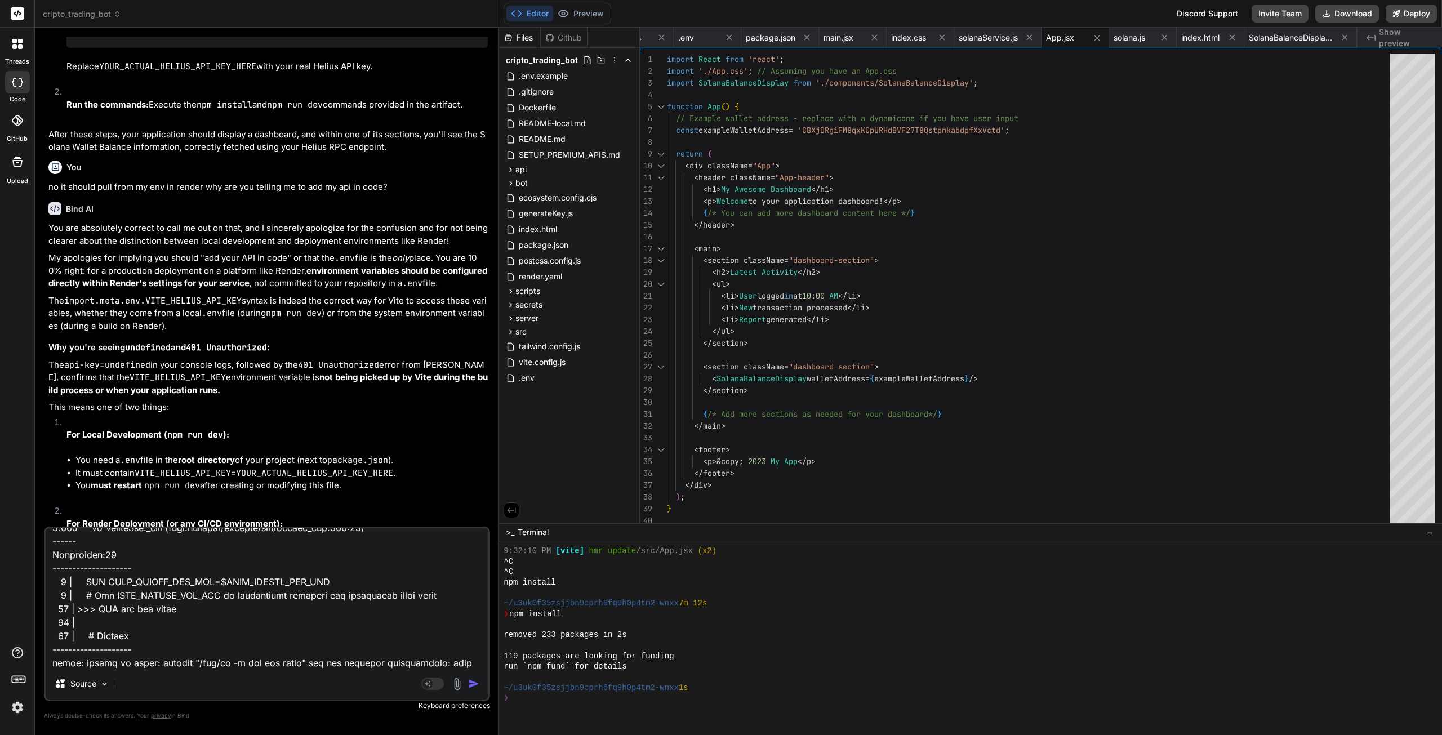
click at [473, 686] on img "button" at bounding box center [473, 683] width 11 height 11
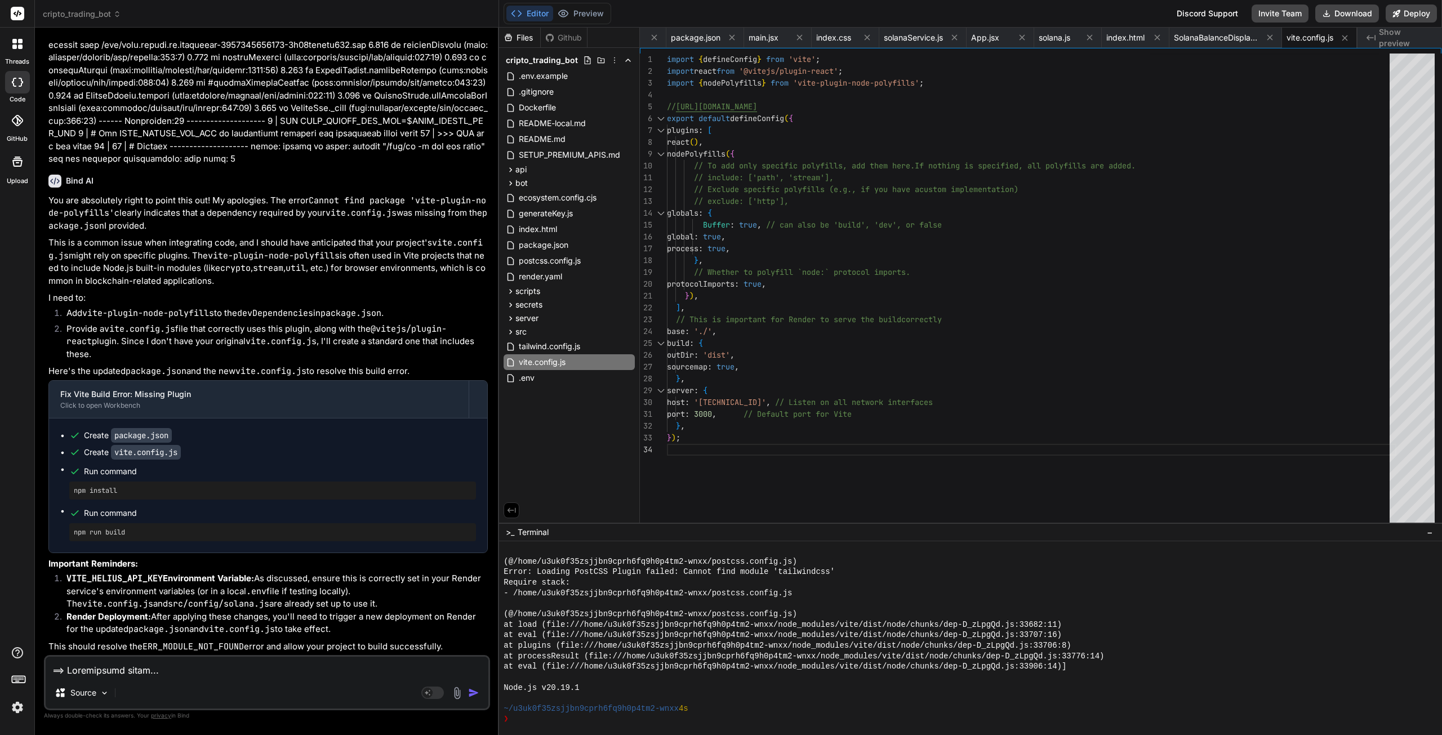
scroll to position [56666, 0]
click at [907, 337] on div "// To add only specific polyfills, add them here. If nothing is specified, all …" at bounding box center [1031, 291] width 729 height 475
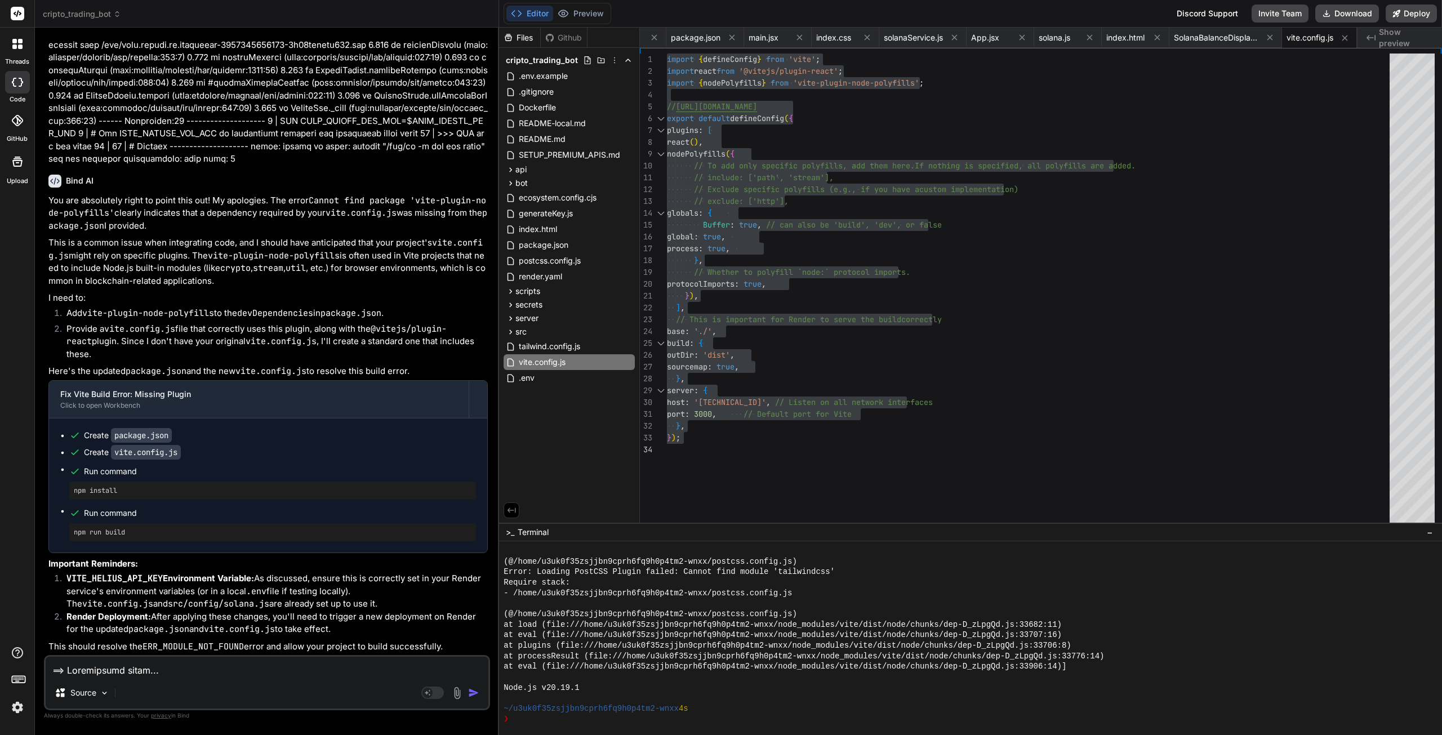
click at [1124, 219] on div "// To add only specific polyfills, add them here. If nothing is specified, all …" at bounding box center [1031, 291] width 729 height 475
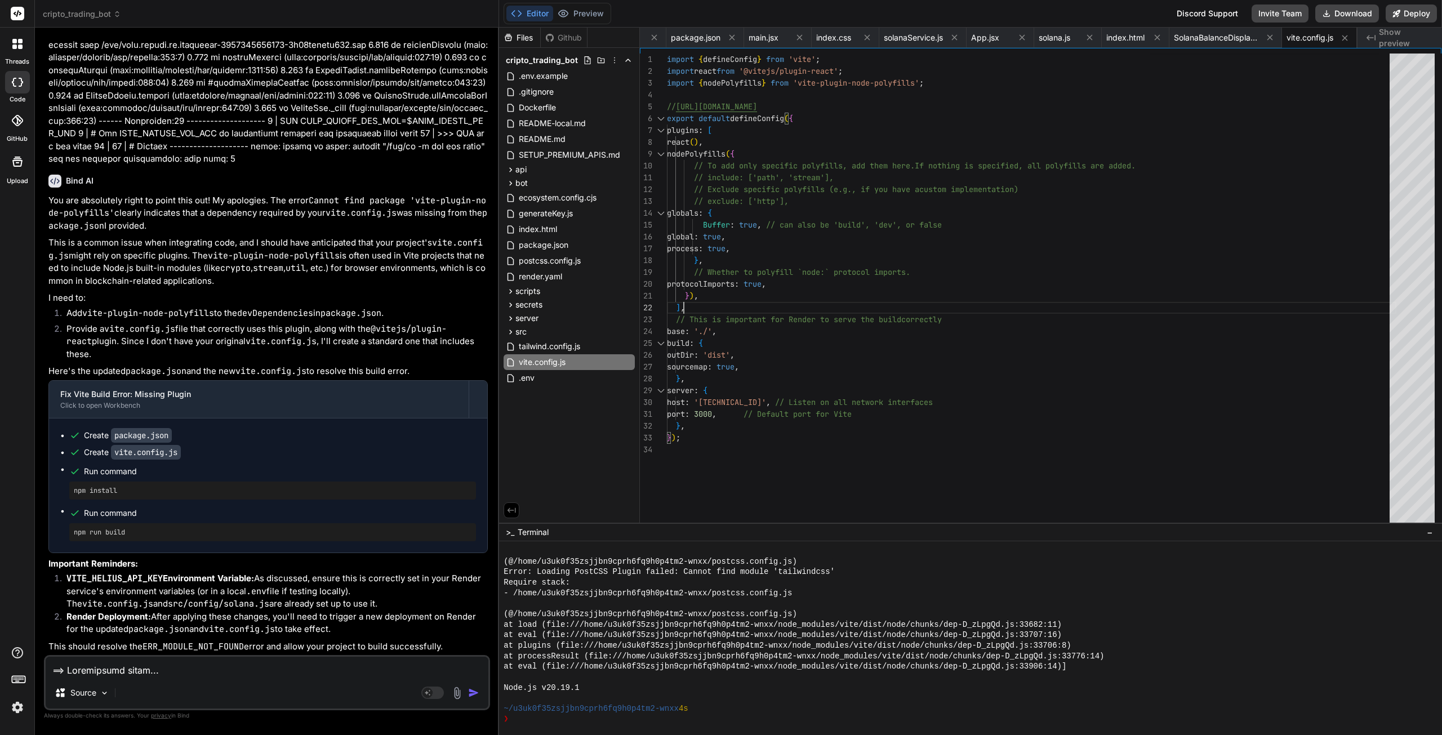
click at [1164, 301] on div "// To add only specific polyfills, add them here. If nothing is specified, all …" at bounding box center [1031, 291] width 729 height 475
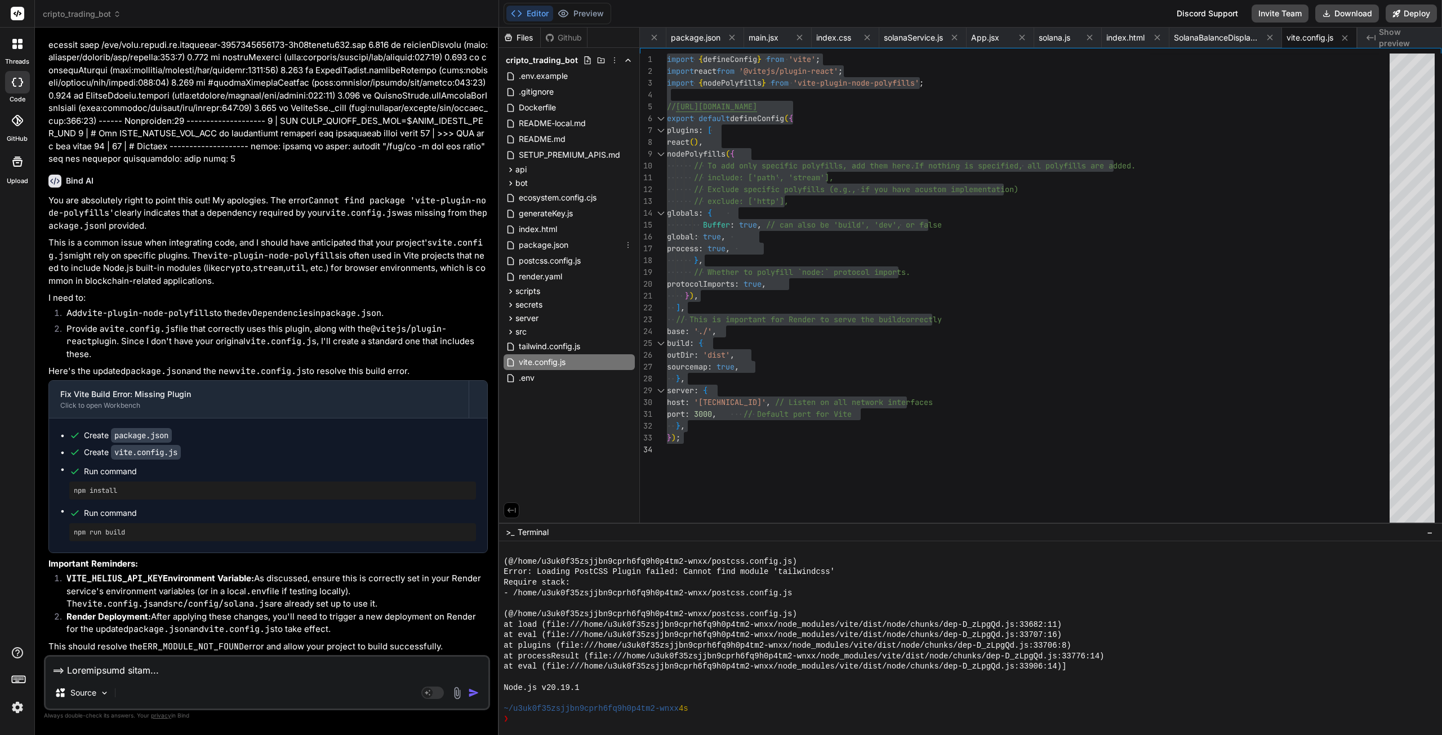
click at [554, 249] on span "package.json" at bounding box center [544, 245] width 52 height 14
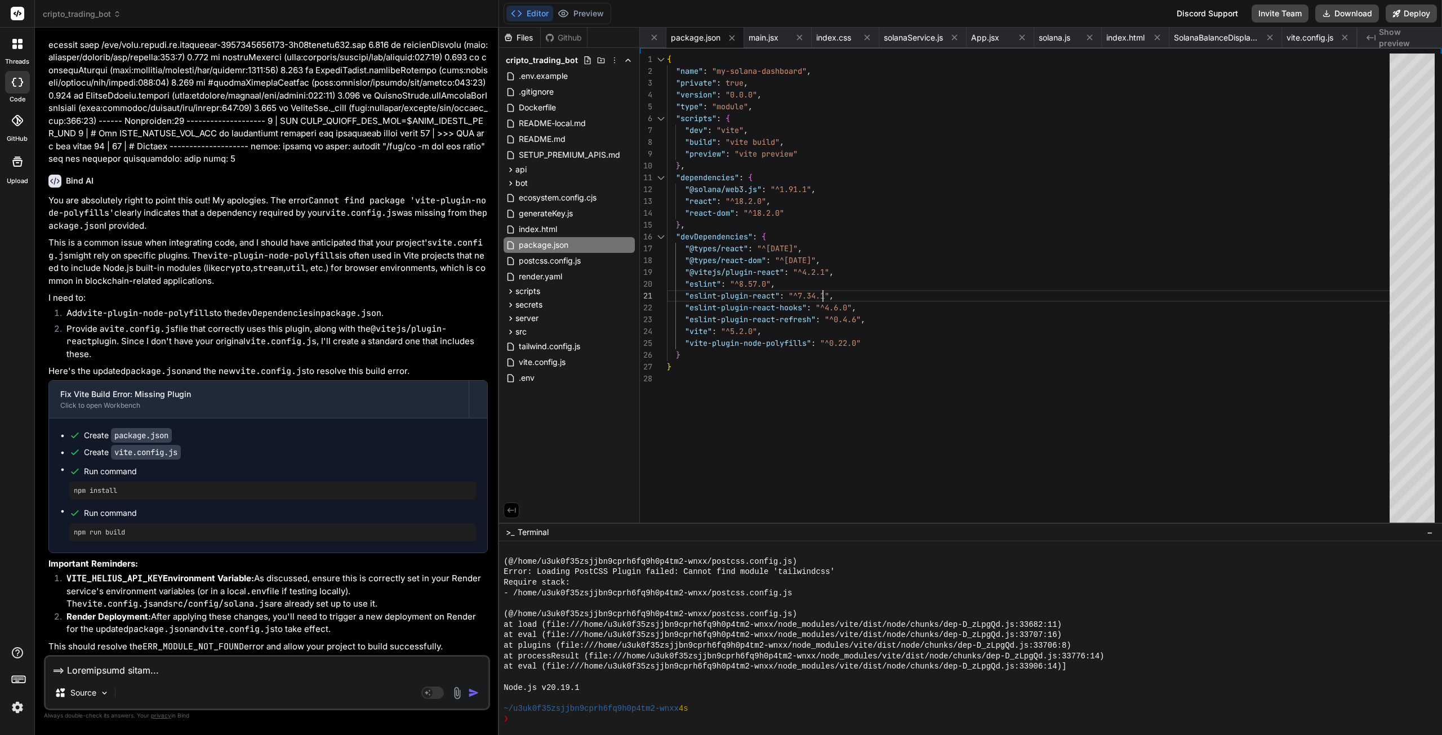
click at [980, 286] on div "} , "dependencies" : { "build" : "vite build" , "preview" : "vite preview" "typ…" at bounding box center [1031, 291] width 729 height 475
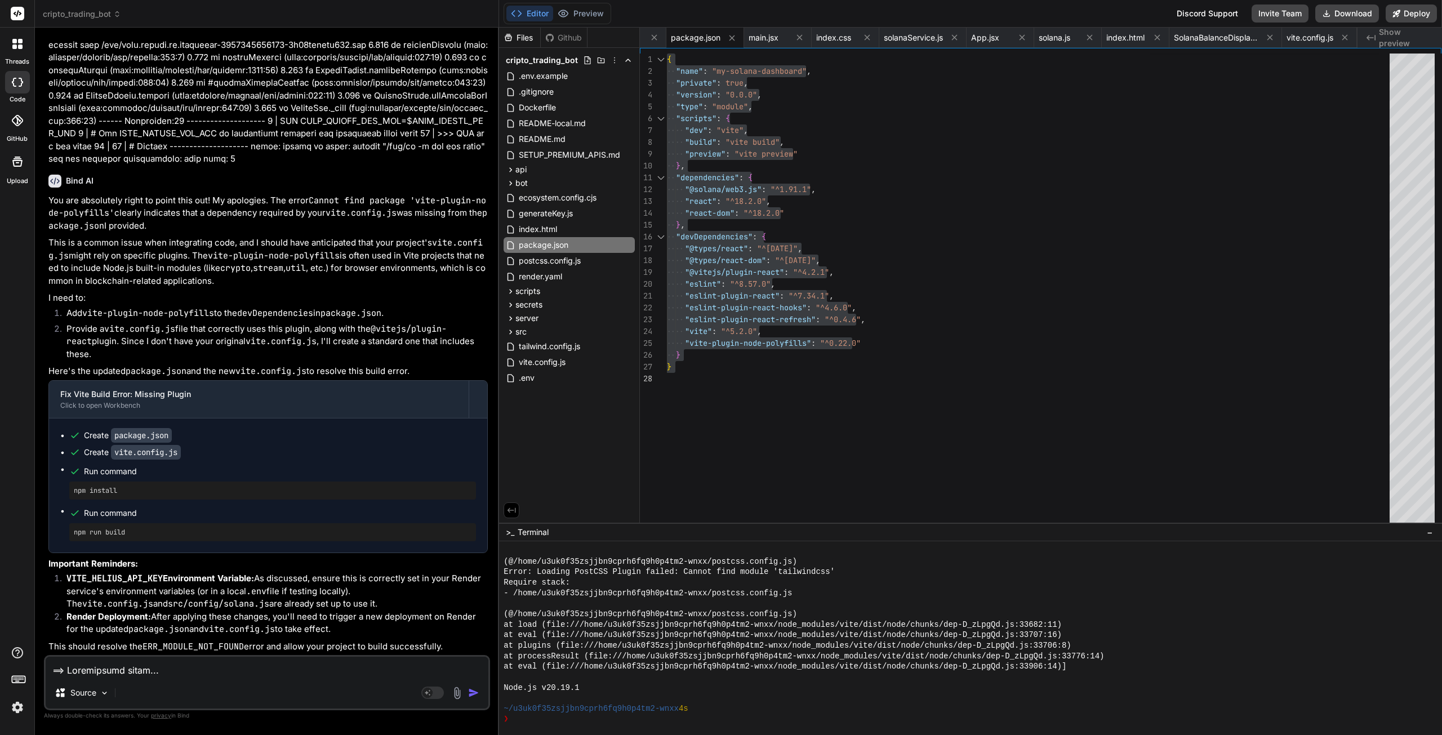
click at [202, 670] on textarea at bounding box center [267, 667] width 443 height 20
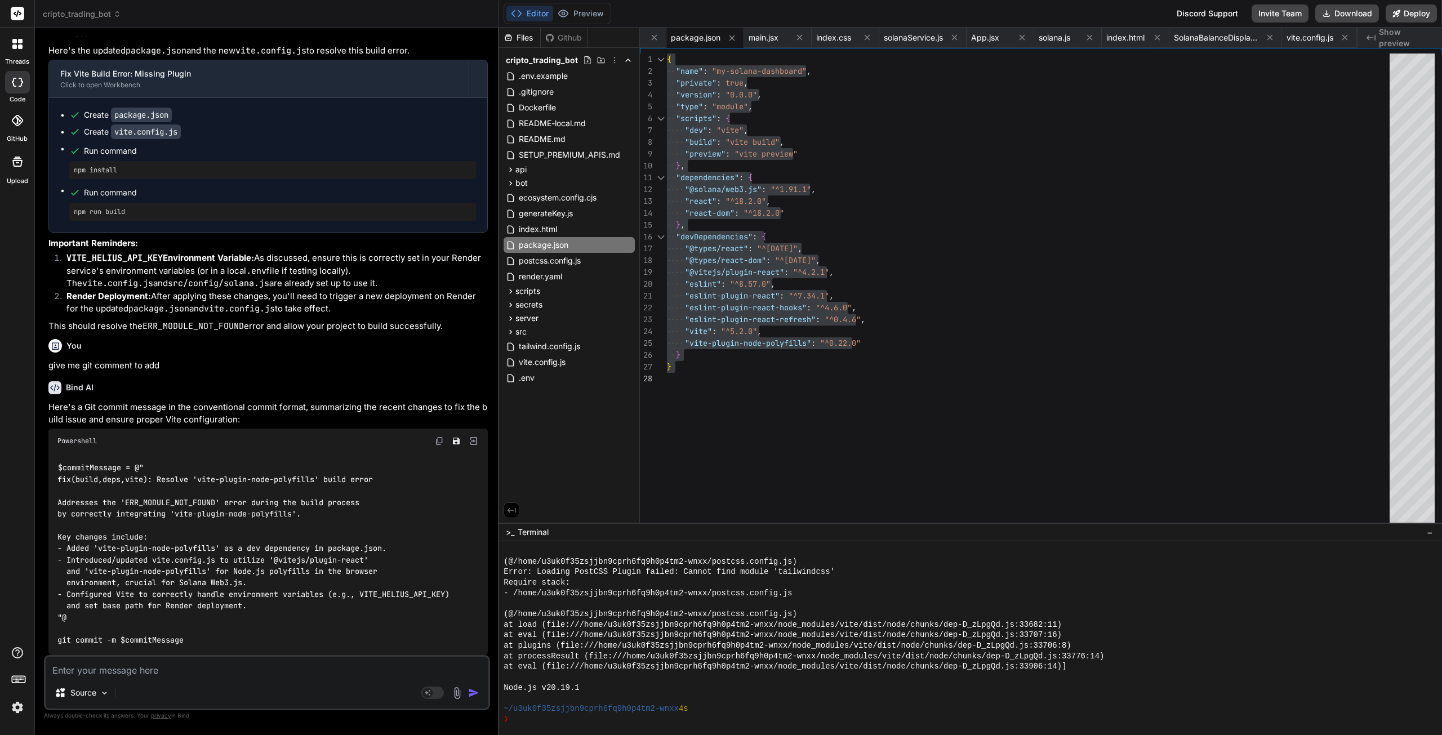
scroll to position [56987, 0]
click at [438, 443] on img at bounding box center [439, 441] width 9 height 9
click at [123, 675] on textarea at bounding box center [267, 667] width 443 height 20
paste textarea "#10 13.56 npm notice New major version of npm available! 10.8.2 -> 11.6.2 #10 1…"
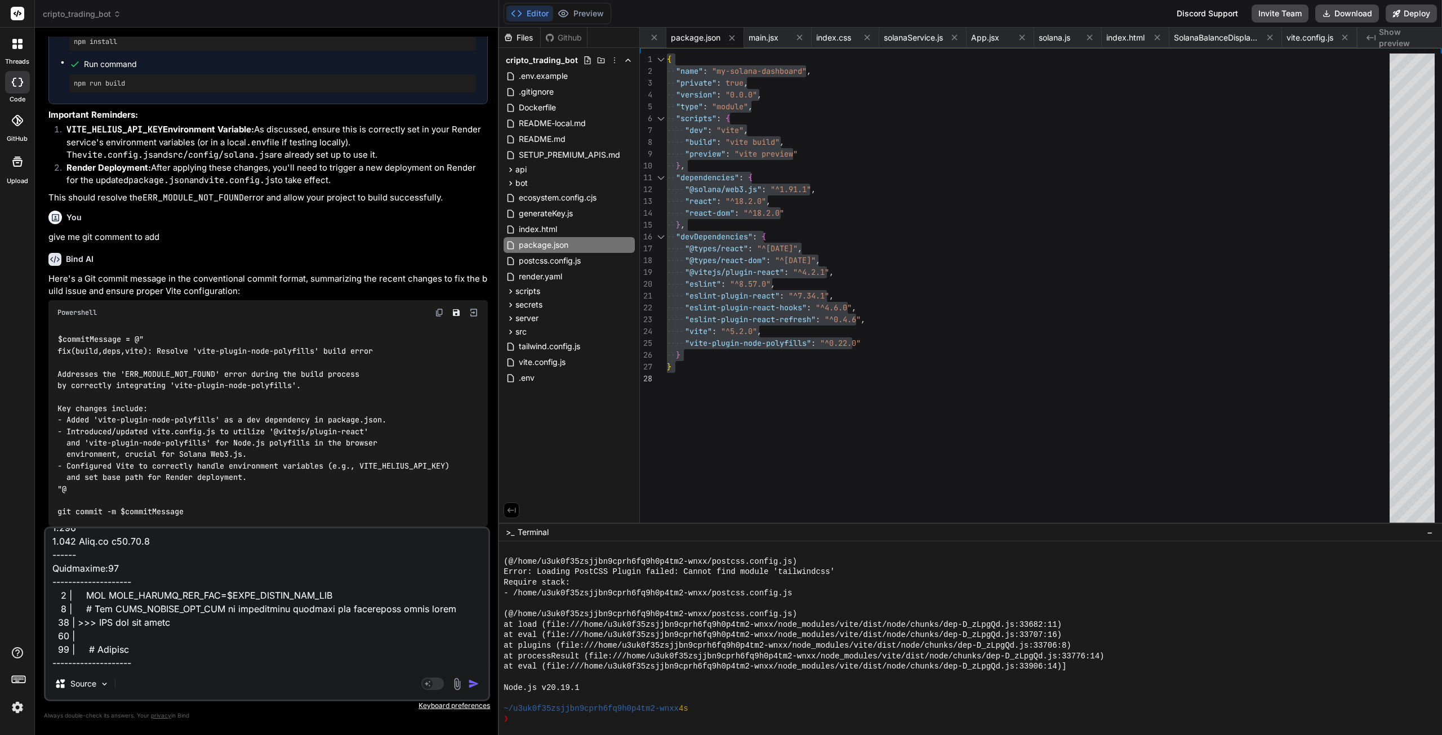
click at [474, 683] on img "button" at bounding box center [473, 683] width 11 height 11
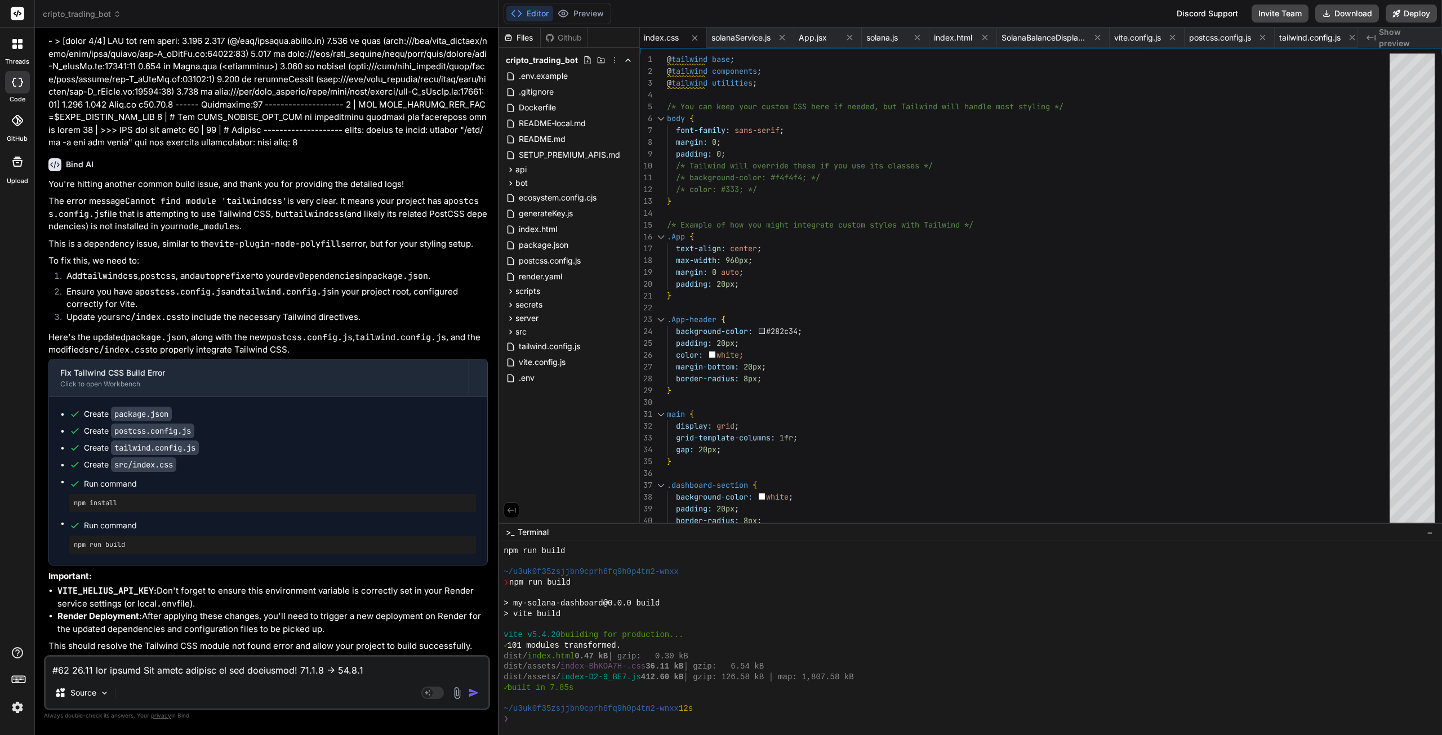
scroll to position [57837, 0]
click at [1345, 17] on button "Download" at bounding box center [1347, 14] width 64 height 18
click at [154, 665] on textarea at bounding box center [267, 667] width 443 height 20
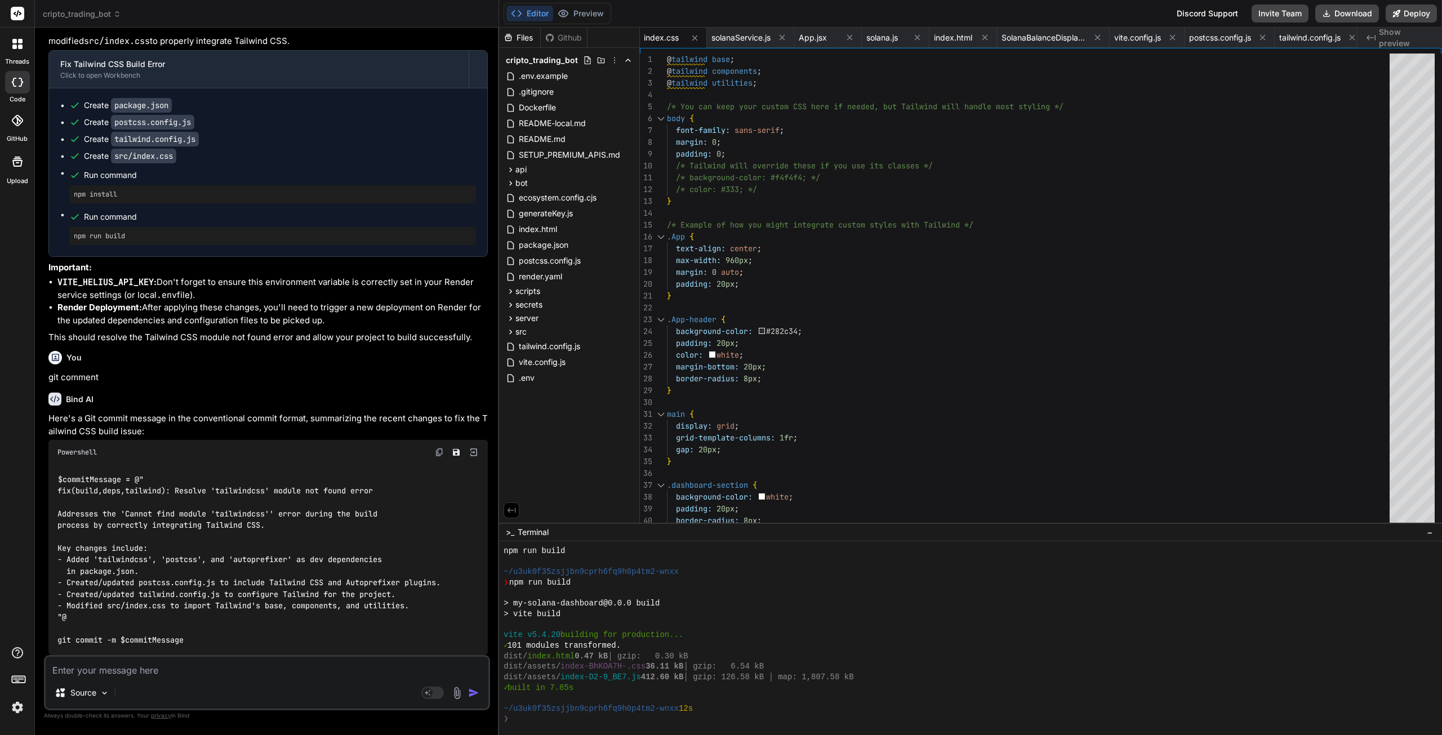
scroll to position [58146, 0]
drag, startPoint x: 440, startPoint y: 453, endPoint x: 432, endPoint y: 453, distance: 8.4
click at [440, 453] on img at bounding box center [439, 452] width 9 height 9
click at [144, 672] on textarea at bounding box center [267, 667] width 443 height 20
paste textarea "==> Deploying... node:internal/modules/esm/resolve:873 throw new ERR_MODULE_NOT…"
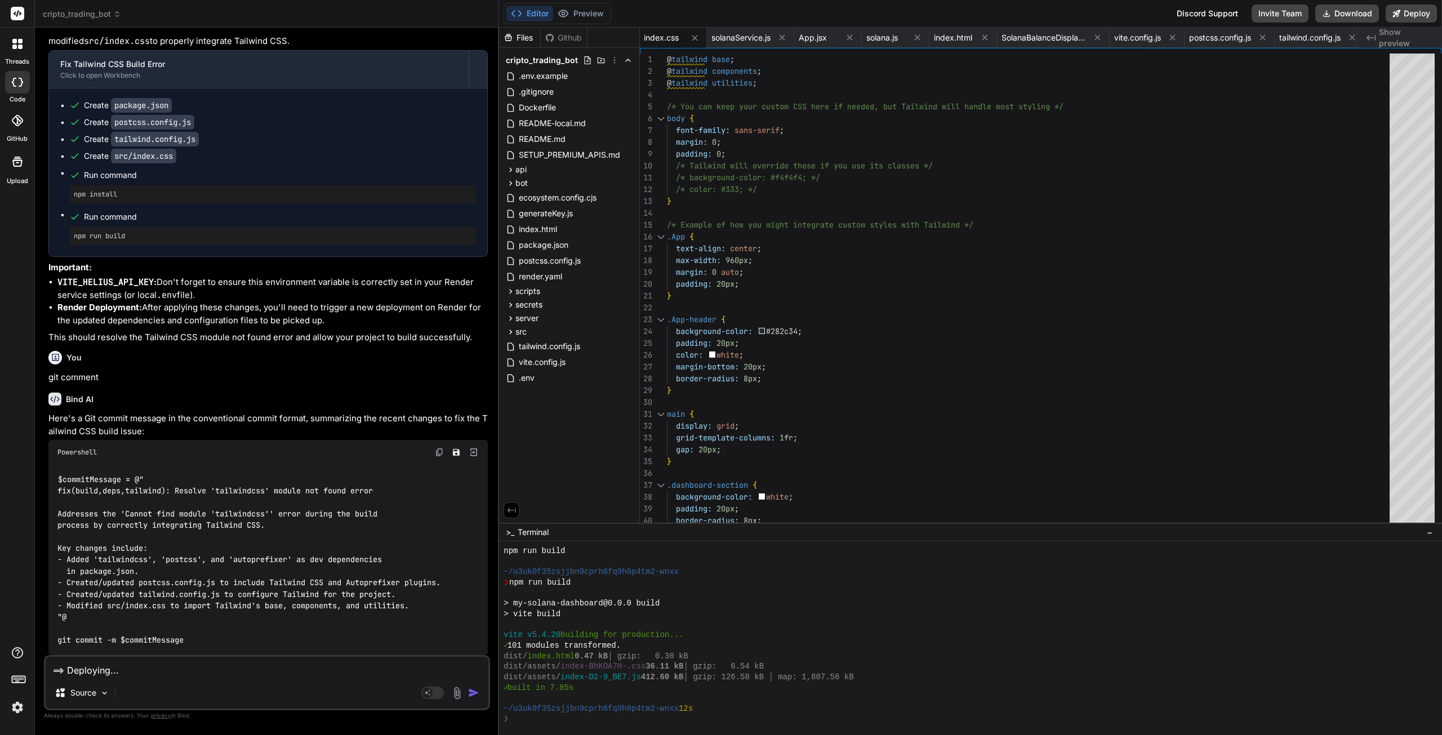
scroll to position [136, 0]
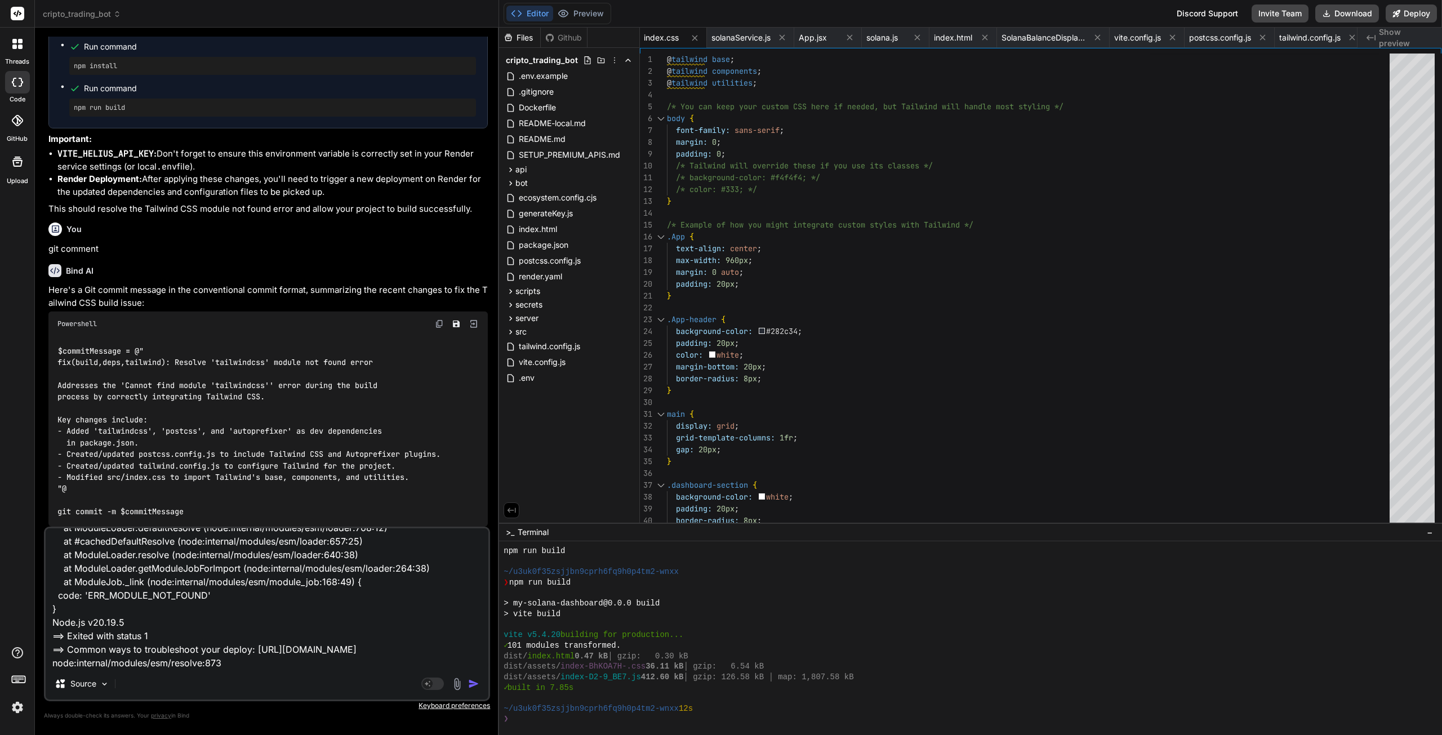
click at [470, 686] on img "button" at bounding box center [473, 683] width 11 height 11
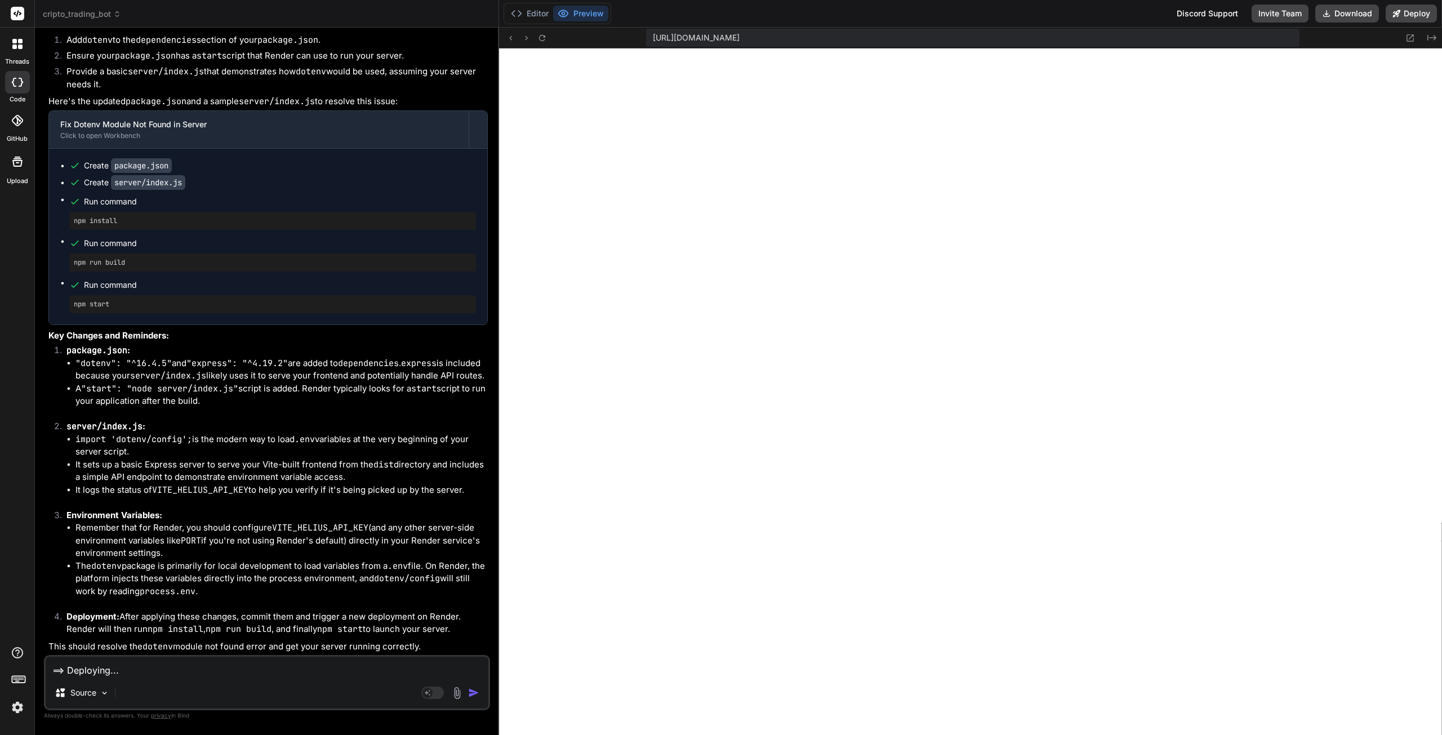
scroll to position [58941, 0]
click at [162, 666] on textarea "==> Deploying... node:internal/modules/esm/resolve:873 throw new ERR_MODULE_NOT…" at bounding box center [267, 667] width 443 height 20
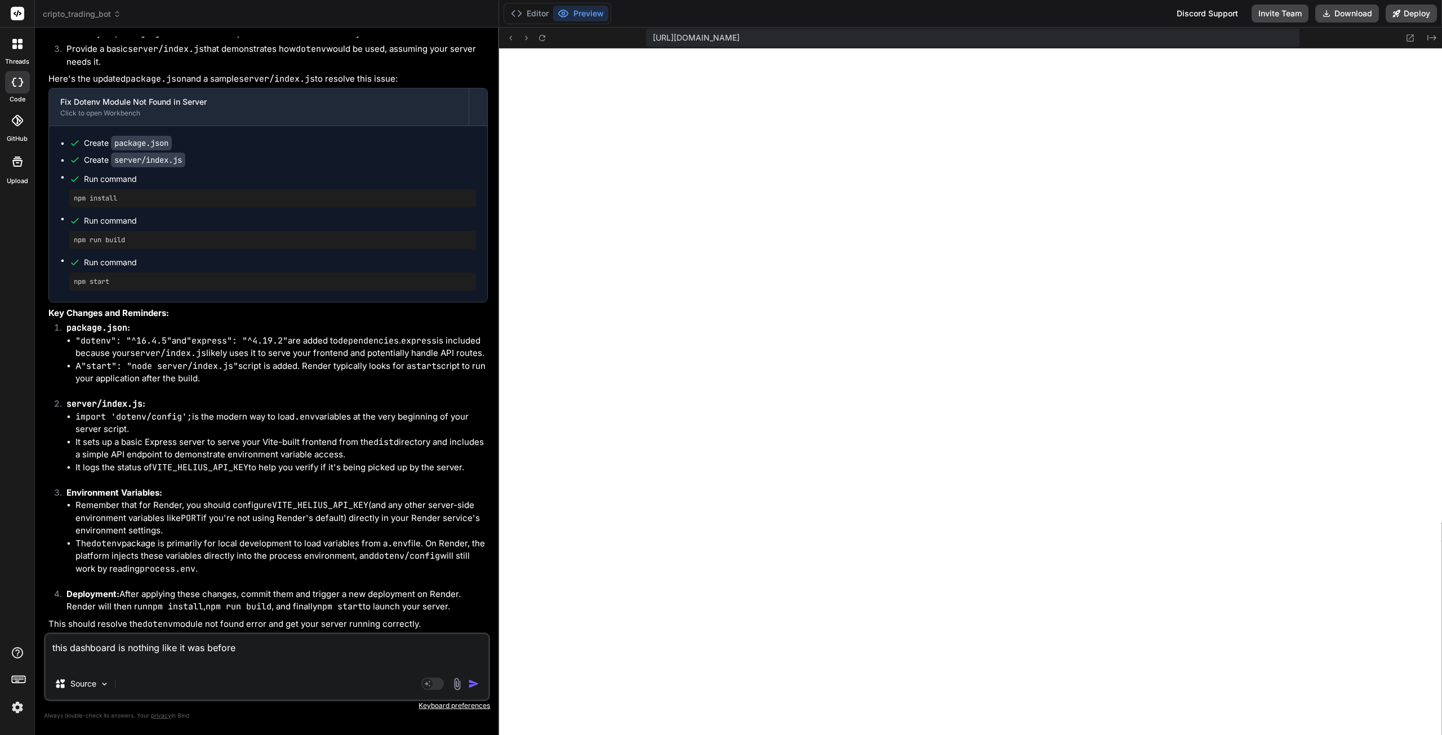
paste textarea "My Awesome Dashboard Welcome to your application dashboard!"
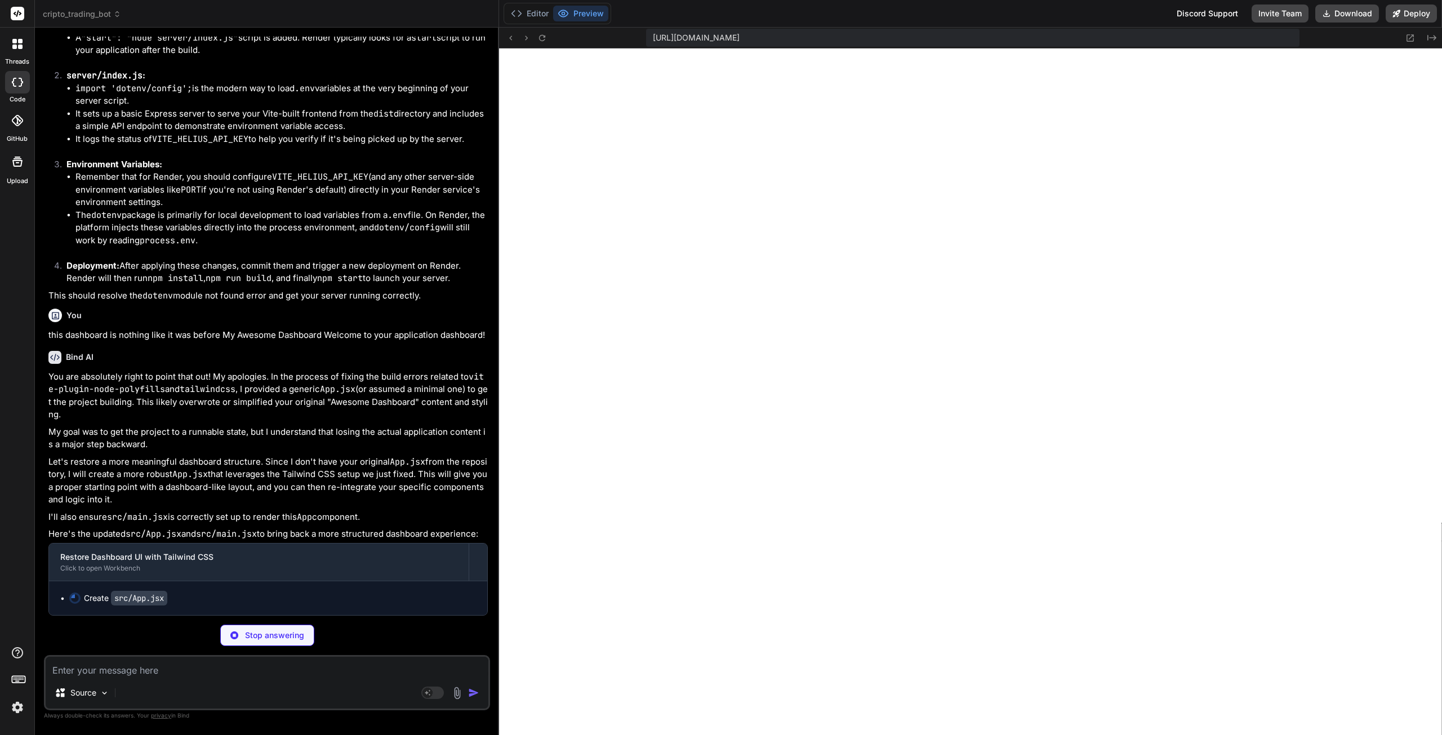
scroll to position [59395, 0]
click at [109, 674] on textarea at bounding box center [267, 667] width 443 height 20
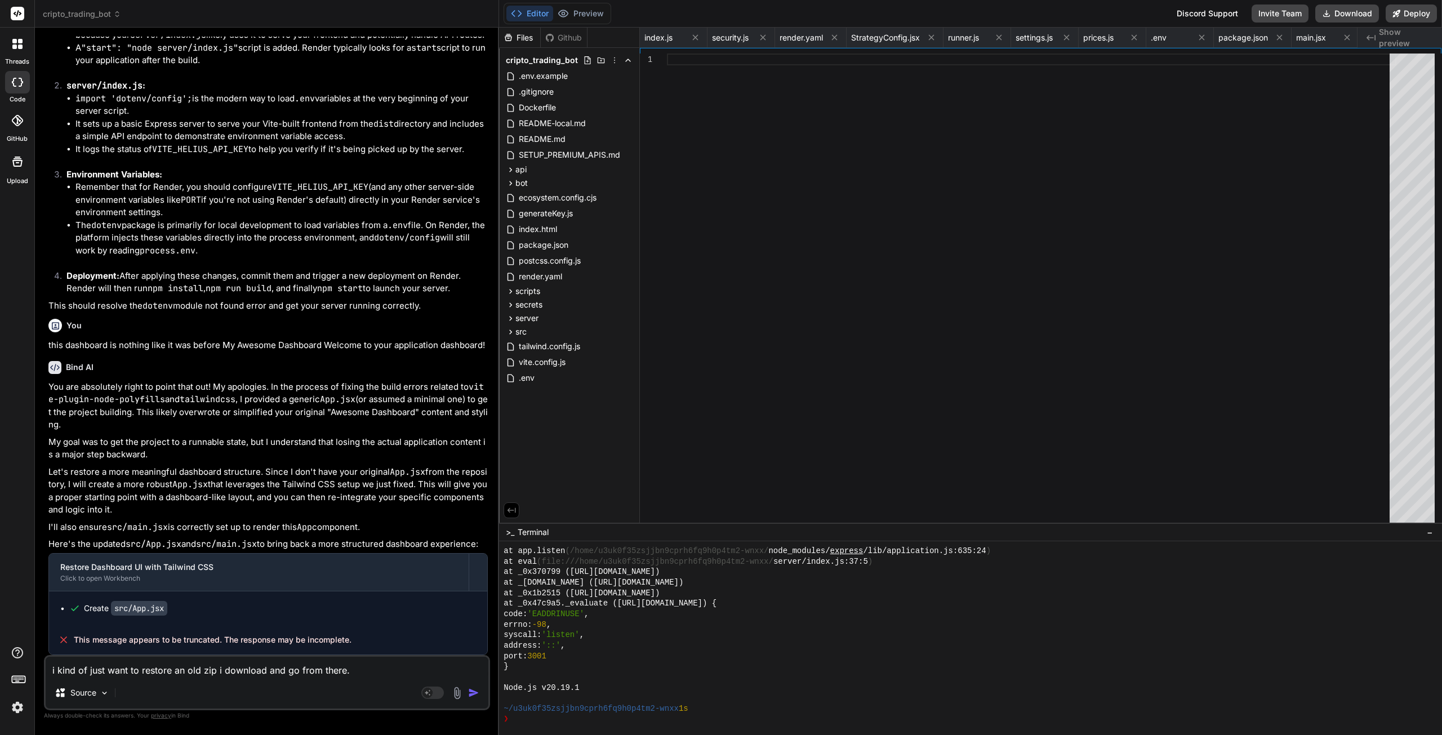
scroll to position [59385, 0]
click at [100, 19] on span "cripto_trading_bot" at bounding box center [82, 13] width 78 height 11
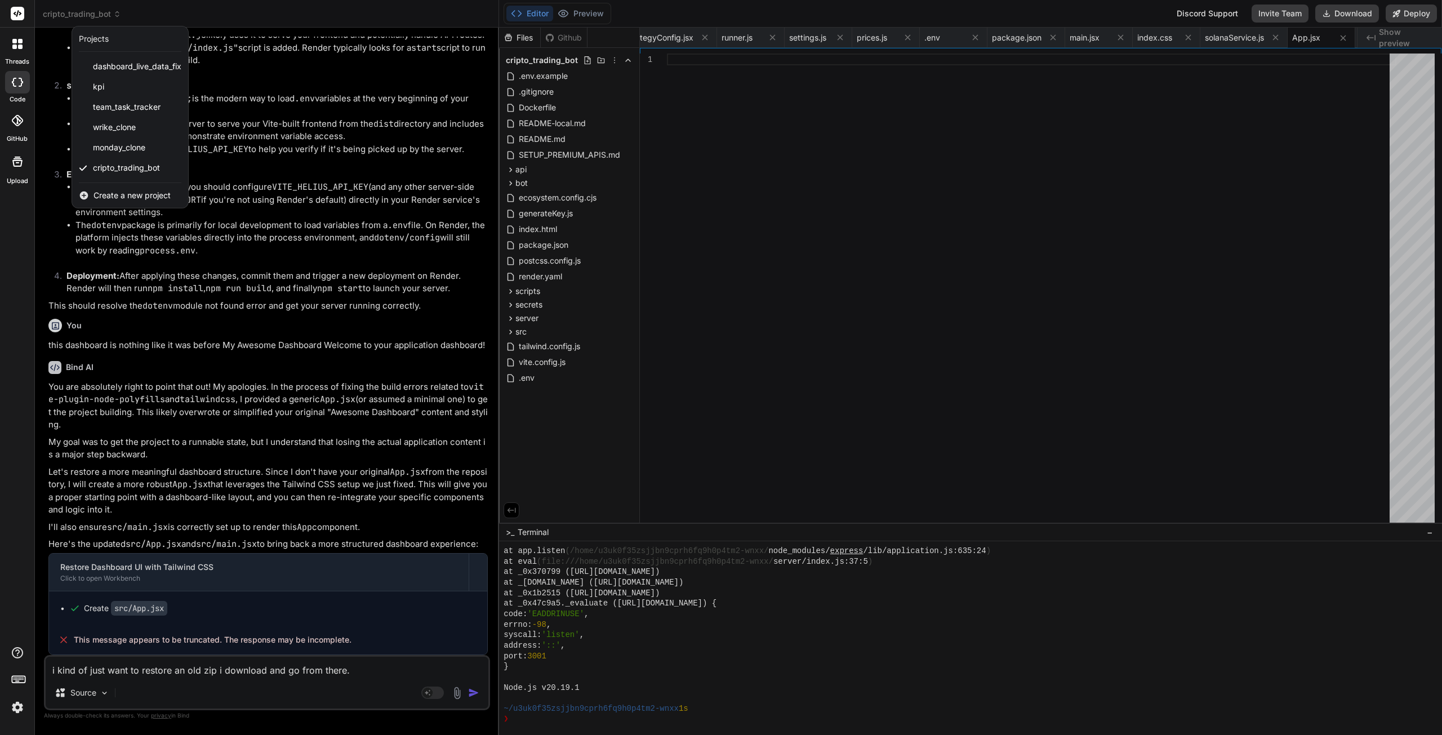
click at [122, 194] on span "Create a new project" at bounding box center [132, 195] width 77 height 11
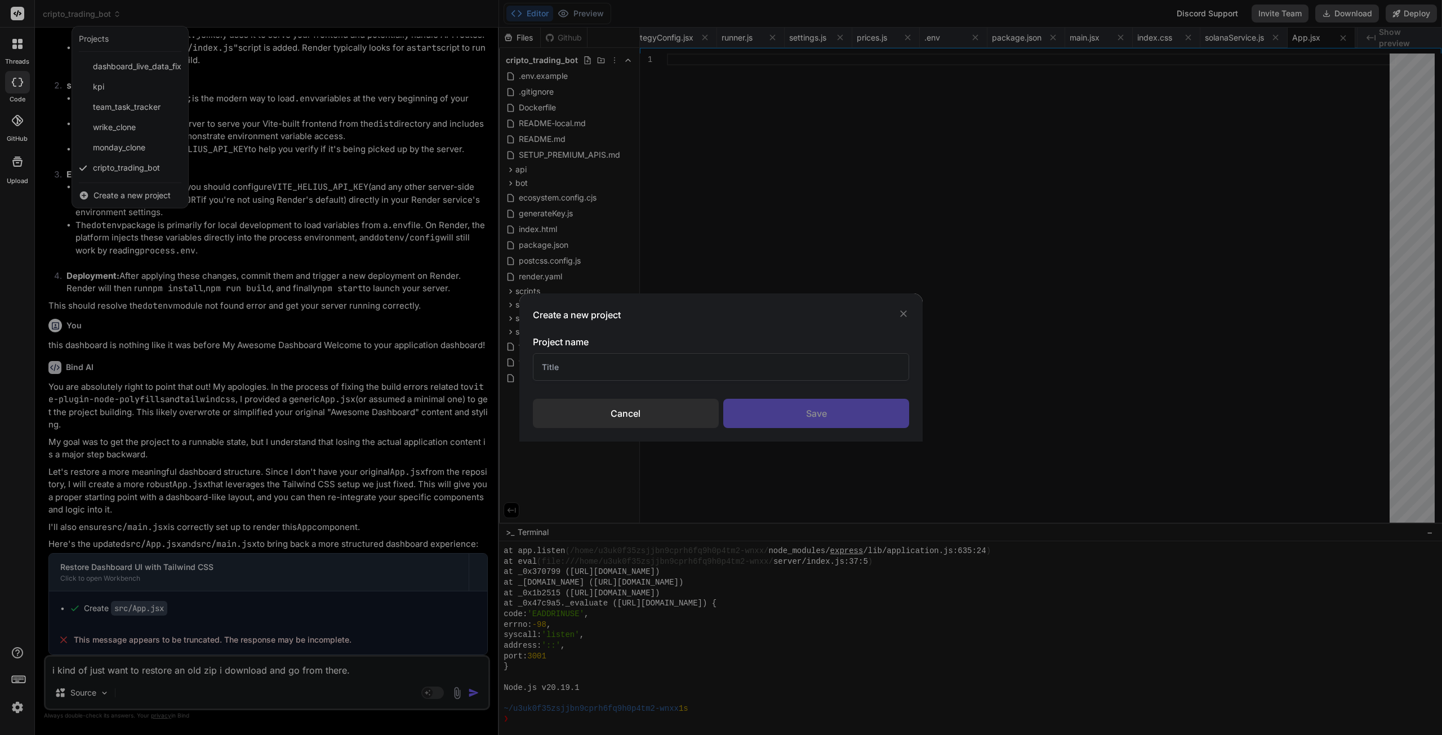
click at [674, 367] on input "text" at bounding box center [721, 367] width 377 height 28
drag, startPoint x: 810, startPoint y: 420, endPoint x: 656, endPoint y: 370, distance: 162.3
click at [657, 371] on div "Project name crypto_bot_branch Cancel Save" at bounding box center [721, 381] width 377 height 93
click at [776, 416] on div "Save" at bounding box center [816, 413] width 186 height 29
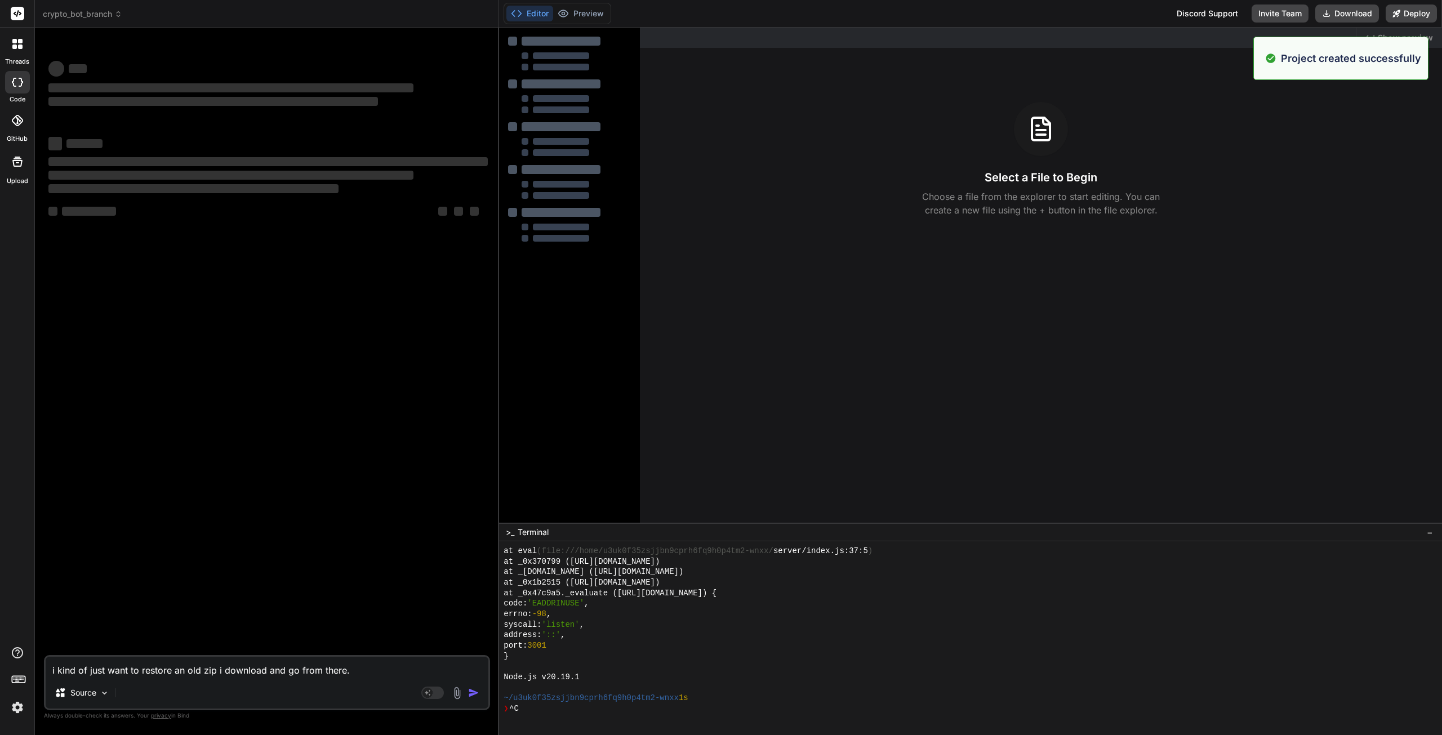
scroll to position [0, 0]
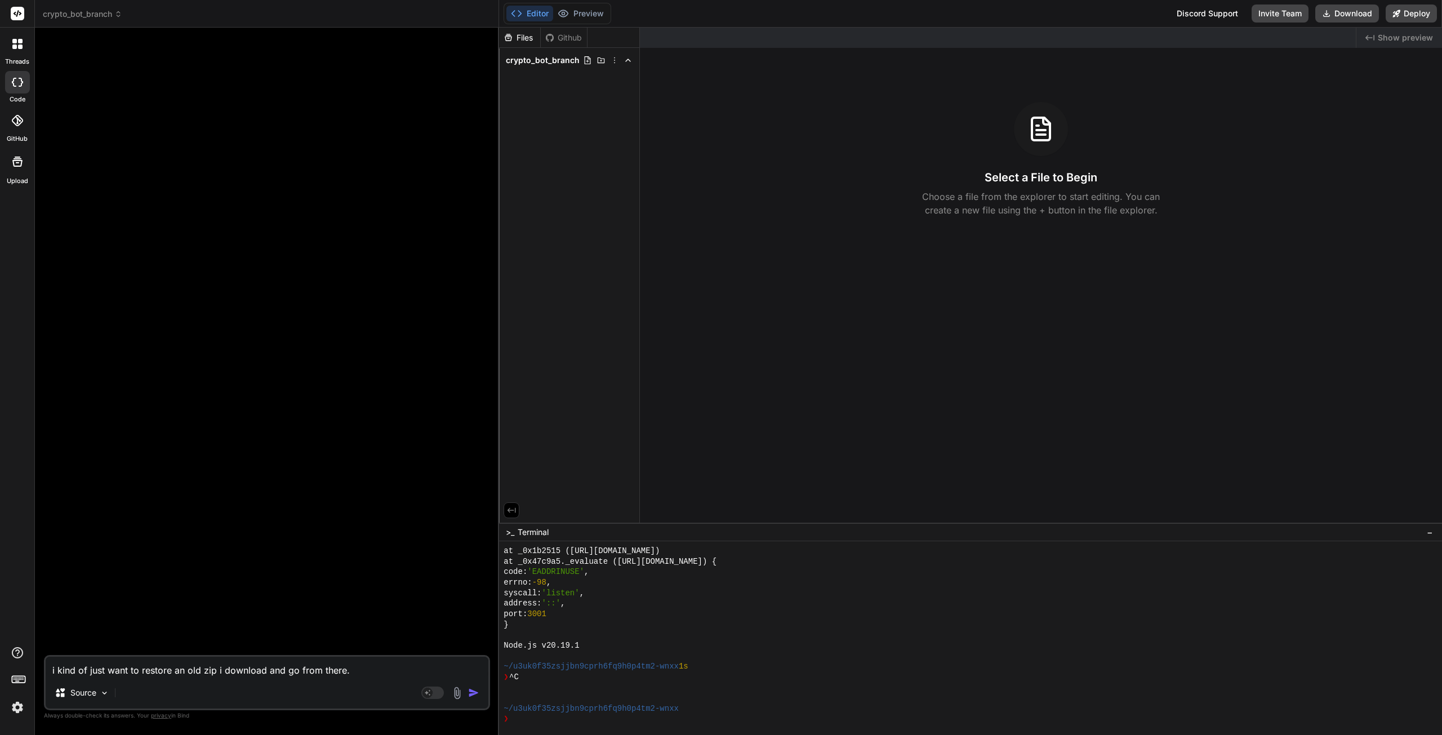
click at [459, 692] on img at bounding box center [457, 693] width 13 height 13
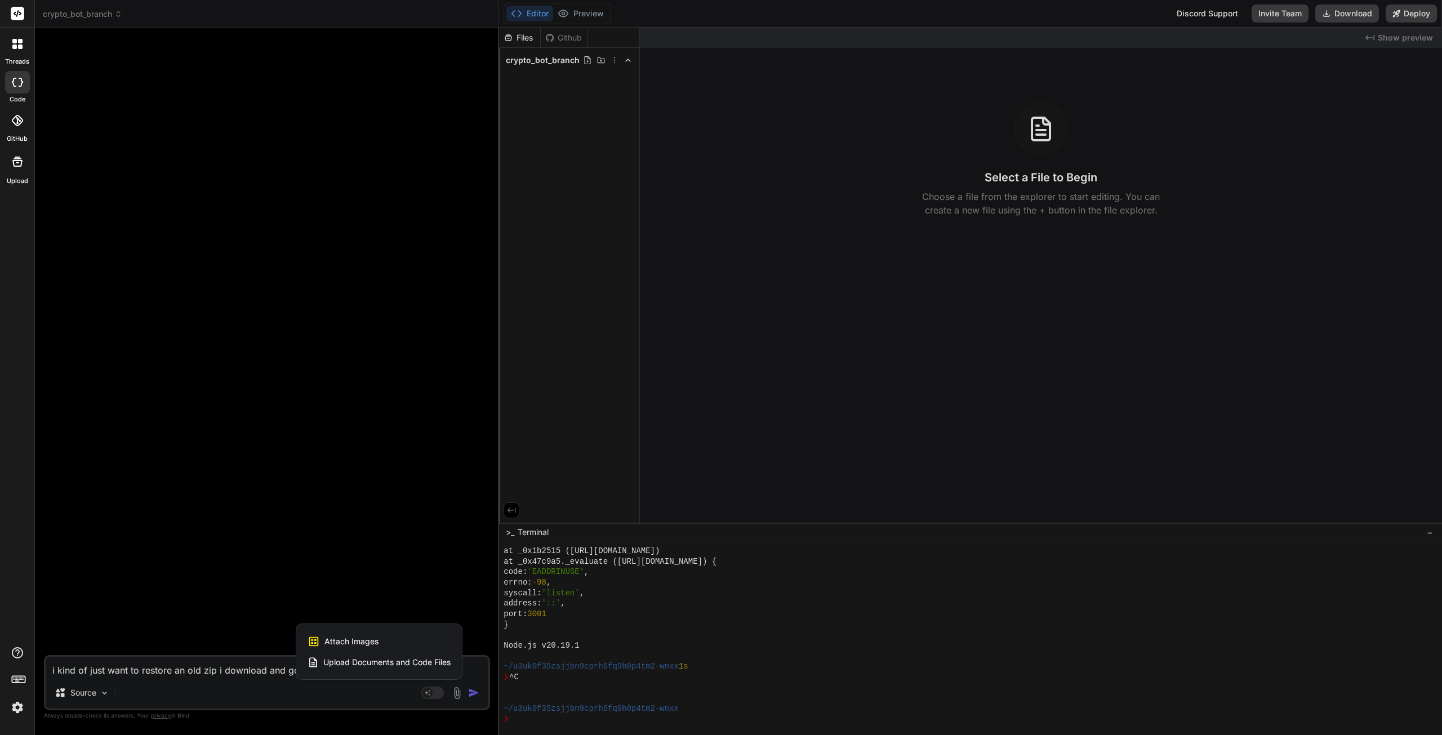
click at [399, 661] on span "Upload Documents and Code Files" at bounding box center [386, 662] width 127 height 11
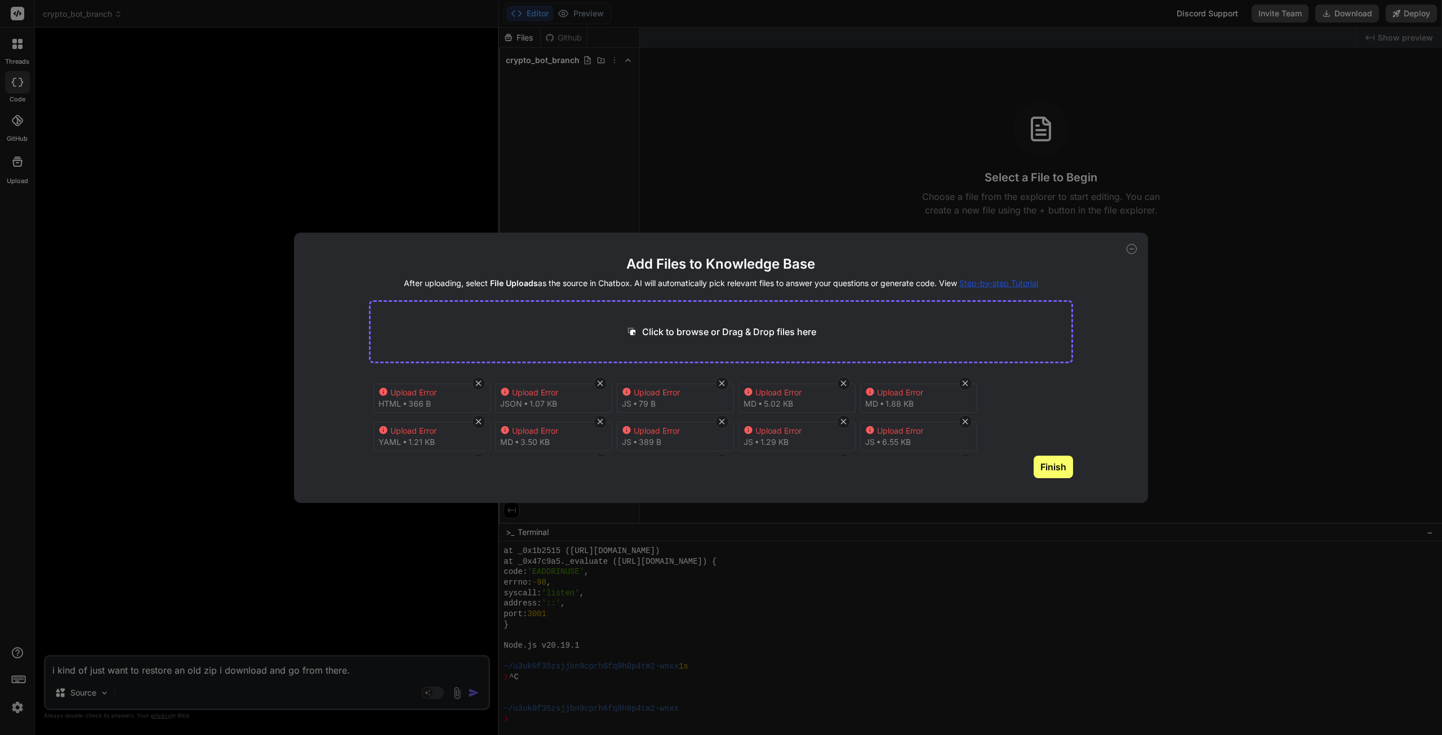
click at [1132, 251] on icon at bounding box center [1132, 249] width 10 height 10
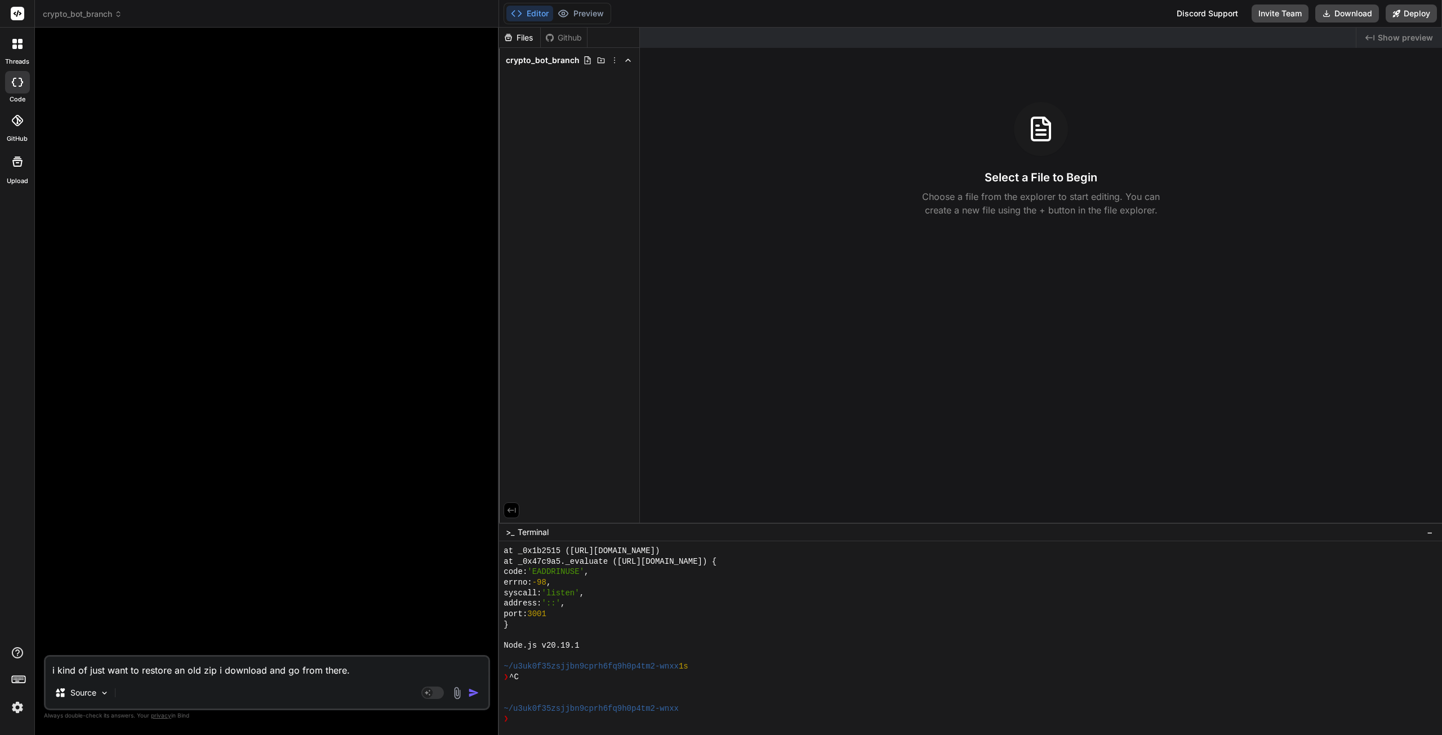
click at [100, 689] on img at bounding box center [105, 693] width 10 height 10
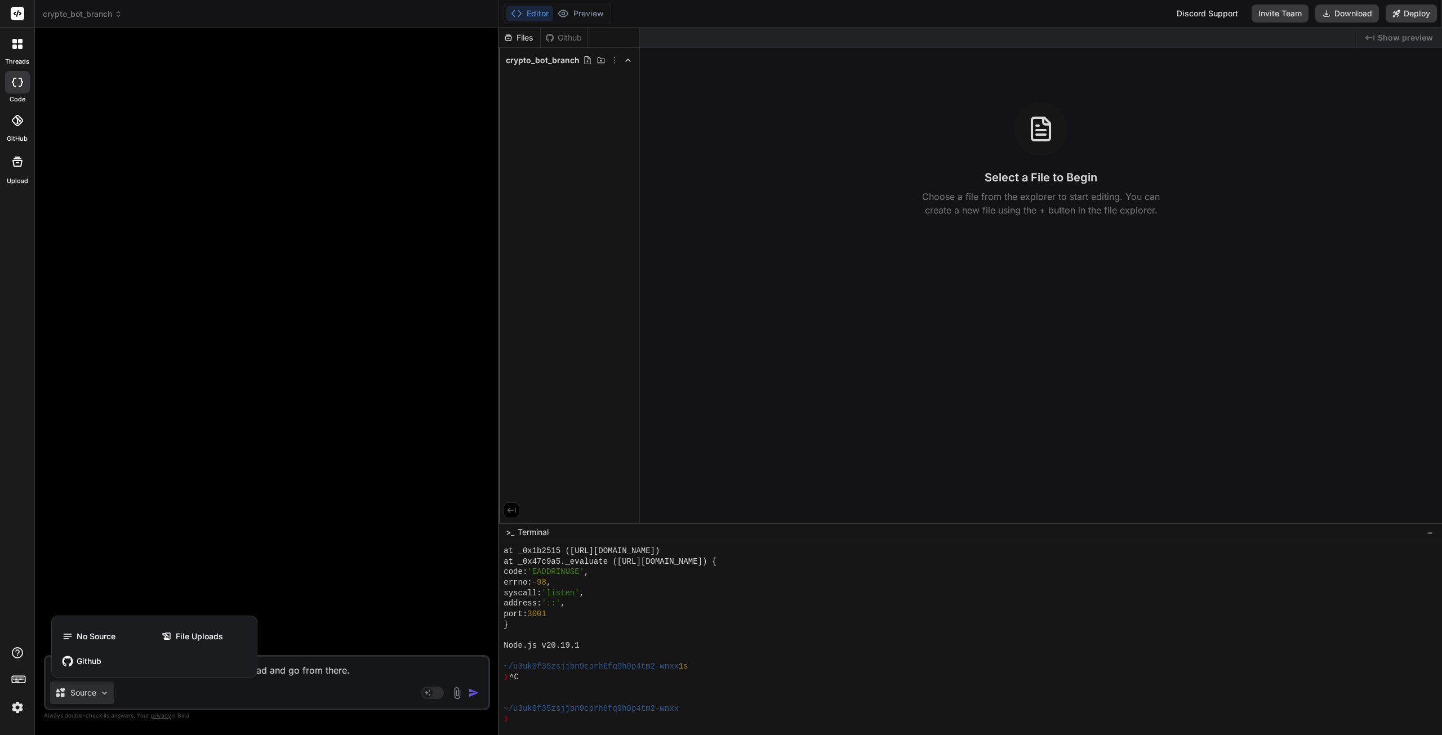
click at [193, 637] on span "File Uploads" at bounding box center [199, 636] width 47 height 11
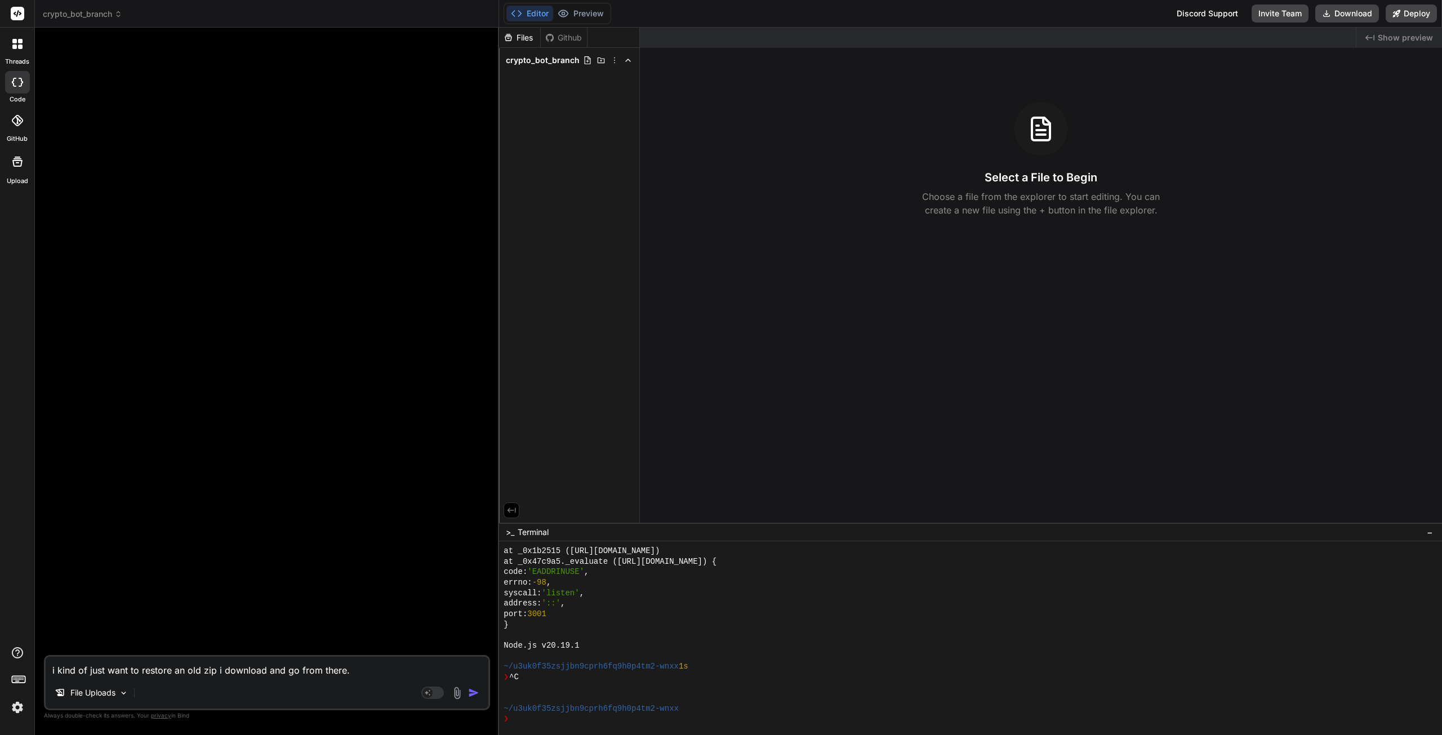
click at [586, 63] on icon at bounding box center [587, 60] width 9 height 9
click at [614, 63] on icon at bounding box center [614, 60] width 9 height 9
click at [357, 667] on textarea "i kind of just want to restore an old zip i download and go from there." at bounding box center [267, 667] width 443 height 20
drag, startPoint x: 355, startPoint y: 673, endPoint x: 33, endPoint y: 675, distance: 321.6
click at [33, 675] on div "threads code GitHub Upload crypto_bot_branch Created with Pixso. Bind AI Web Se…" at bounding box center [721, 367] width 1442 height 735
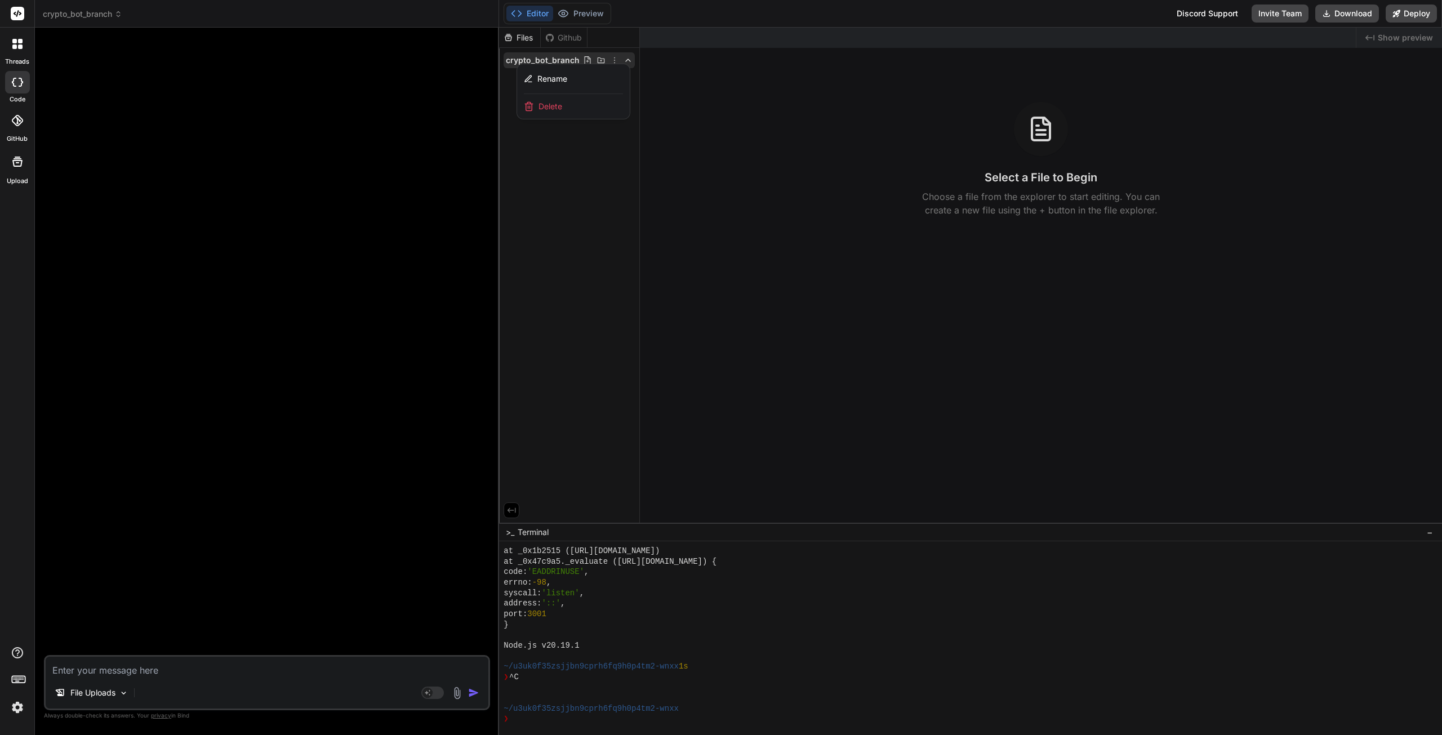
click at [15, 126] on icon at bounding box center [17, 120] width 11 height 11
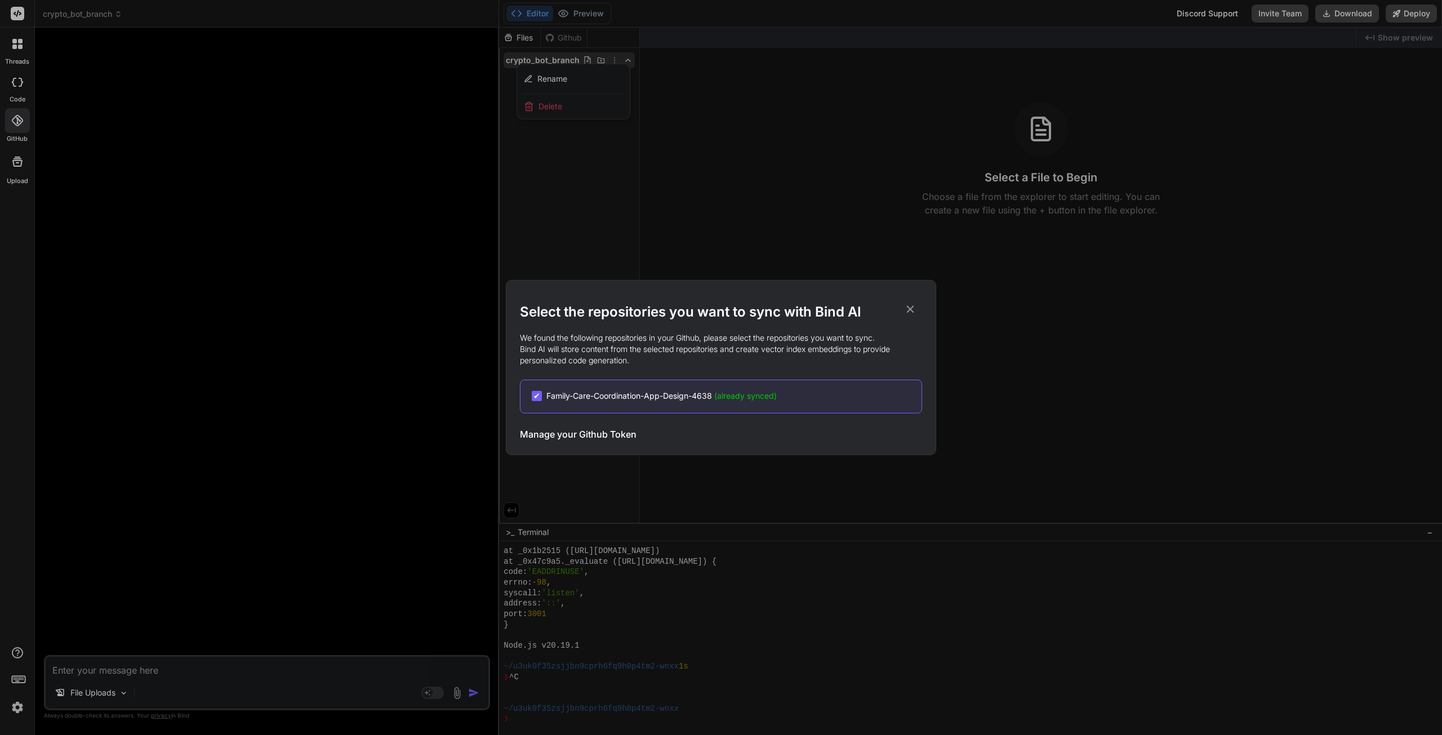
click at [607, 431] on h3 "Manage your Github Token" at bounding box center [578, 435] width 117 height 14
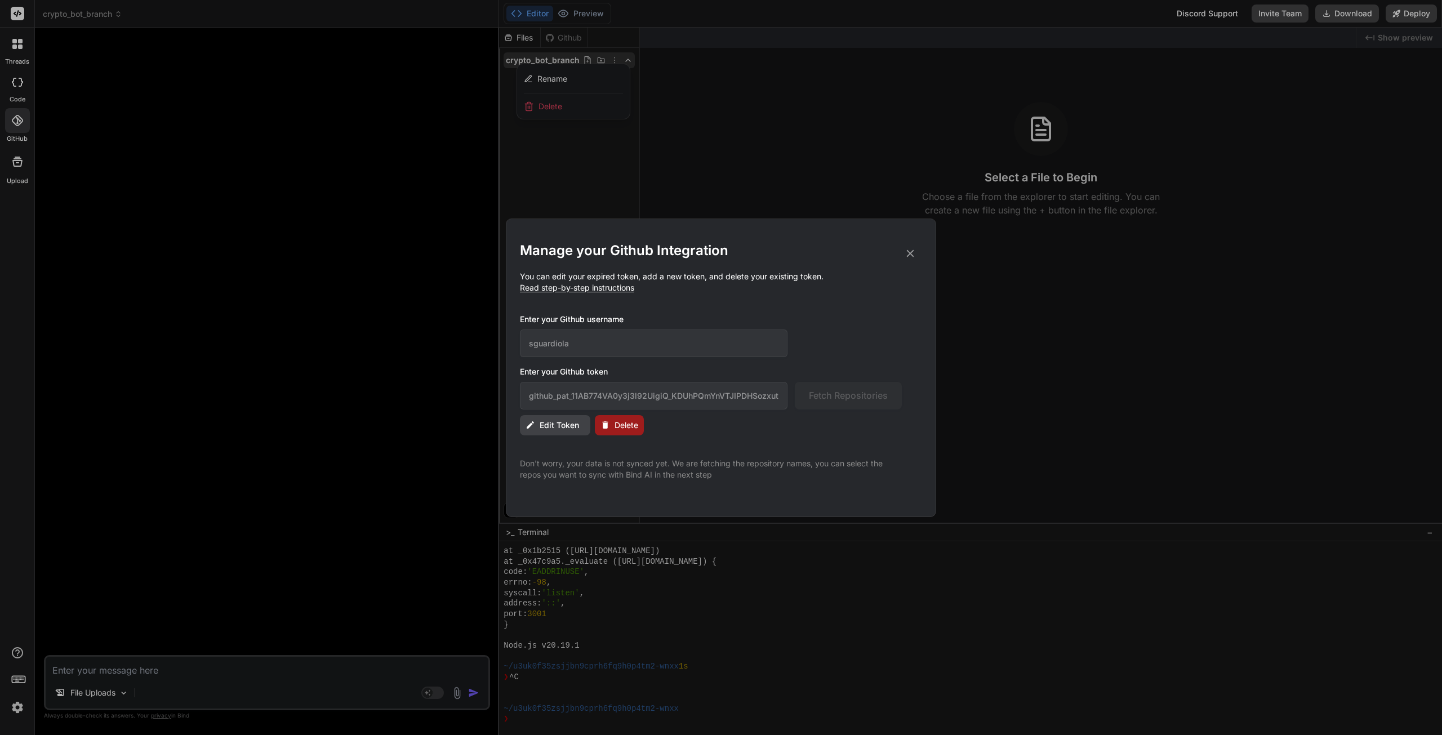
click at [905, 253] on icon at bounding box center [910, 253] width 12 height 12
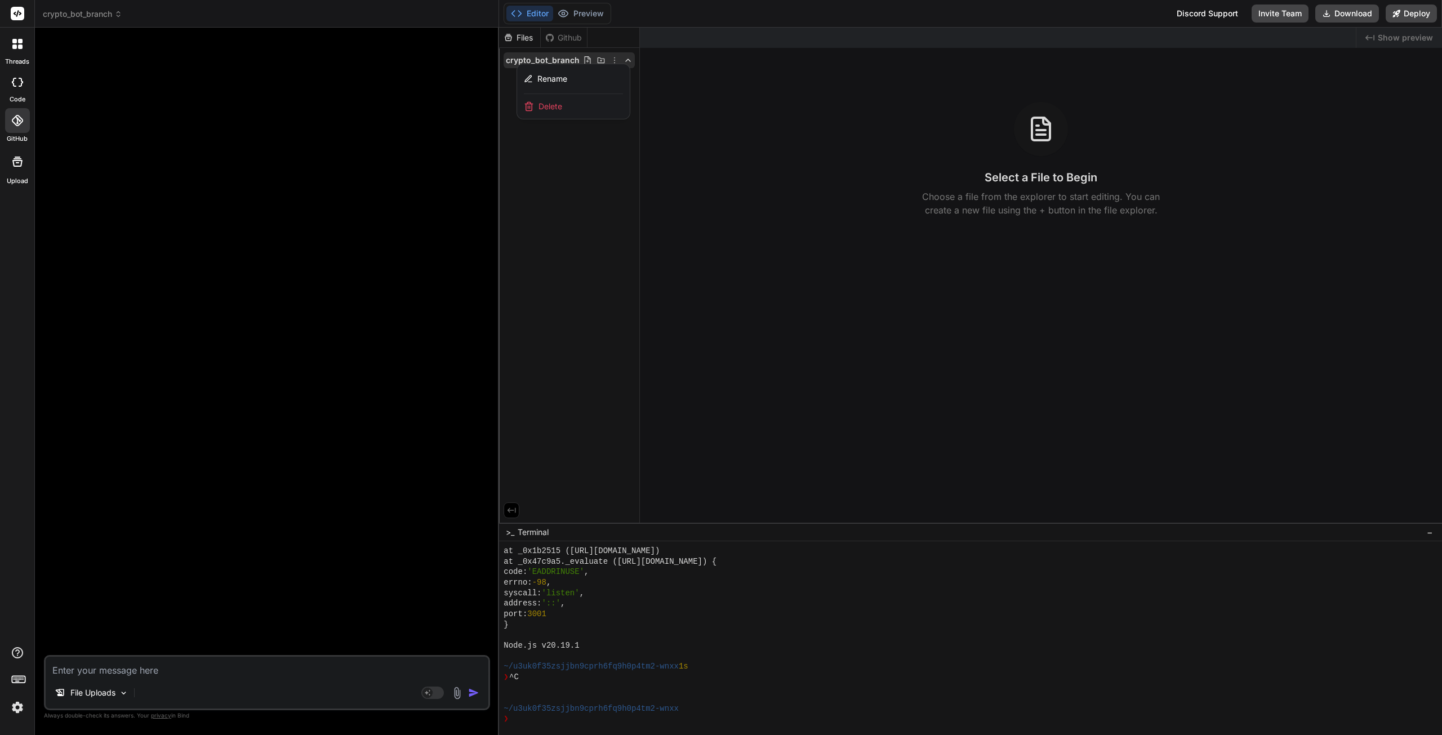
click at [157, 669] on textarea at bounding box center [267, 667] width 443 height 20
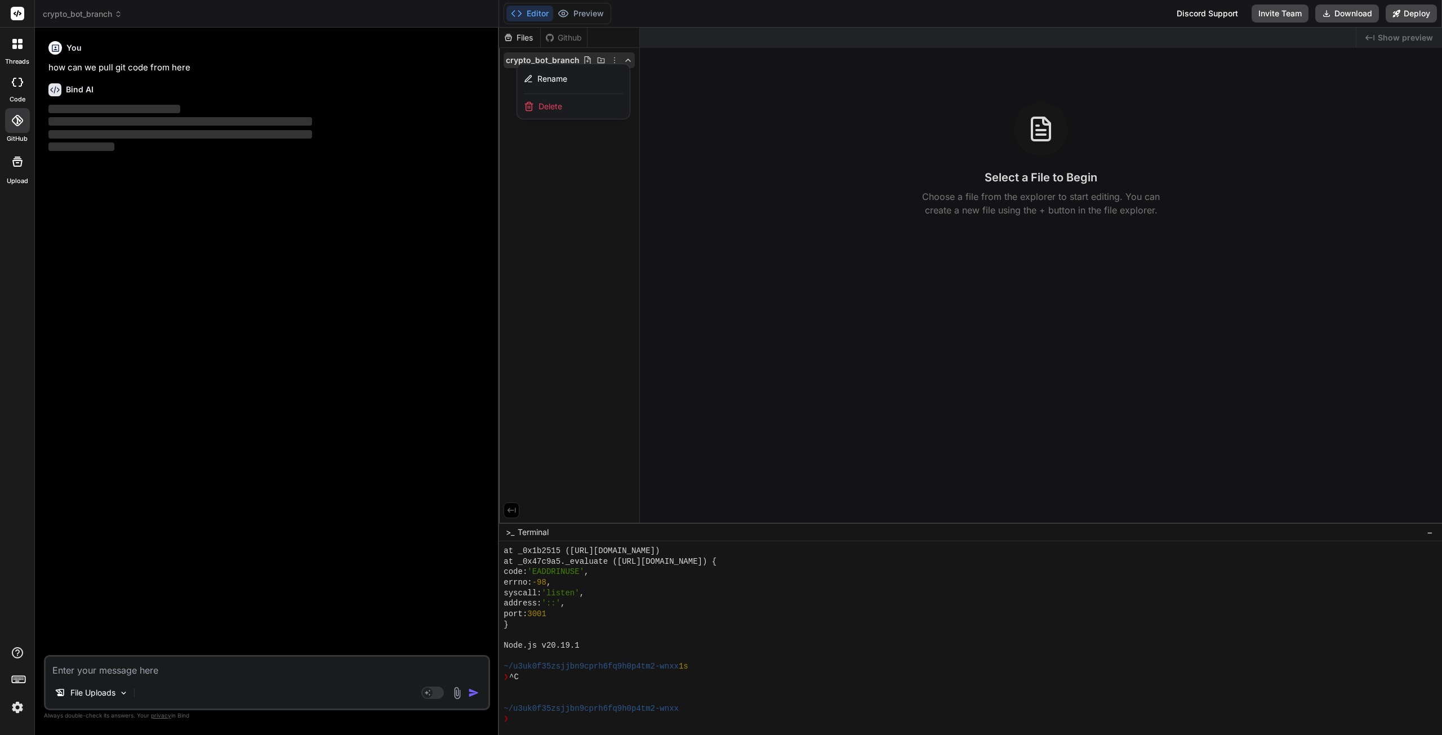
click at [570, 175] on div at bounding box center [970, 381] width 943 height 707
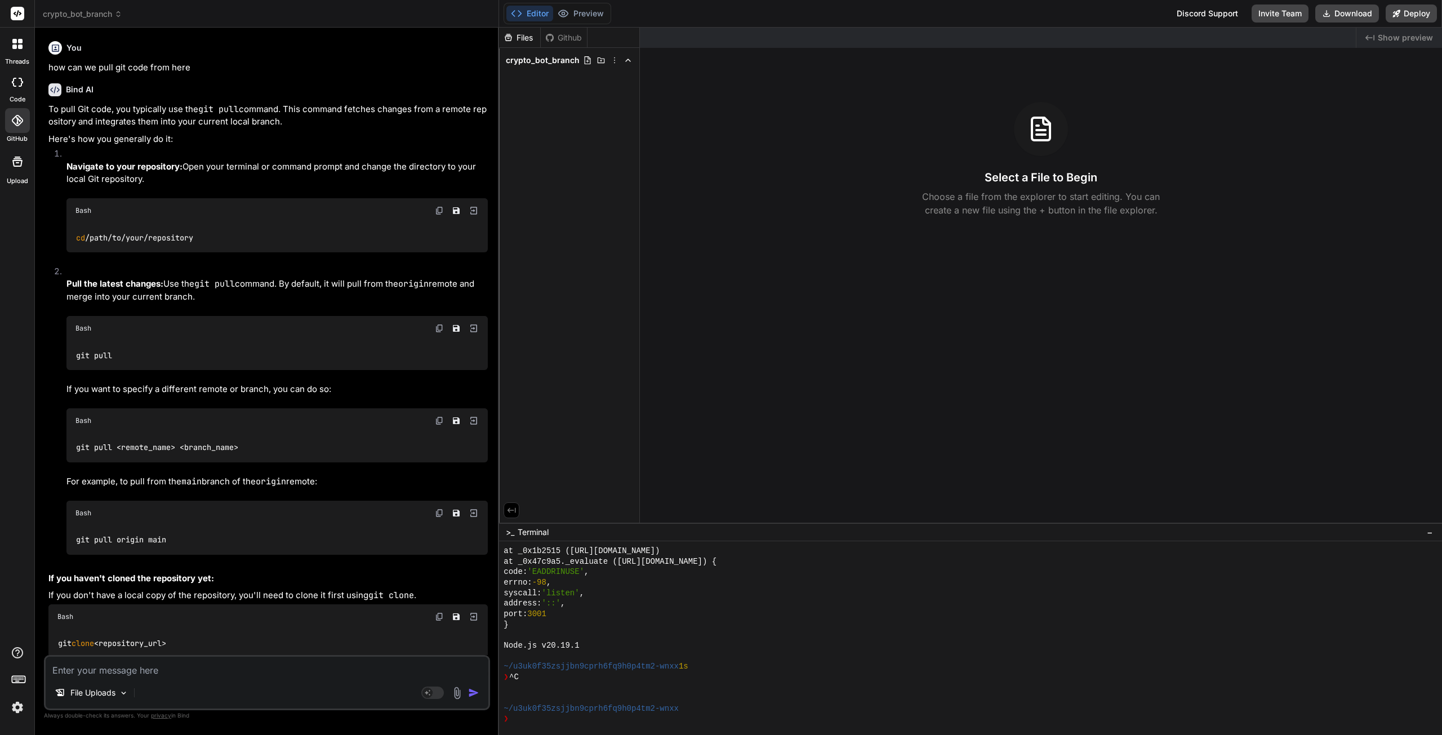
click at [115, 669] on textarea at bounding box center [267, 667] width 443 height 20
paste textarea "[URL][DOMAIN_NAME]"
click at [474, 692] on img "button" at bounding box center [473, 692] width 11 height 11
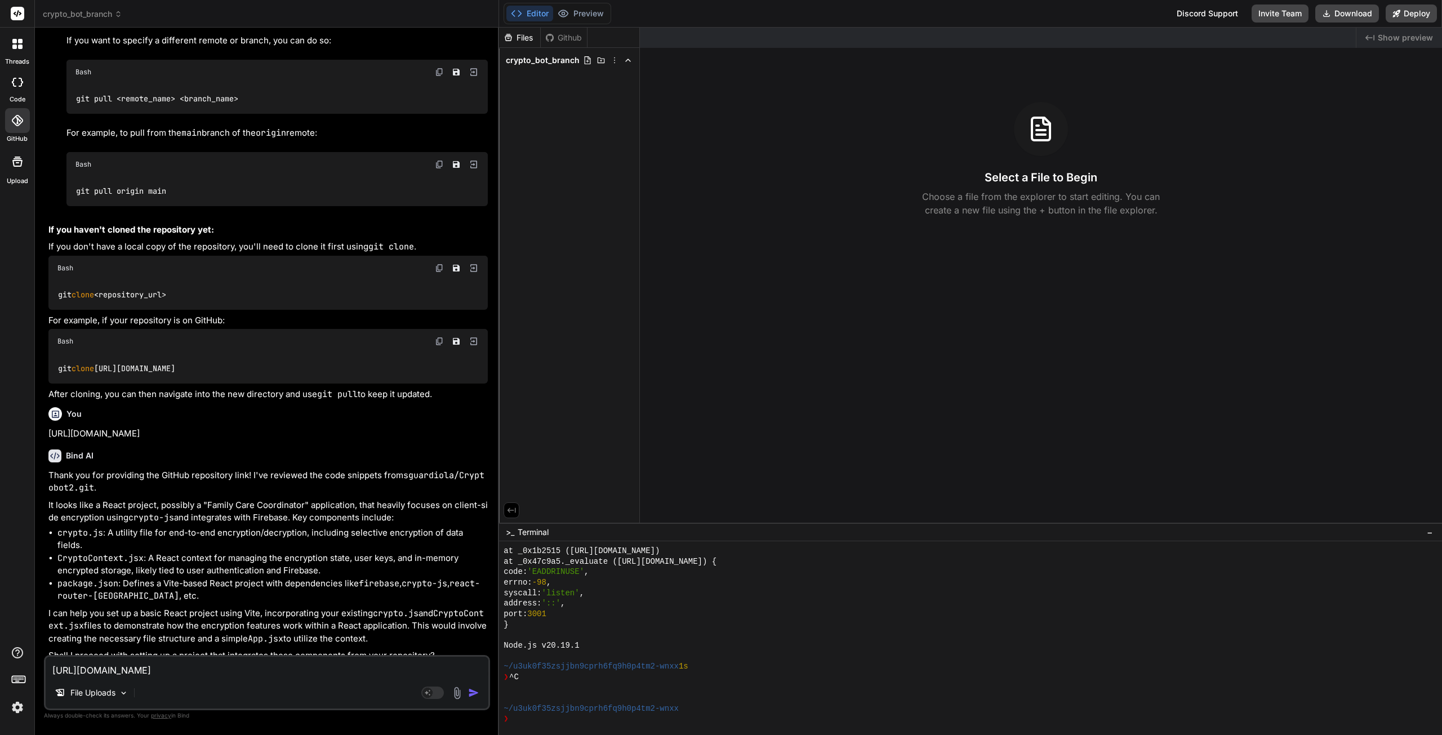
scroll to position [350, 0]
click at [13, 123] on icon at bounding box center [17, 120] width 11 height 11
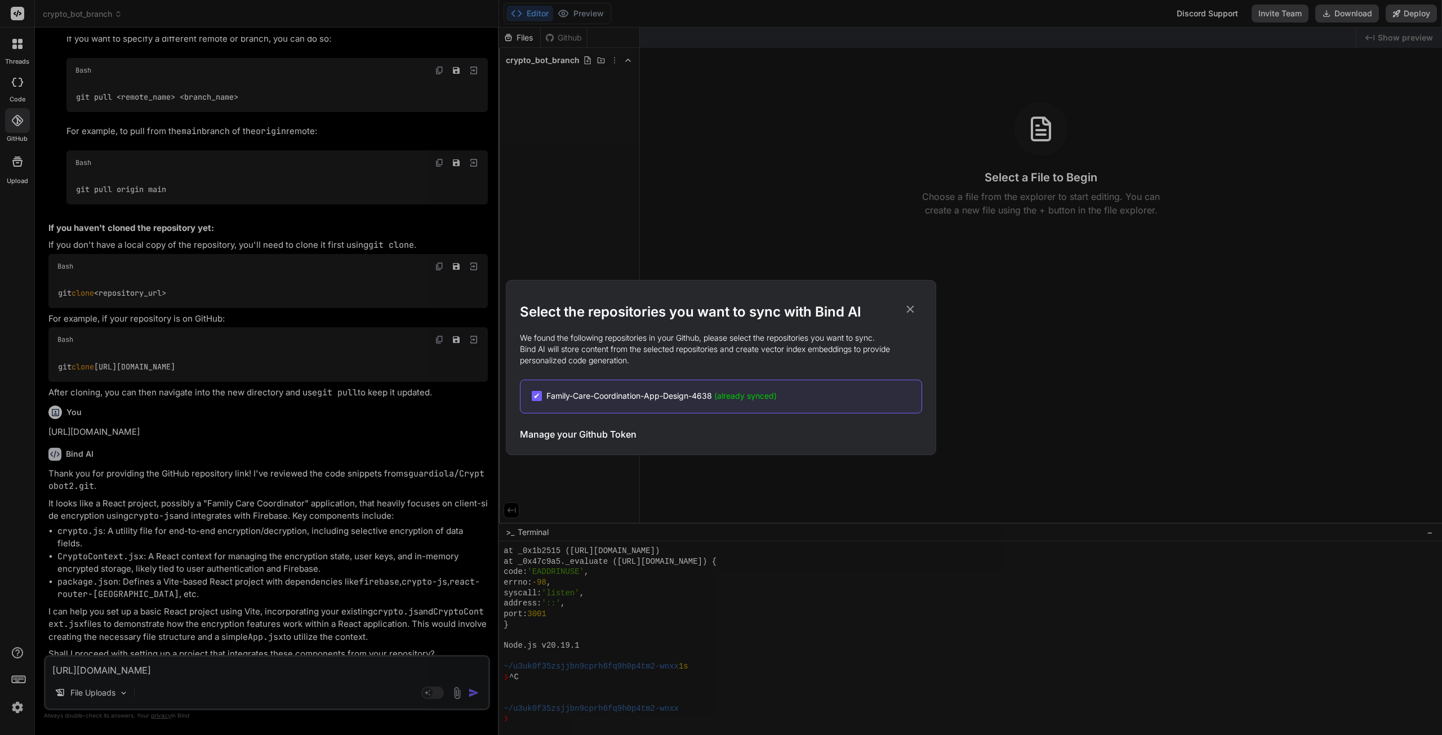
click at [604, 434] on h3 "Manage your Github Token" at bounding box center [578, 435] width 117 height 14
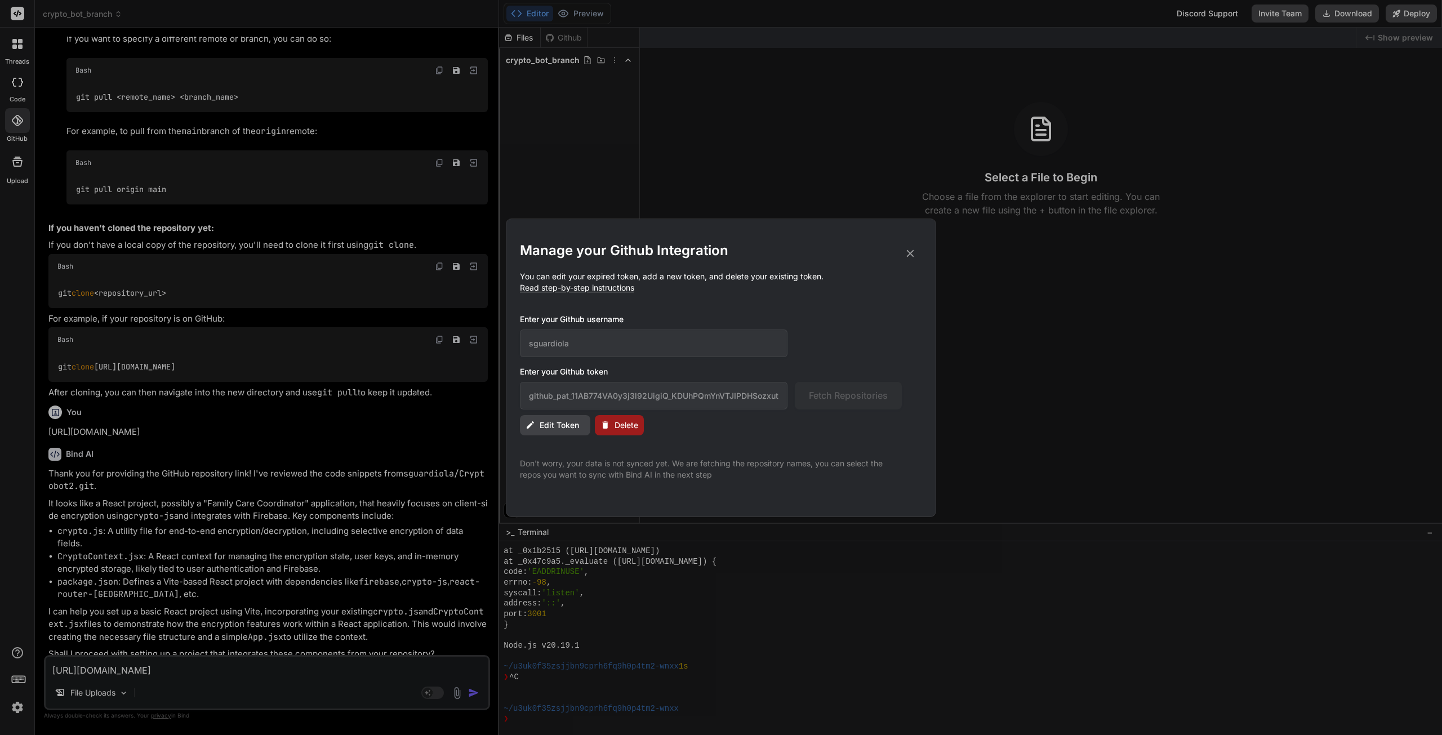
click at [564, 421] on span "Edit Token" at bounding box center [559, 425] width 39 height 11
click at [876, 395] on div "github_pat_11AB774VA0y3j3l92UigiQ_KDUhPQmYnVTJIPDHSozxutTp7v8AATmOiLBh5SItTZwBQ…" at bounding box center [711, 396] width 382 height 28
click at [146, 665] on div "Manage your Github Integration You can edit your expired token, add a new token…" at bounding box center [721, 367] width 1442 height 735
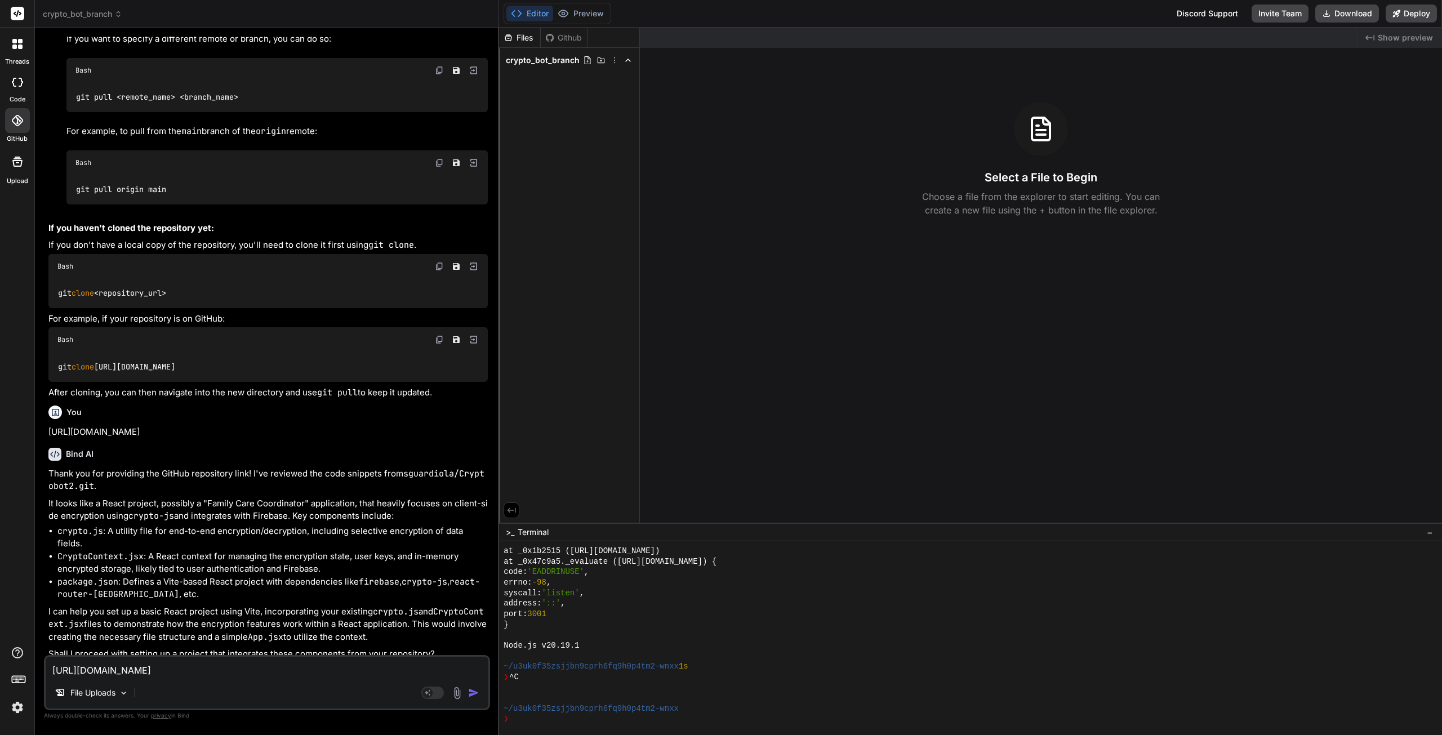
click at [133, 675] on textarea "[URL][DOMAIN_NAME]" at bounding box center [267, 667] width 443 height 20
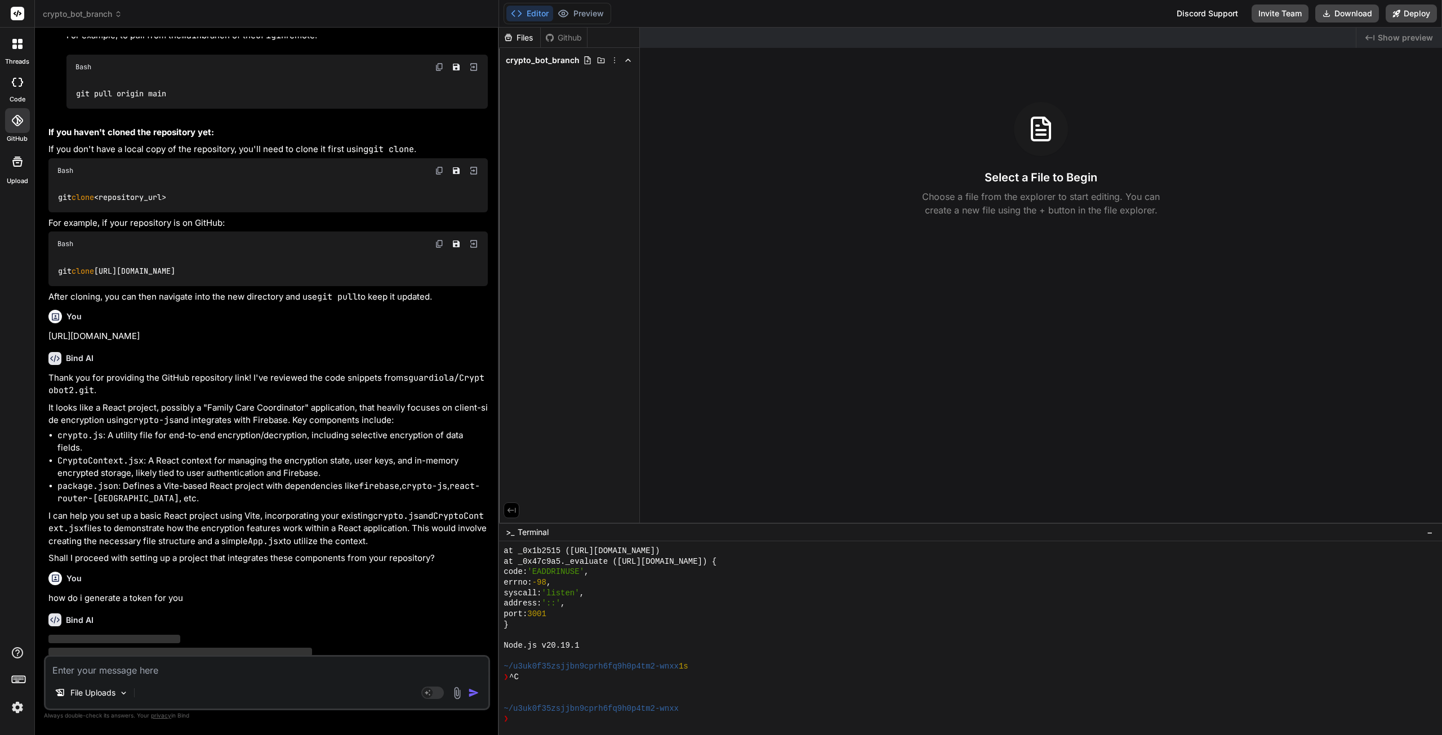
scroll to position [467, 0]
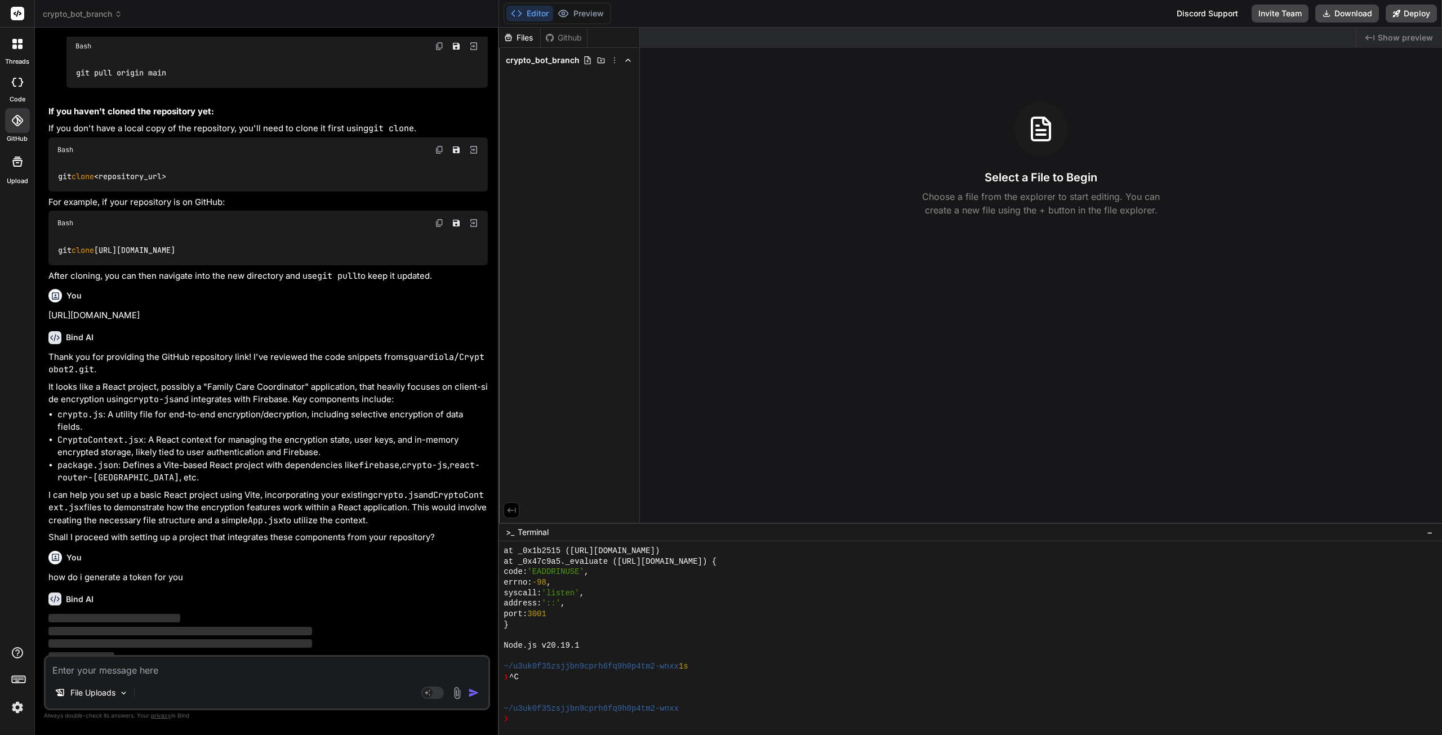
click at [560, 33] on div "Github" at bounding box center [564, 37] width 46 height 11
click at [562, 35] on div "Github" at bounding box center [564, 37] width 46 height 11
click at [617, 58] on icon at bounding box center [614, 60] width 9 height 9
click at [578, 104] on div "Delete" at bounding box center [573, 106] width 113 height 25
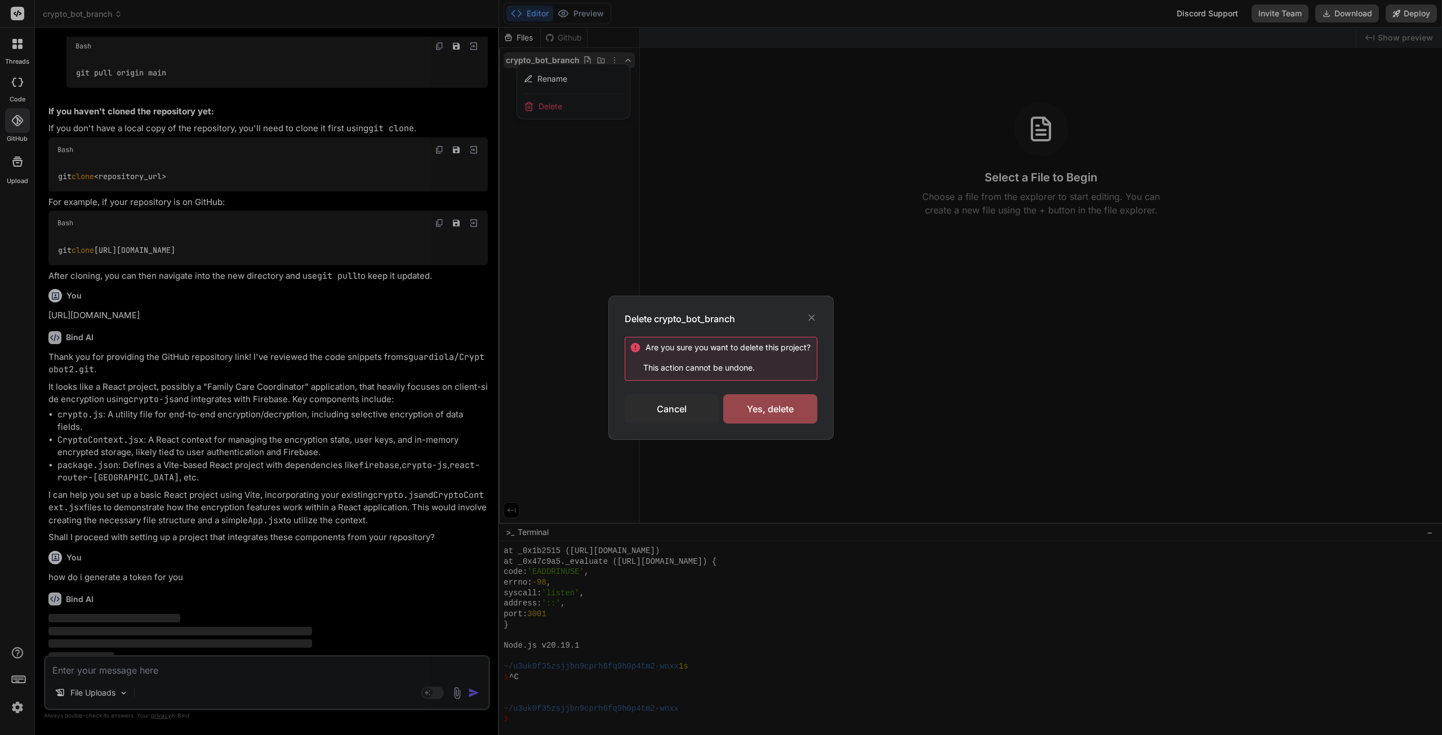
click at [675, 407] on div "Cancel" at bounding box center [672, 408] width 94 height 29
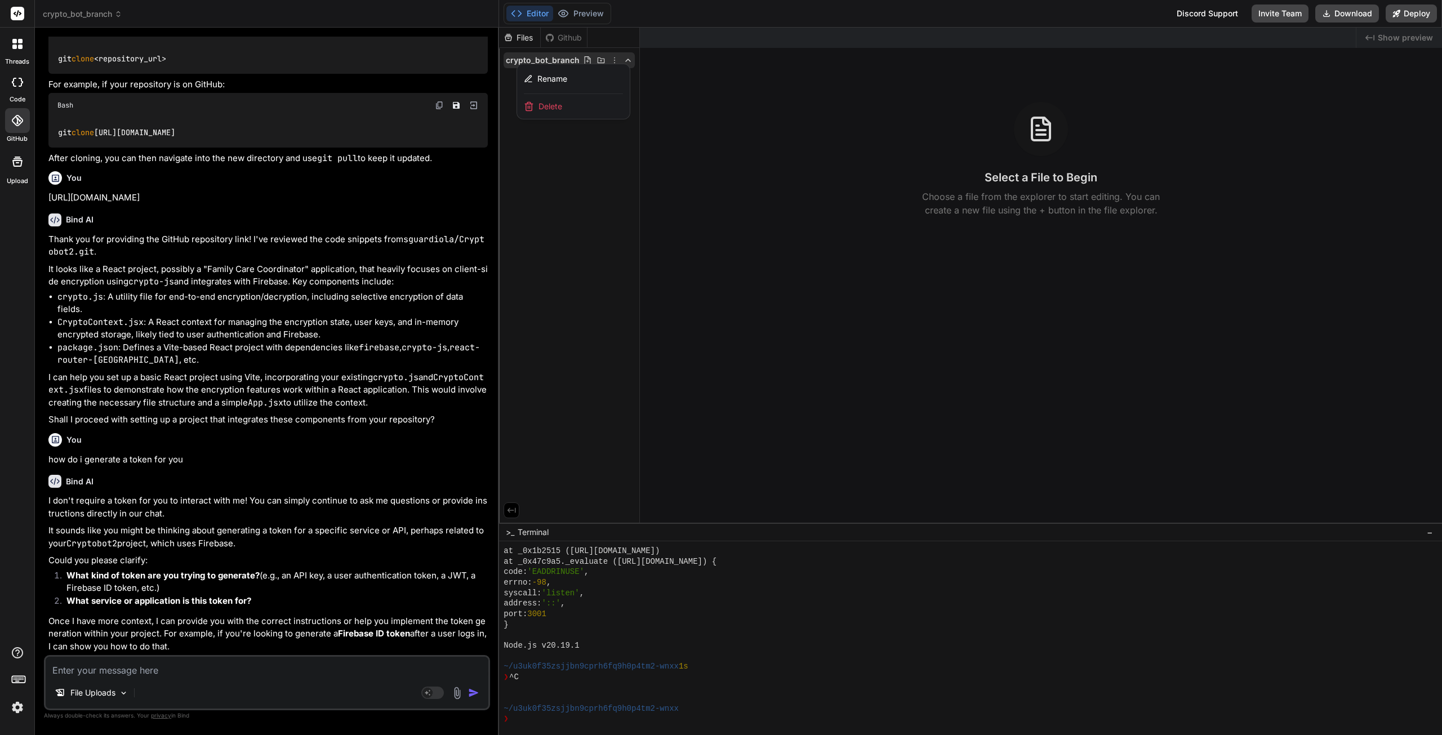
scroll to position [577, 0]
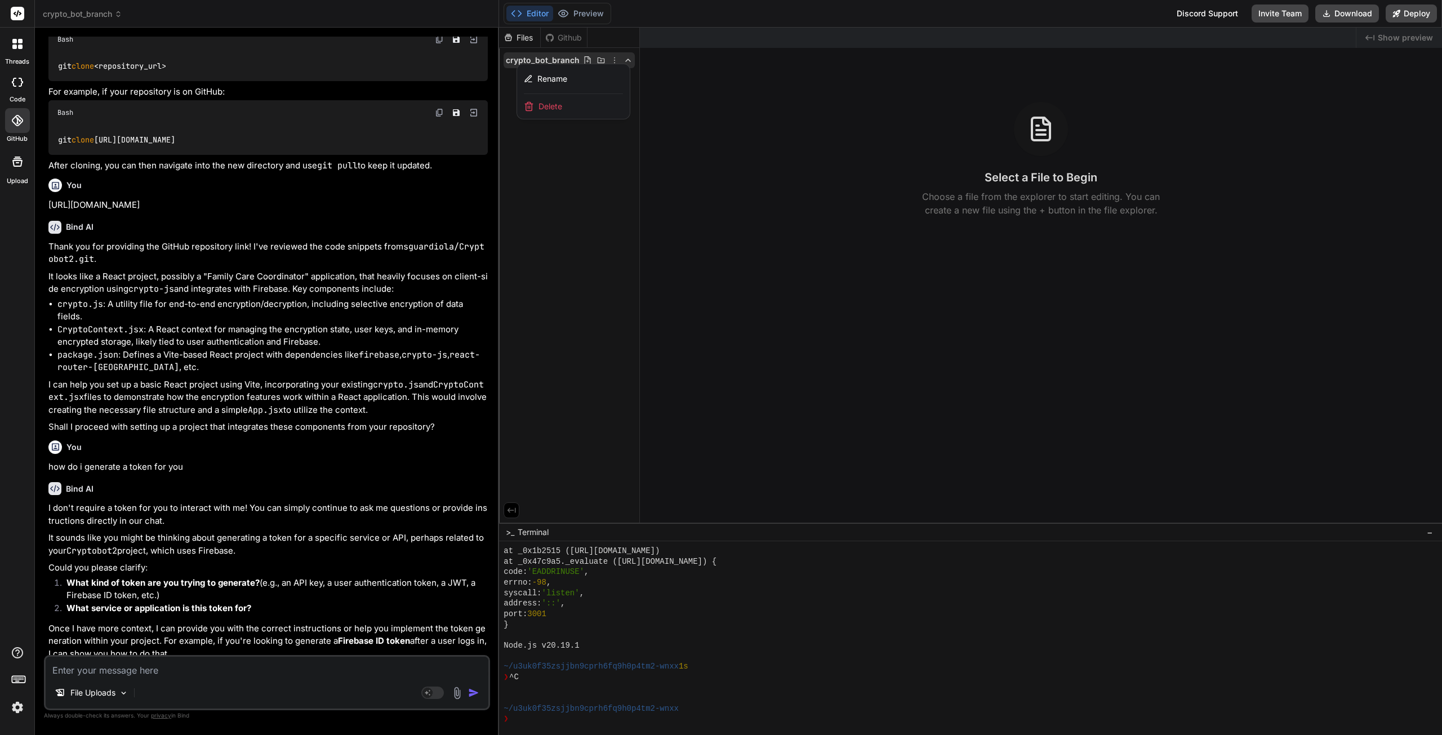
click at [128, 671] on textarea at bounding box center [267, 667] width 443 height 20
paste textarea "[URL][DOMAIN_NAME]"
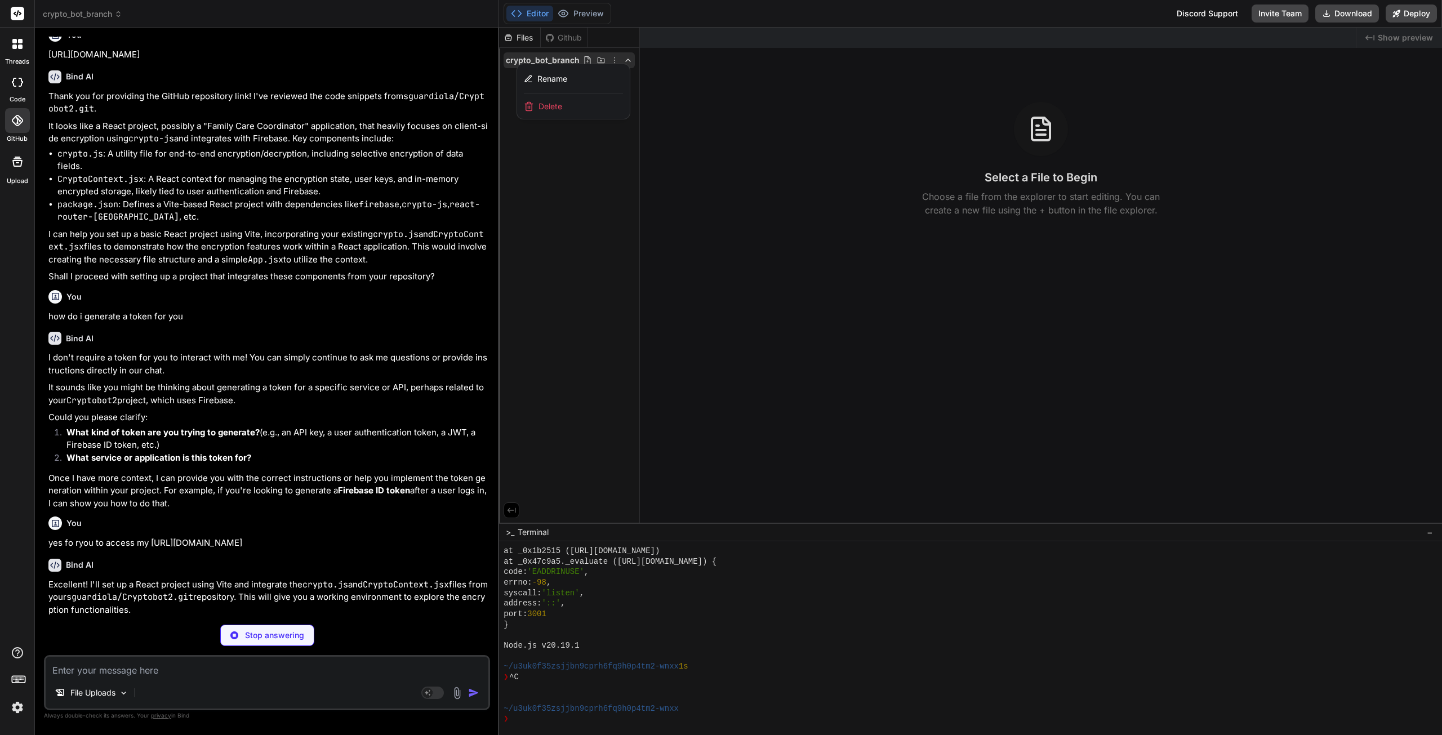
scroll to position [807, 0]
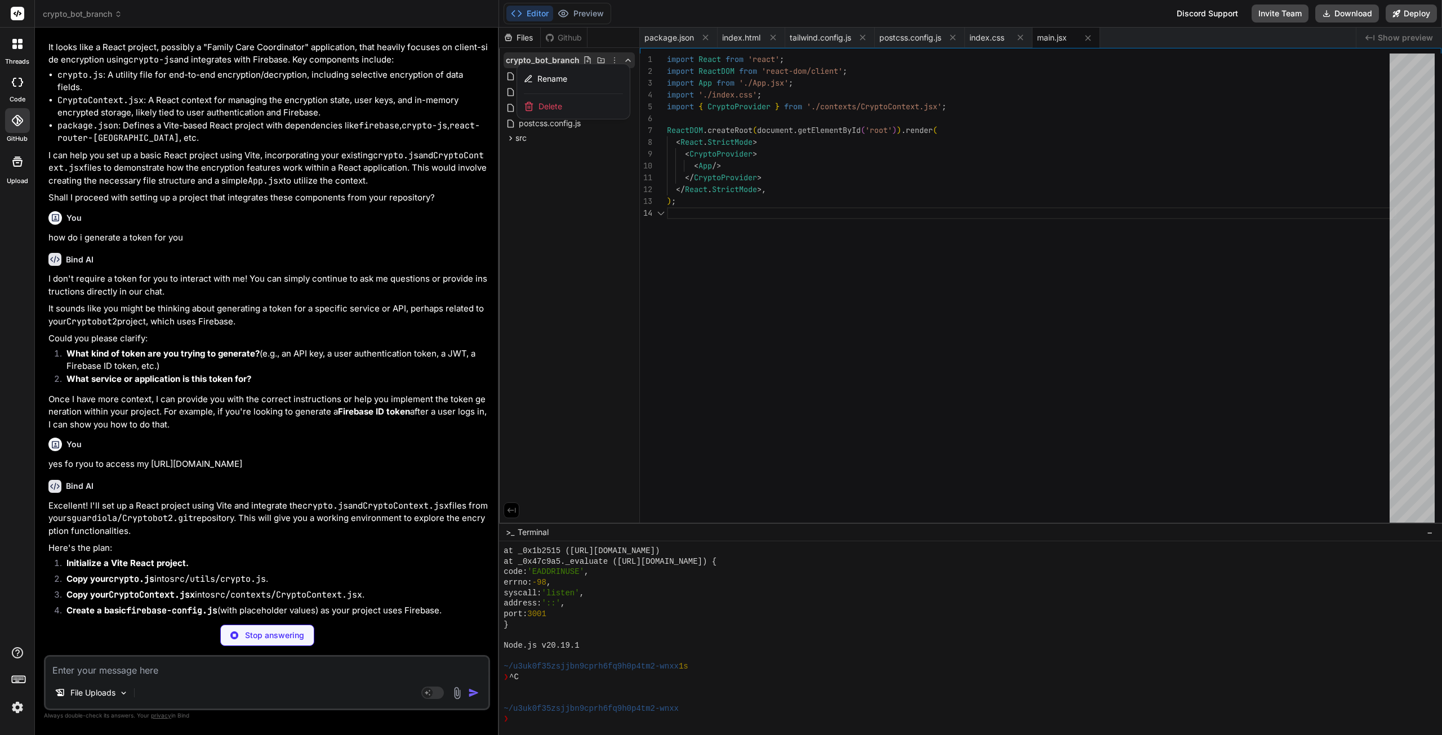
click at [559, 204] on div at bounding box center [970, 381] width 943 height 707
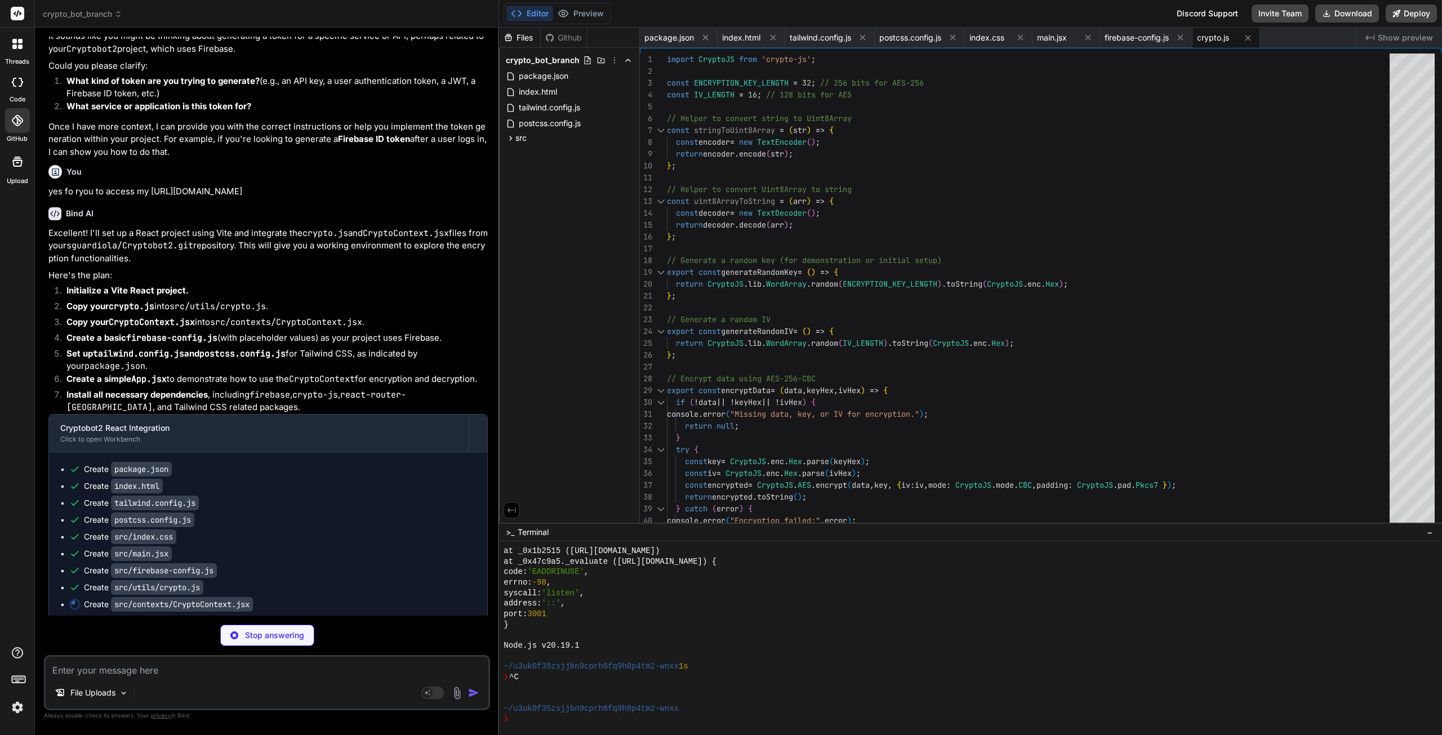
scroll to position [0, 2]
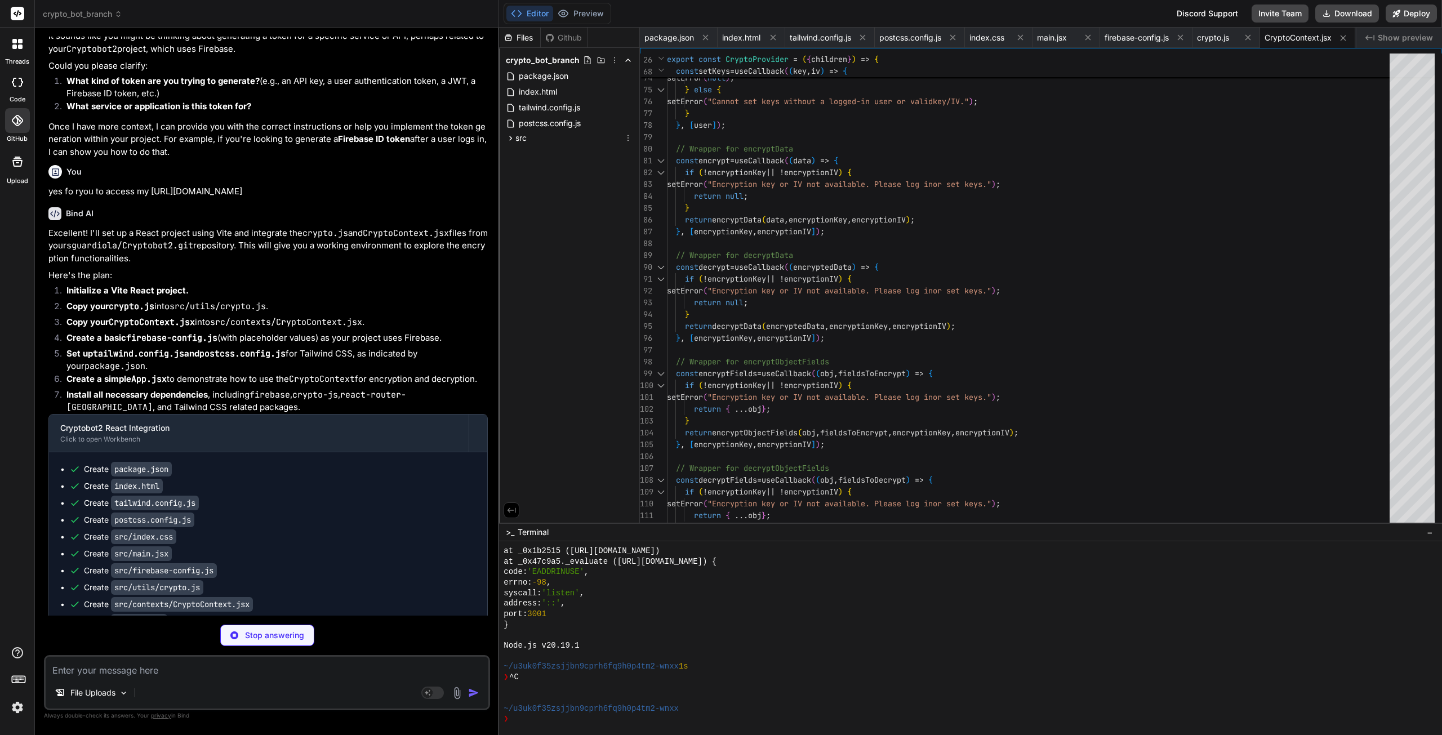
click at [517, 137] on span "src" at bounding box center [520, 137] width 11 height 11
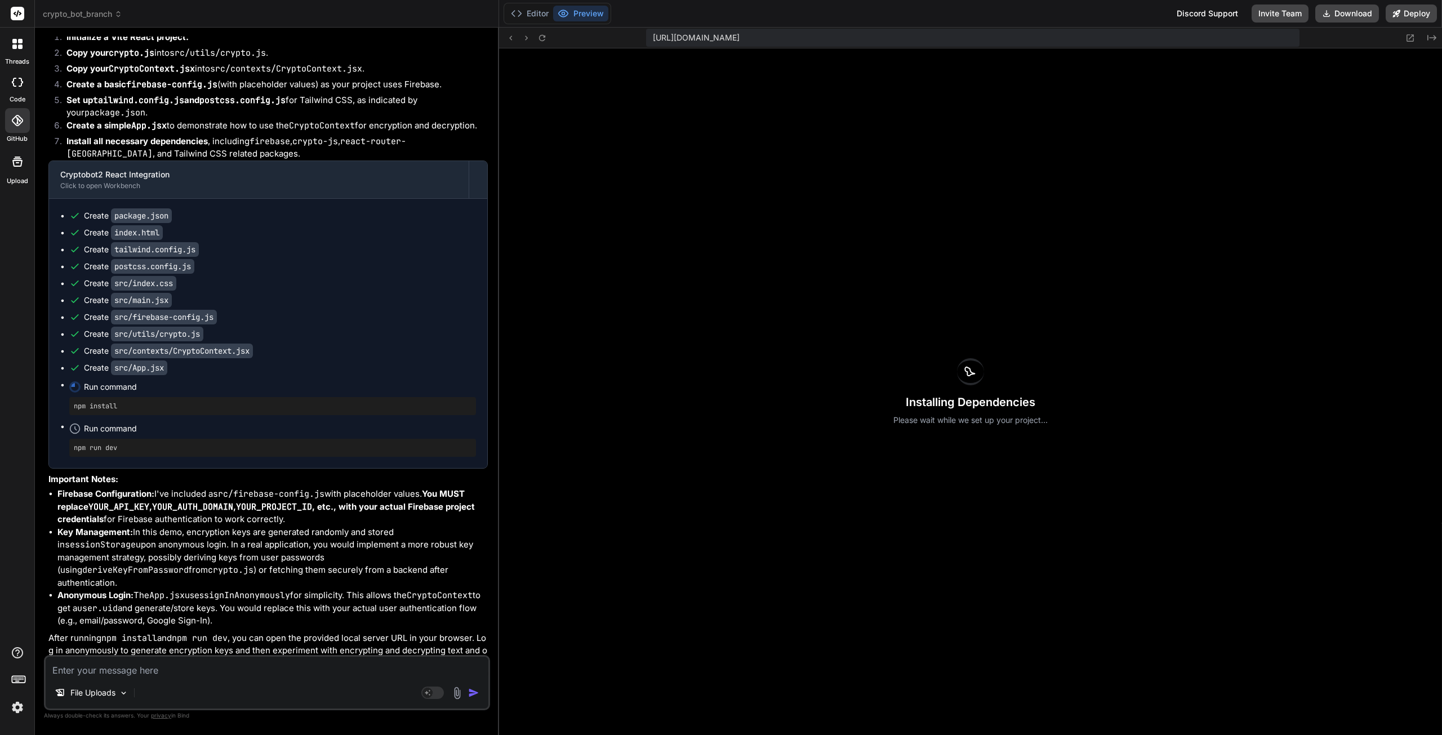
scroll to position [1334, 0]
click at [535, 12] on button "Editor" at bounding box center [529, 14] width 47 height 16
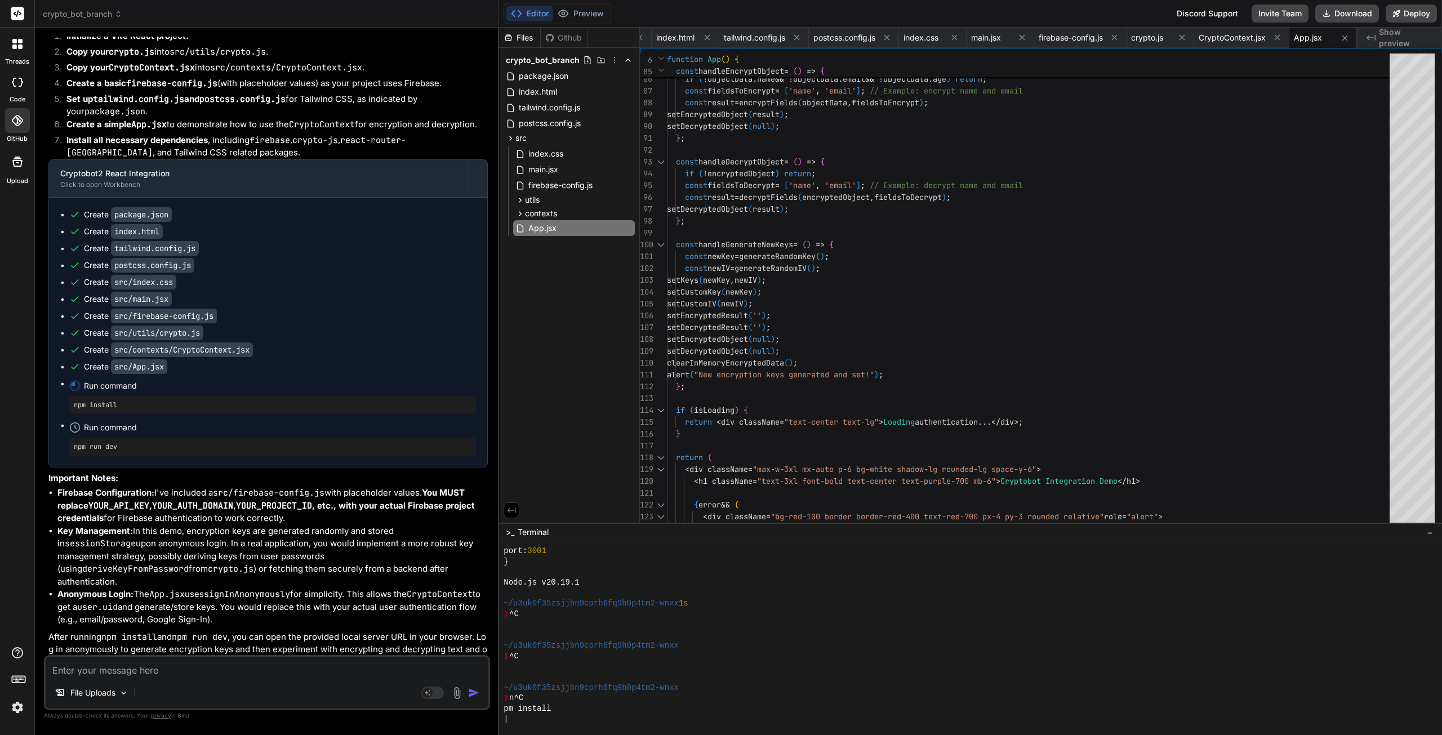
click at [186, 668] on textarea at bounding box center [267, 667] width 443 height 20
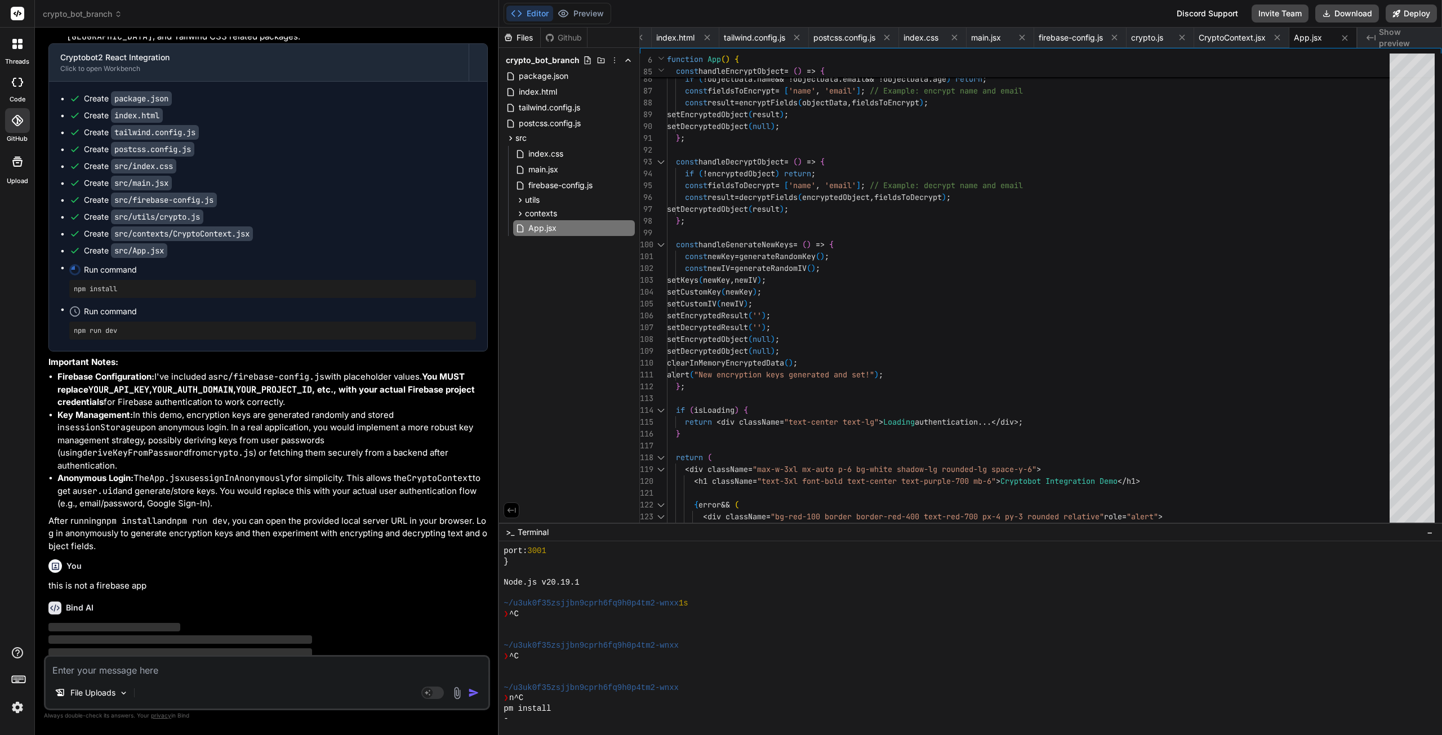
scroll to position [1450, 0]
click at [613, 60] on icon at bounding box center [614, 60] width 9 height 9
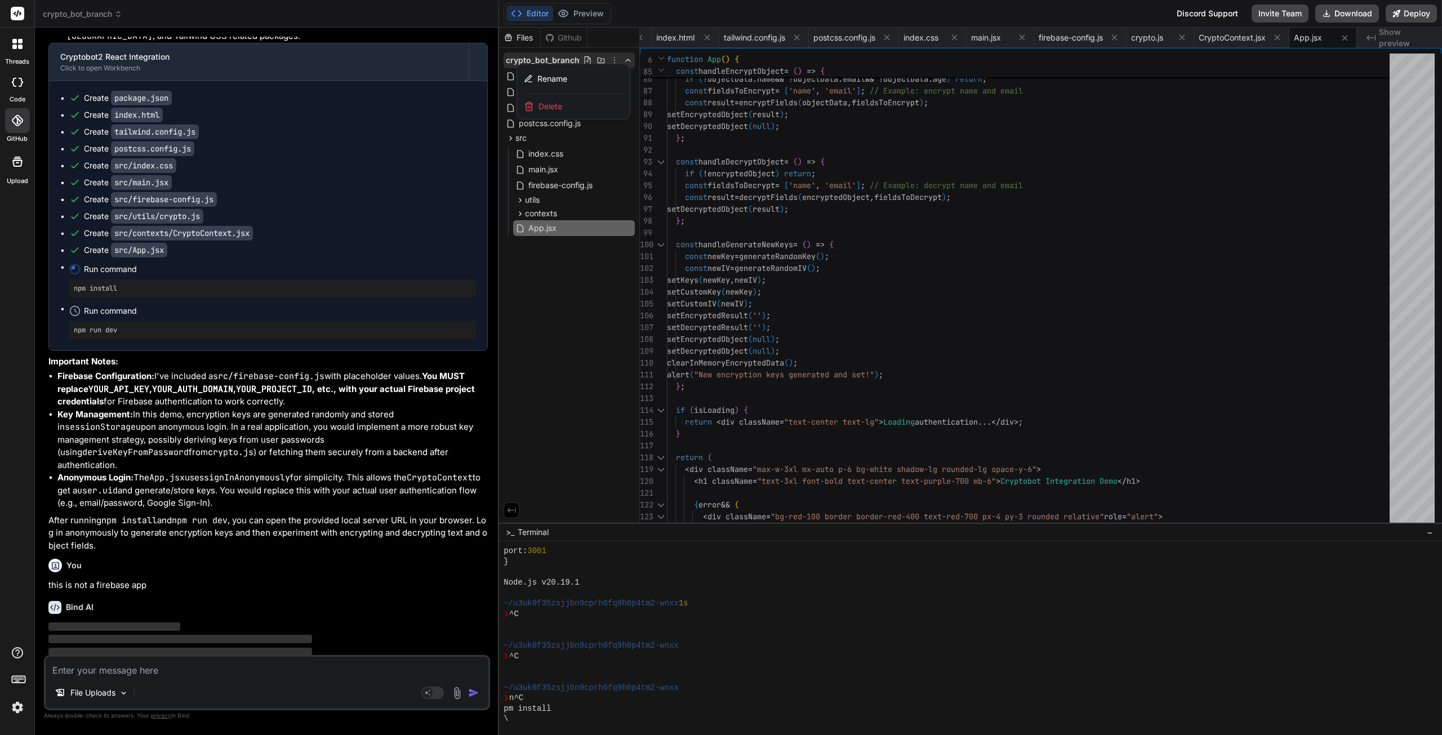
click at [545, 106] on span "Delete" at bounding box center [550, 106] width 24 height 11
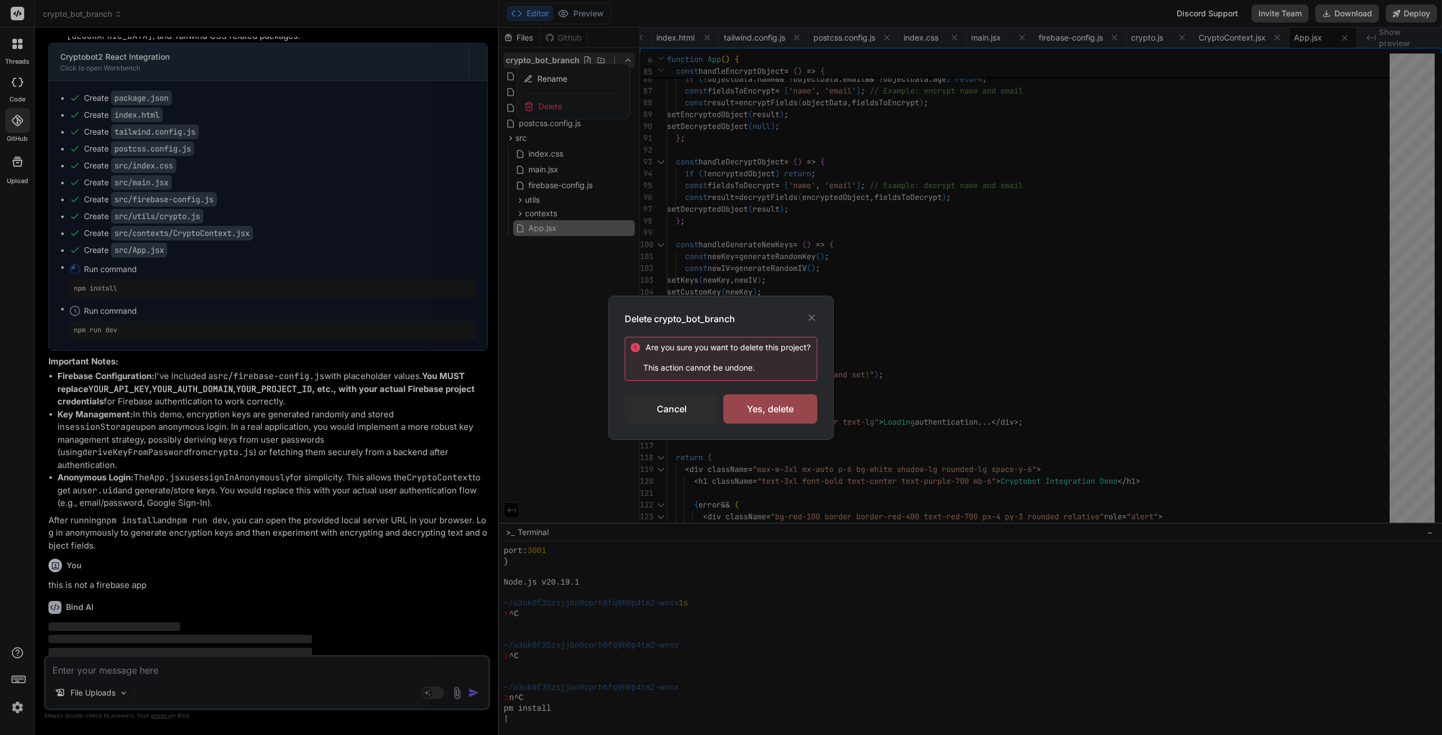
click at [759, 414] on div "Yes, delete" at bounding box center [770, 408] width 94 height 29
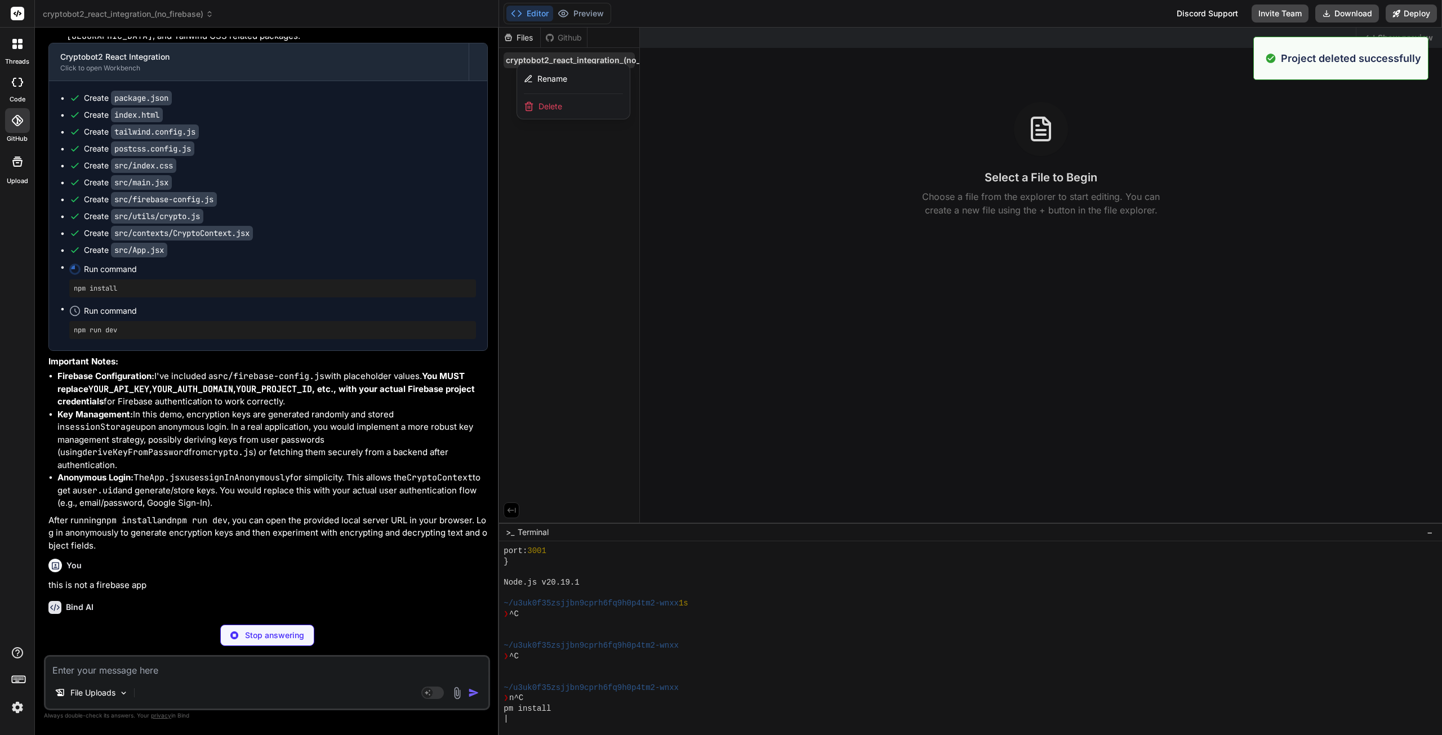
click at [545, 105] on span "Delete" at bounding box center [550, 106] width 24 height 11
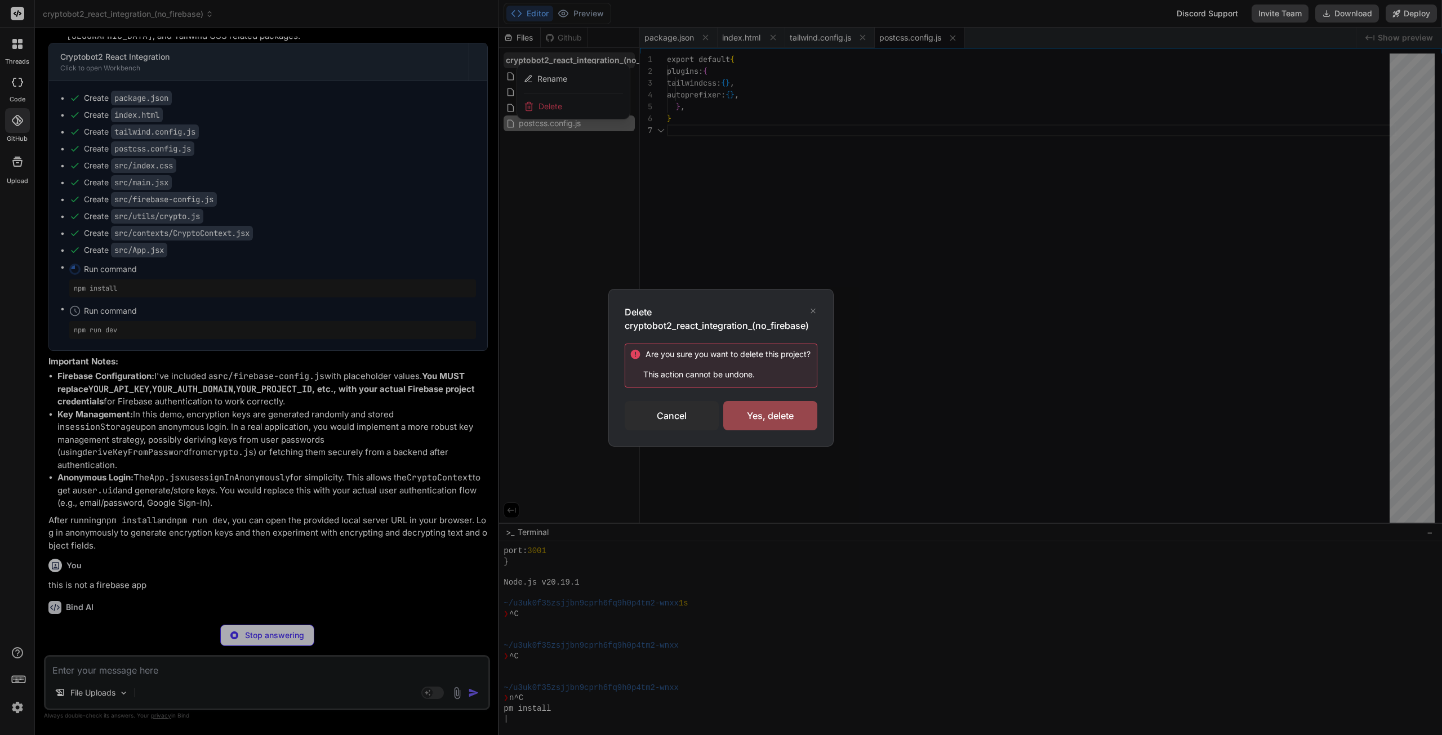
click at [681, 408] on div "Cancel" at bounding box center [672, 415] width 94 height 29
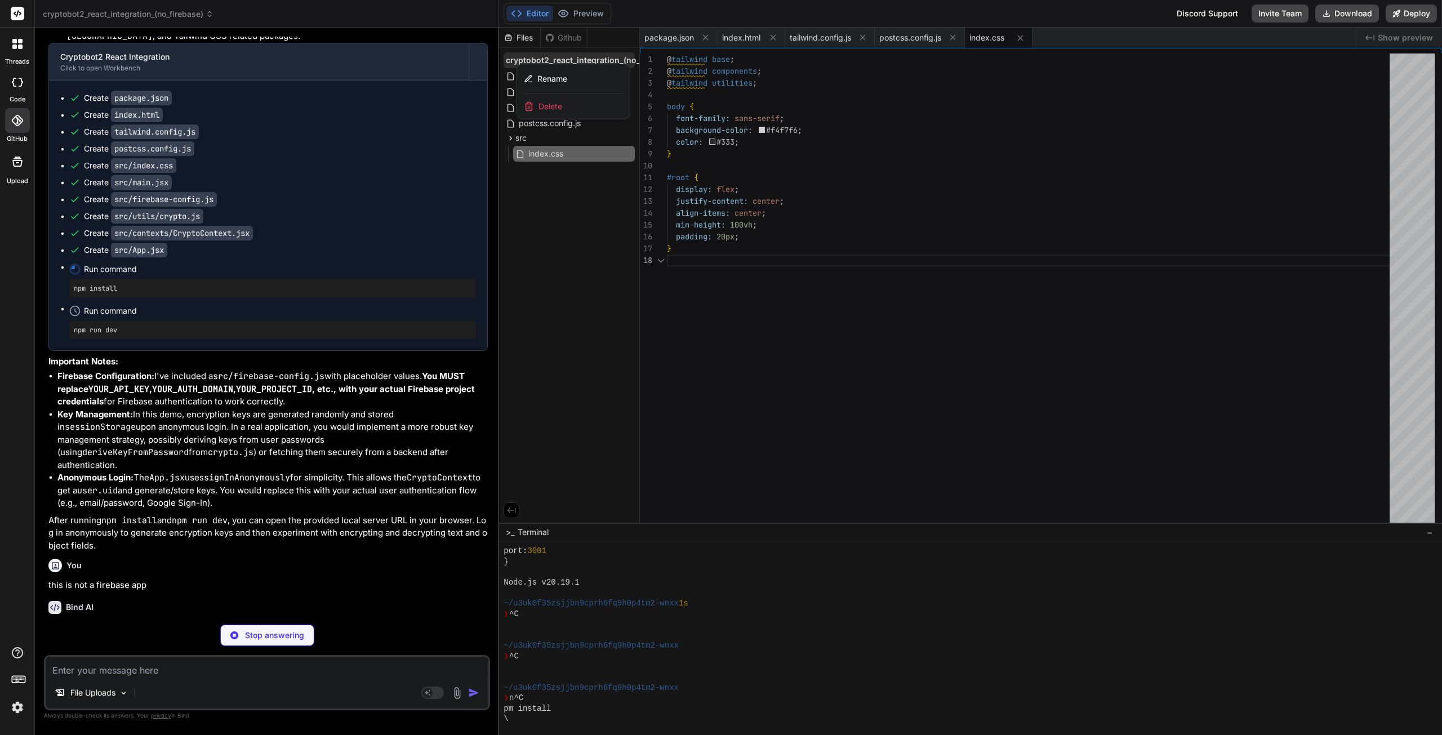
click at [586, 215] on div at bounding box center [970, 381] width 943 height 707
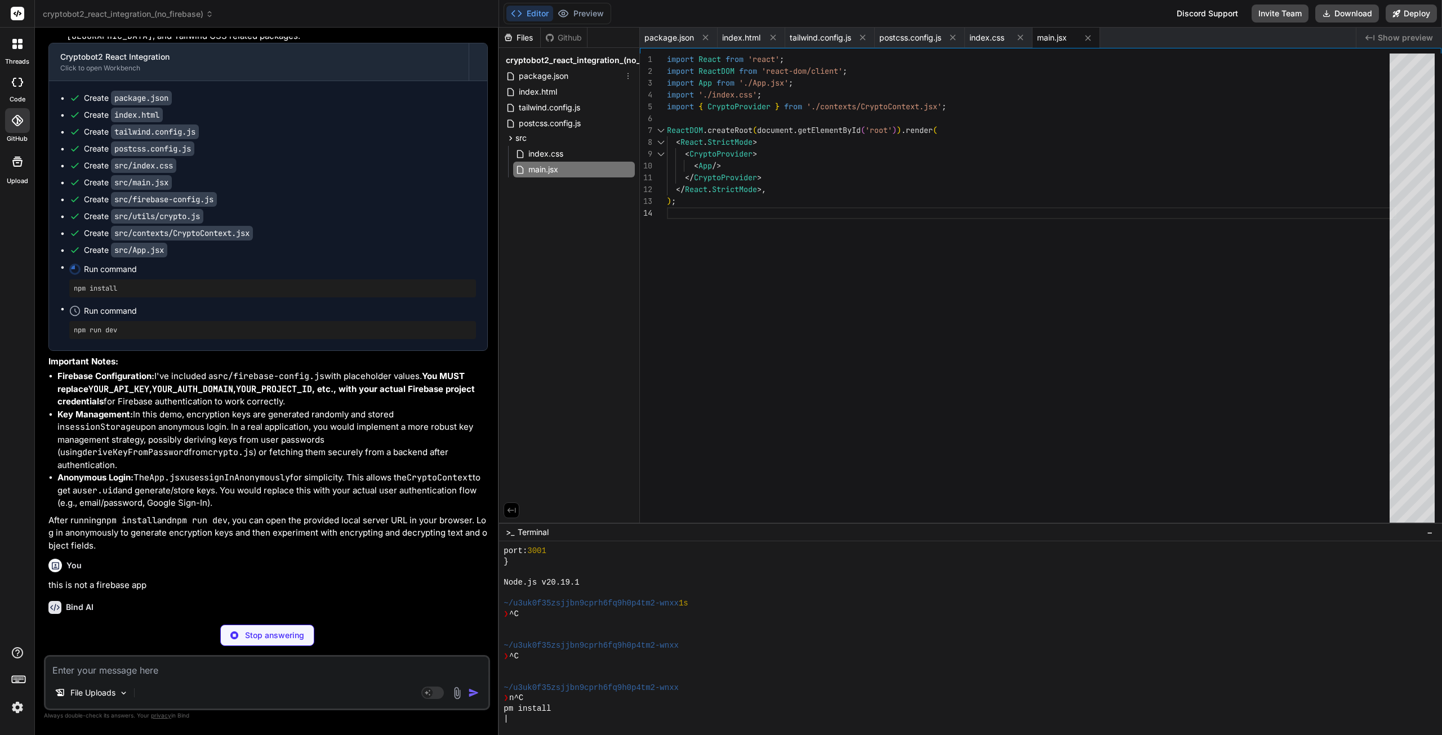
click at [553, 76] on span "package.json" at bounding box center [544, 76] width 52 height 14
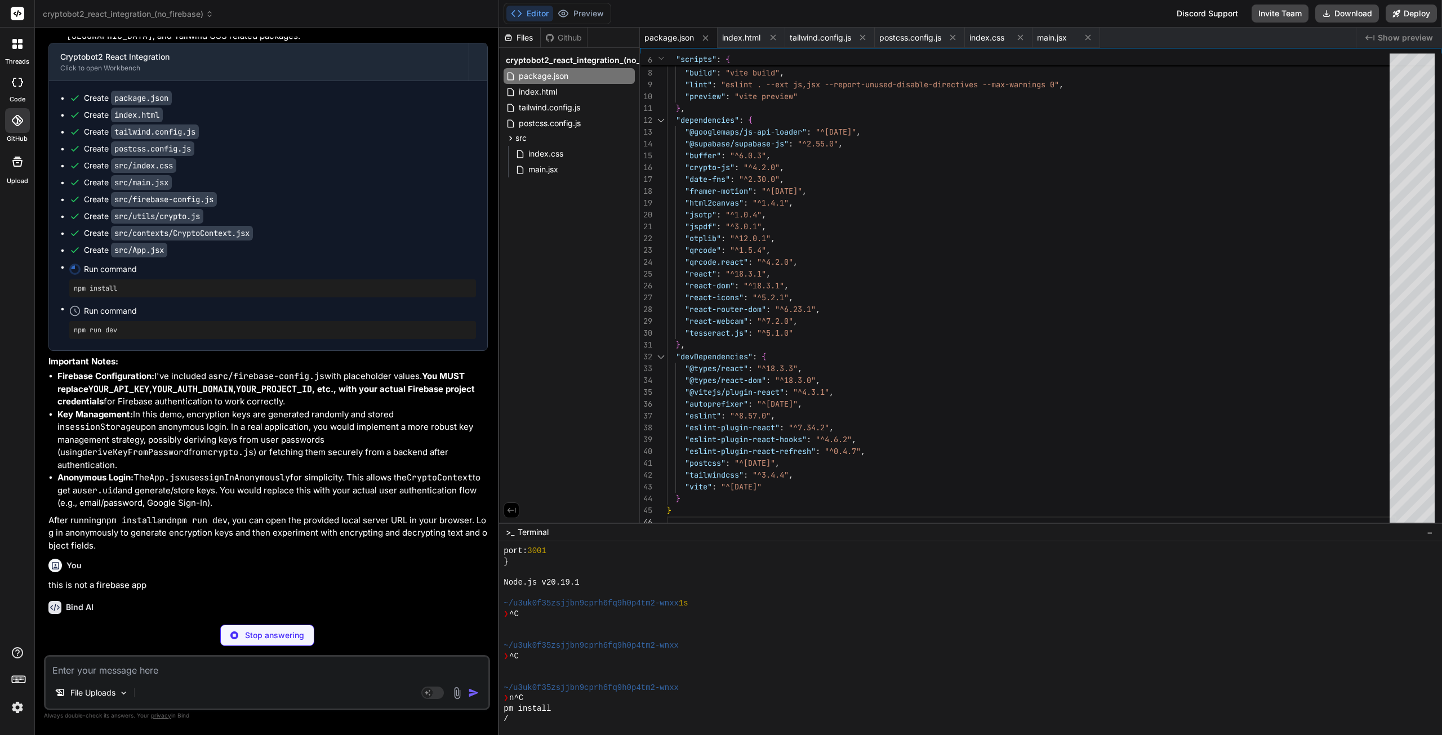
click at [287, 636] on p "Stop answering" at bounding box center [274, 635] width 59 height 11
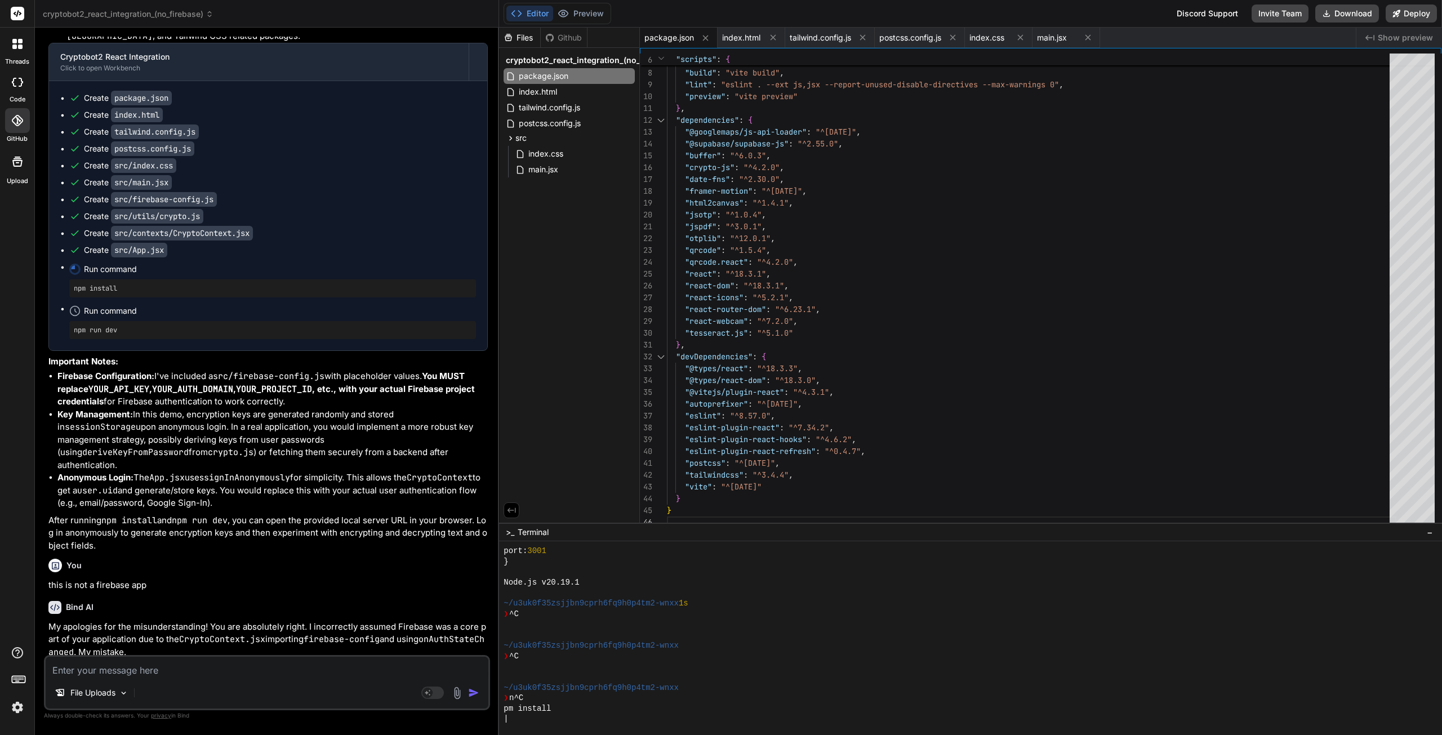
click at [222, 676] on textarea at bounding box center [267, 667] width 443 height 20
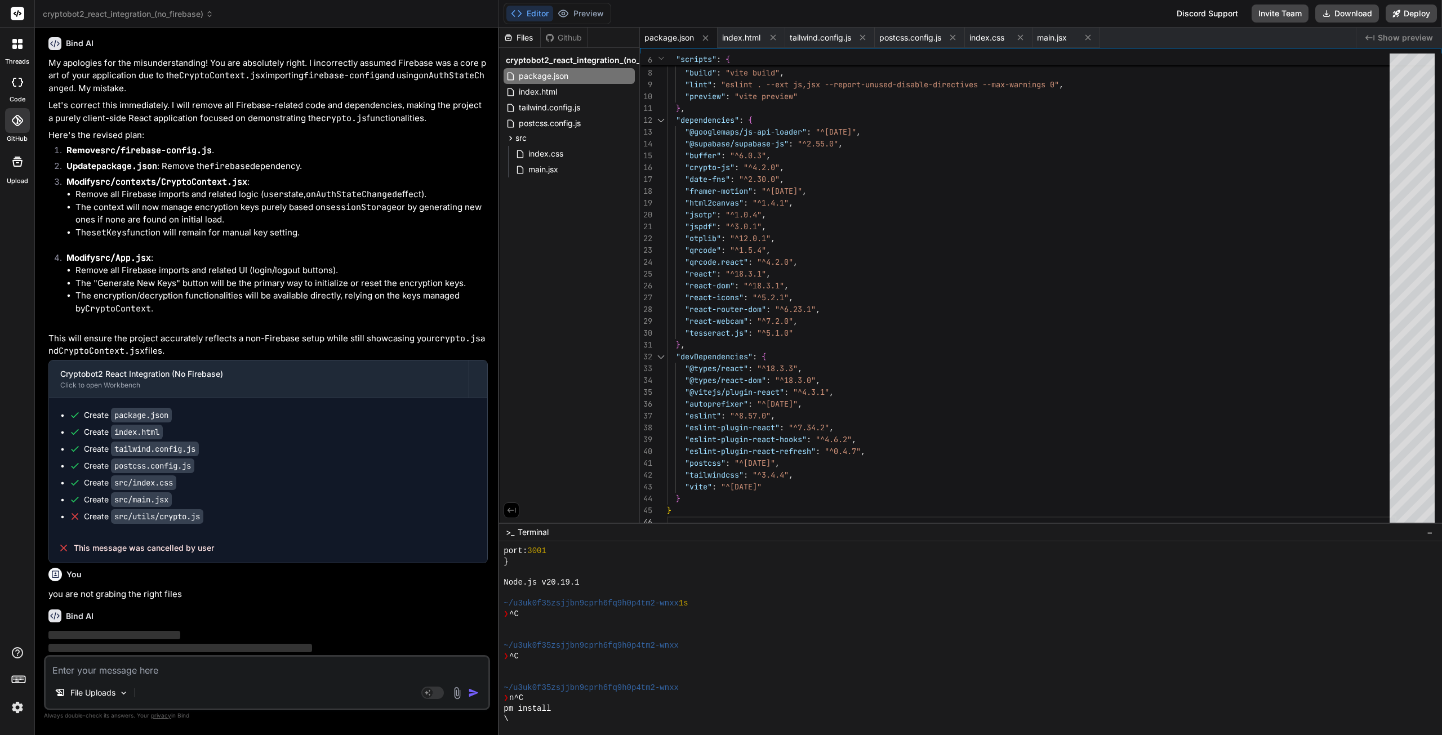
scroll to position [2027, 0]
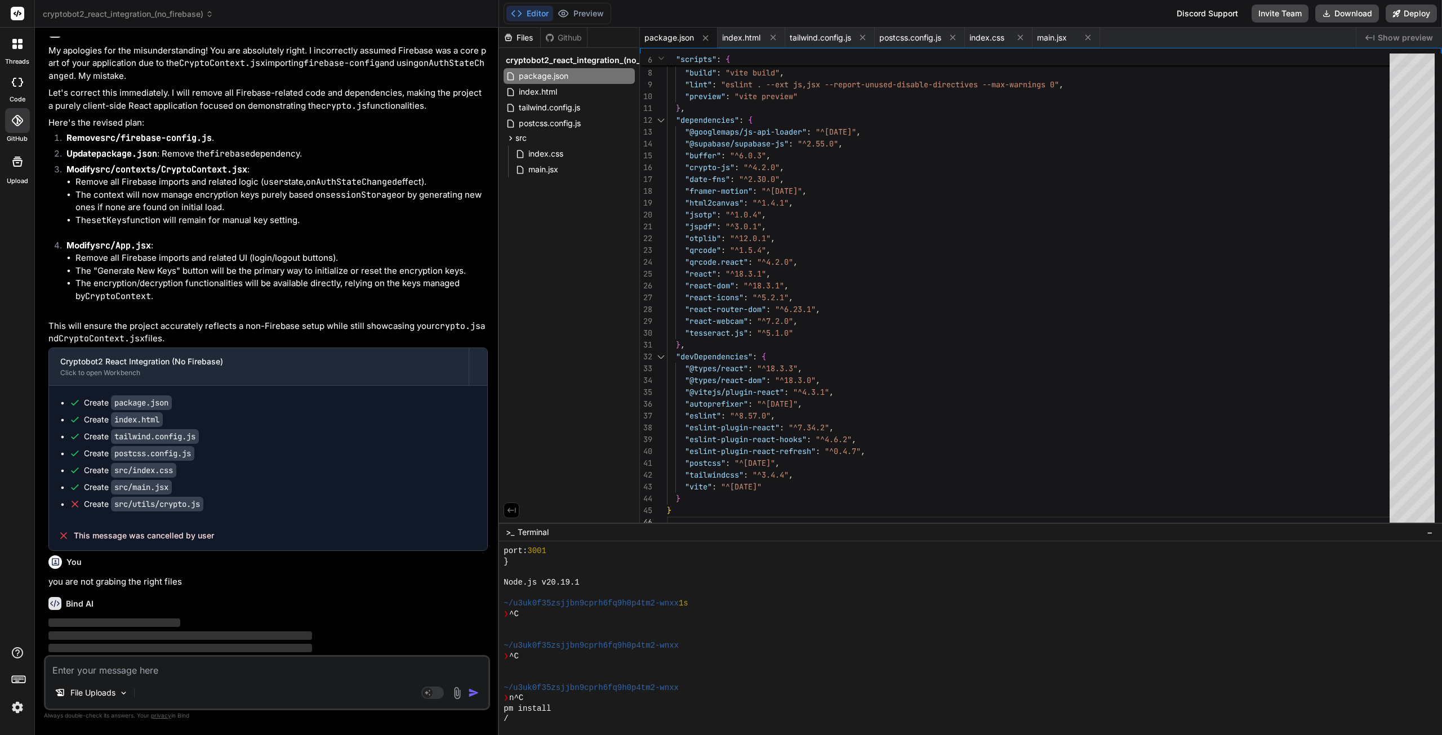
click at [618, 61] on span "cryptobot2_react_integration_(no_firebase)" at bounding box center [590, 60] width 169 height 11
click at [621, 61] on span "cryptobot2_react_integration_(no_firebase)" at bounding box center [590, 60] width 169 height 11
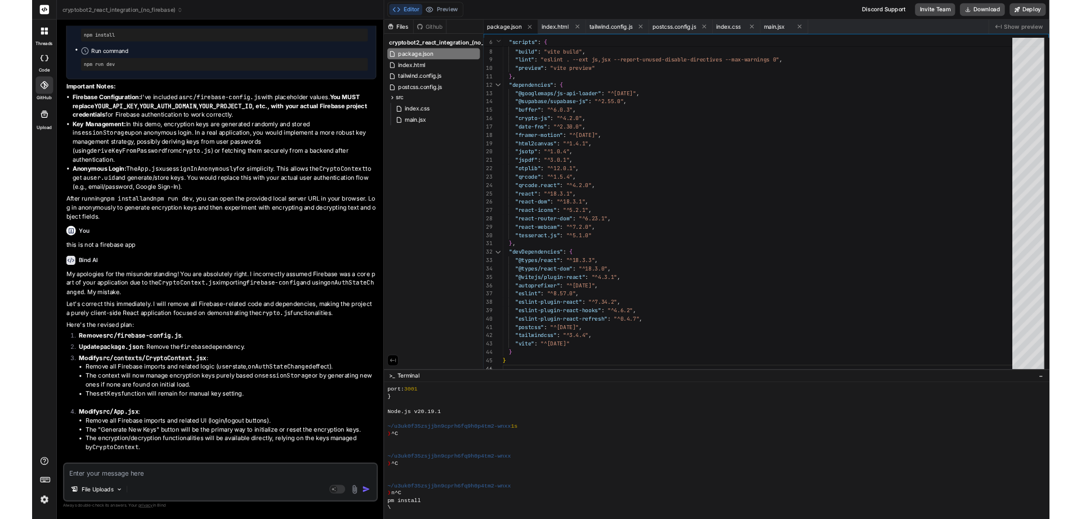
scroll to position [1520, 0]
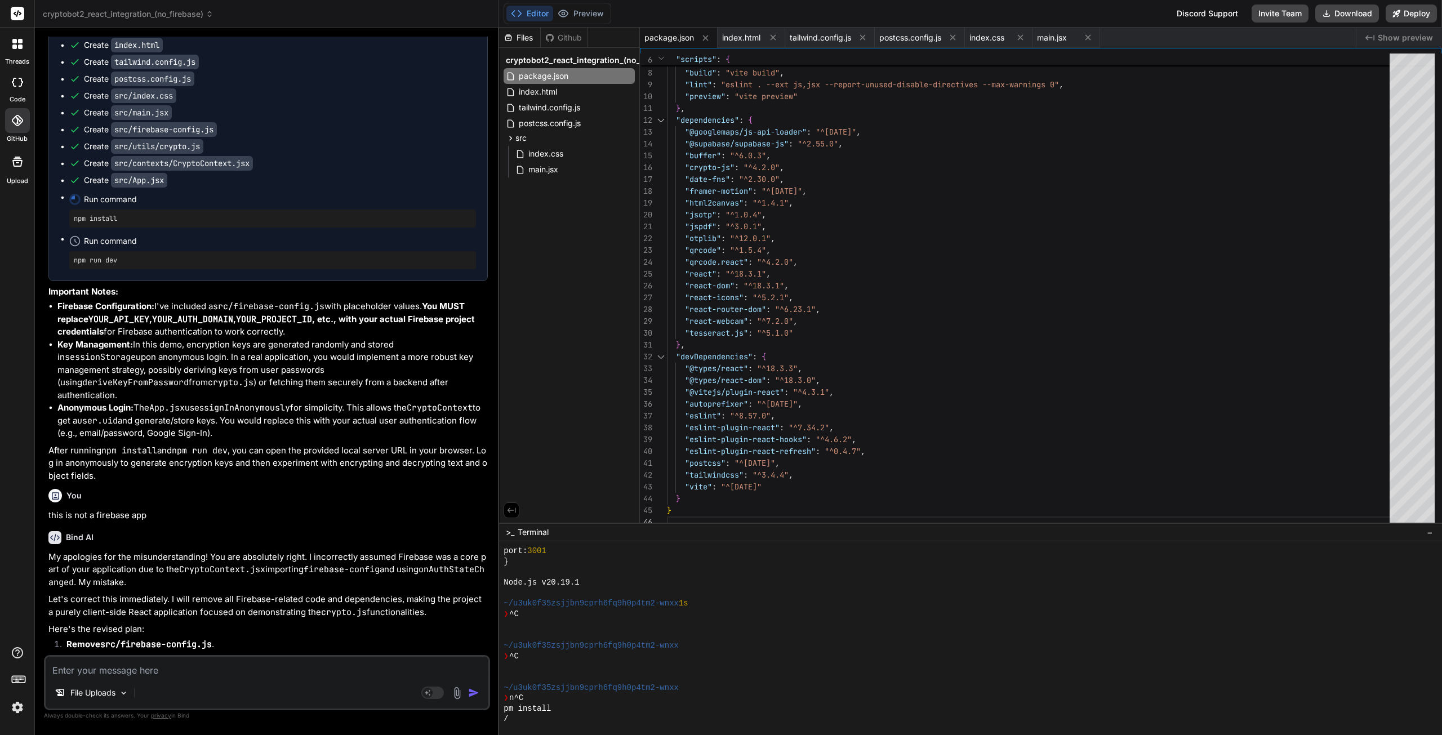
click at [165, 16] on span "cryptobot2_react_integration_(no_firebase)" at bounding box center [128, 13] width 171 height 11
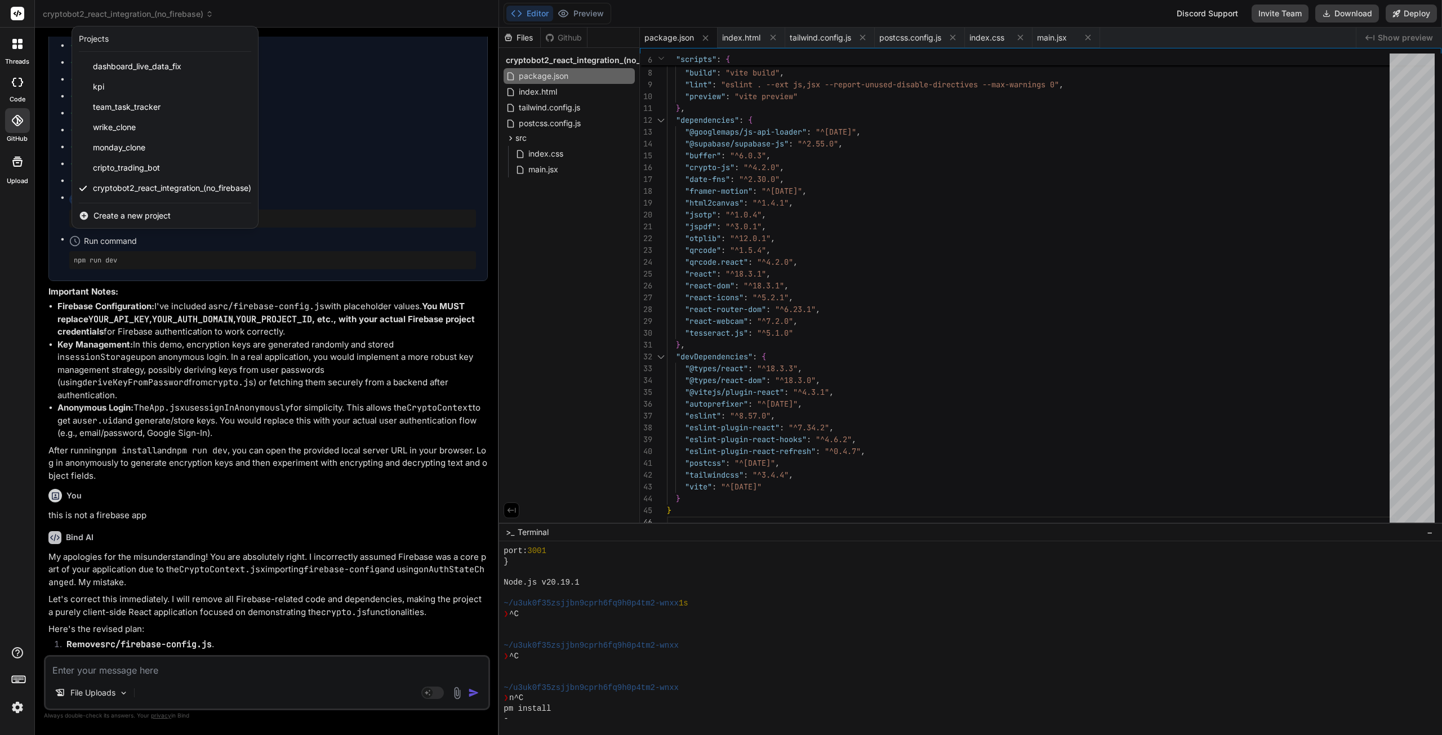
click at [123, 182] on div "cryptobot2_react_integration_(no_firebase)" at bounding box center [165, 188] width 186 height 20
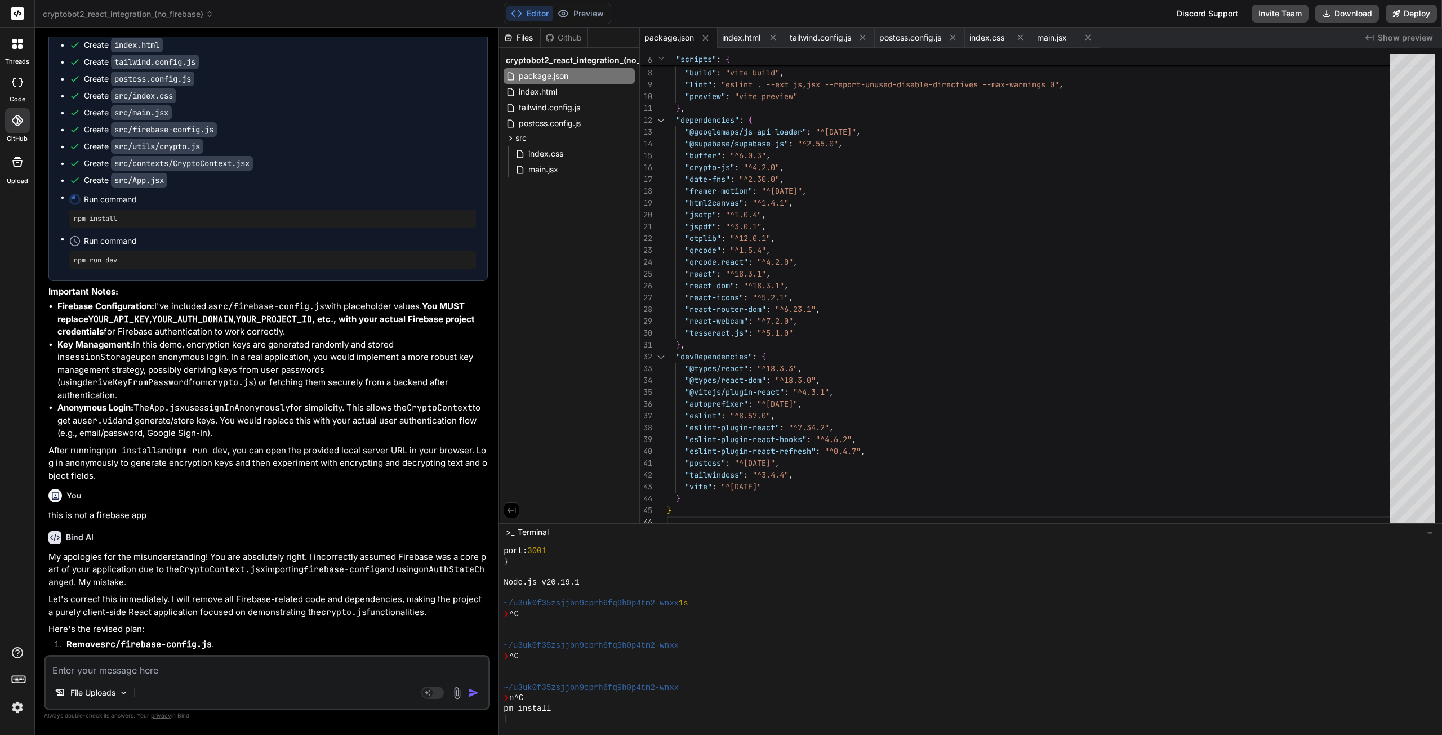
click at [557, 37] on div "Github" at bounding box center [564, 37] width 46 height 11
click at [523, 38] on div "Files" at bounding box center [519, 37] width 41 height 11
drag, startPoint x: 16, startPoint y: 42, endPoint x: 17, endPoint y: 52, distance: 10.8
click at [21, 44] on icon at bounding box center [17, 44] width 10 height 10
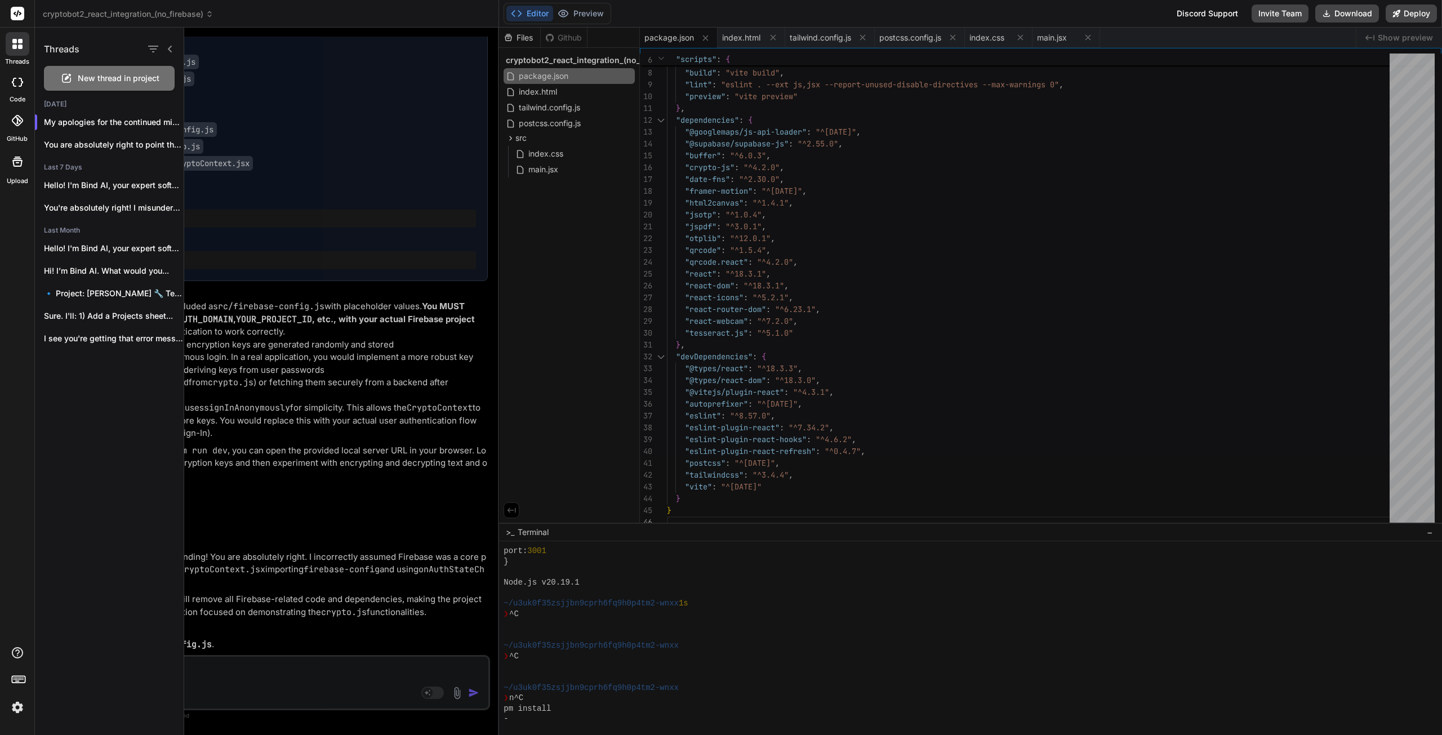
click at [287, 127] on div at bounding box center [813, 381] width 1258 height 707
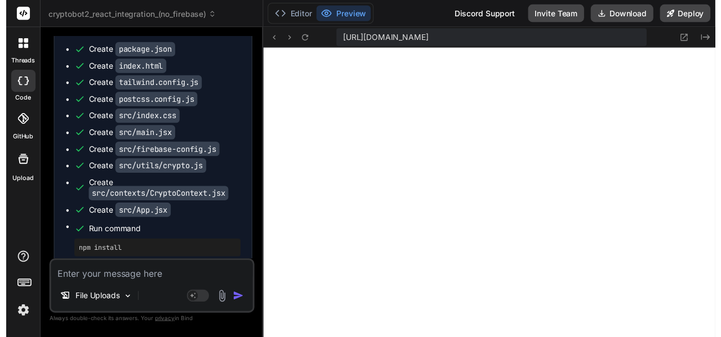
scroll to position [10504, 0]
